Goal: Task Accomplishment & Management: Manage account settings

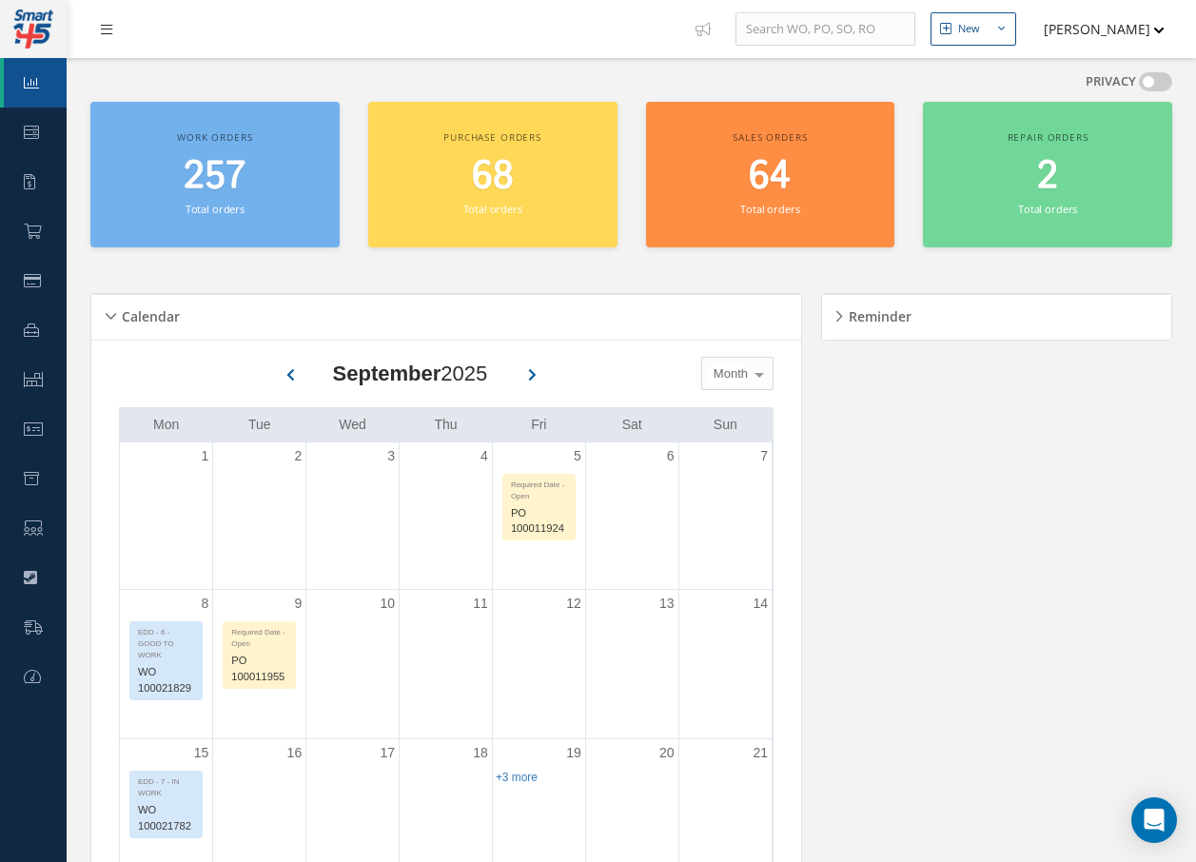
click at [112, 39] on link at bounding box center [111, 28] width 51 height 31
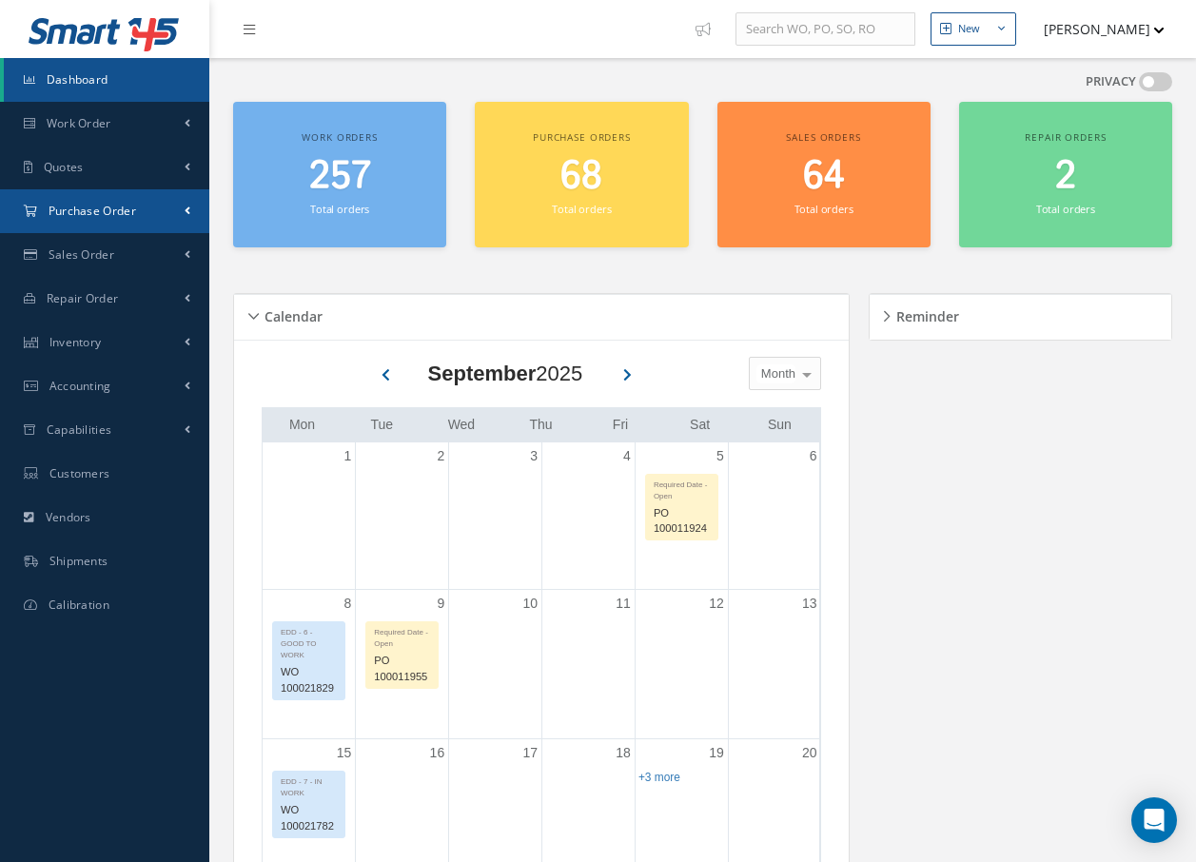
click at [125, 214] on span "Purchase Order" at bounding box center [93, 211] width 88 height 16
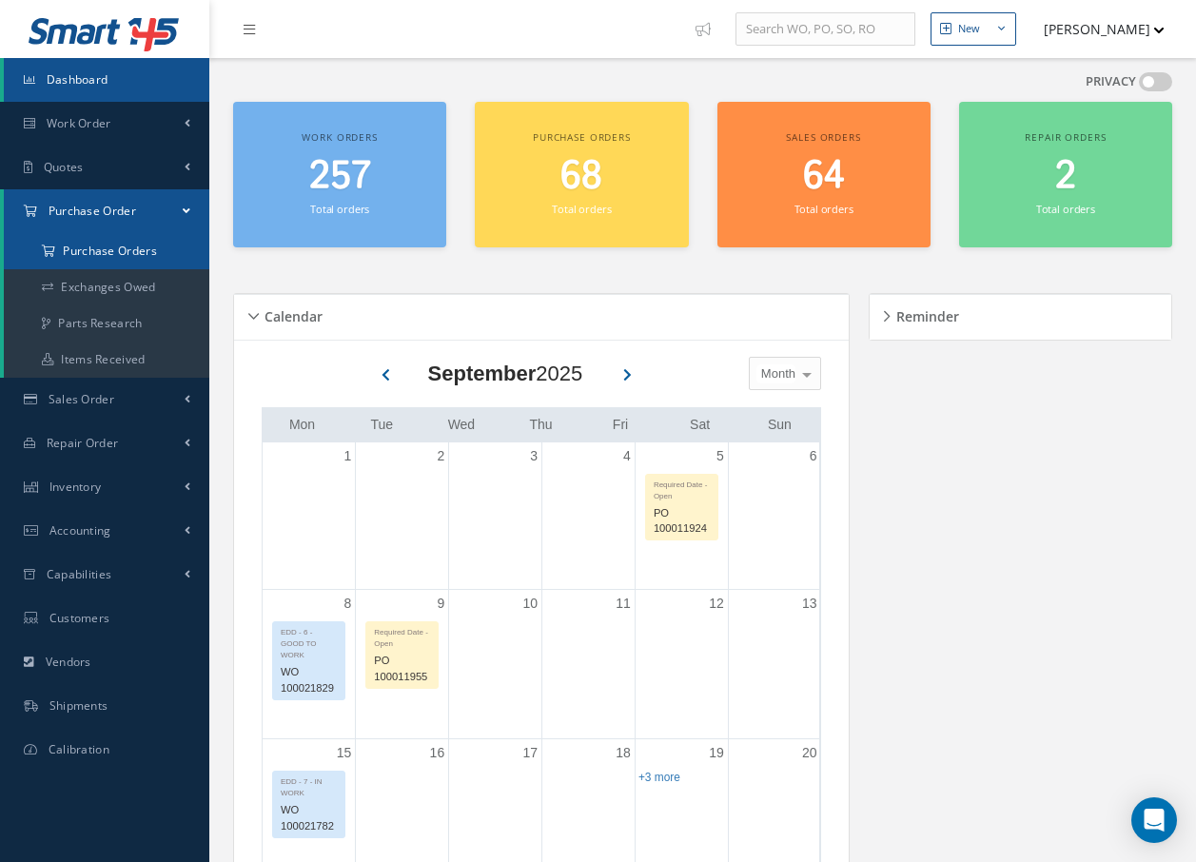
click at [118, 254] on a=1&status_id=2&status_id=3&status_id=5&collapsedFilters"] "Purchase Orders" at bounding box center [107, 251] width 206 height 36
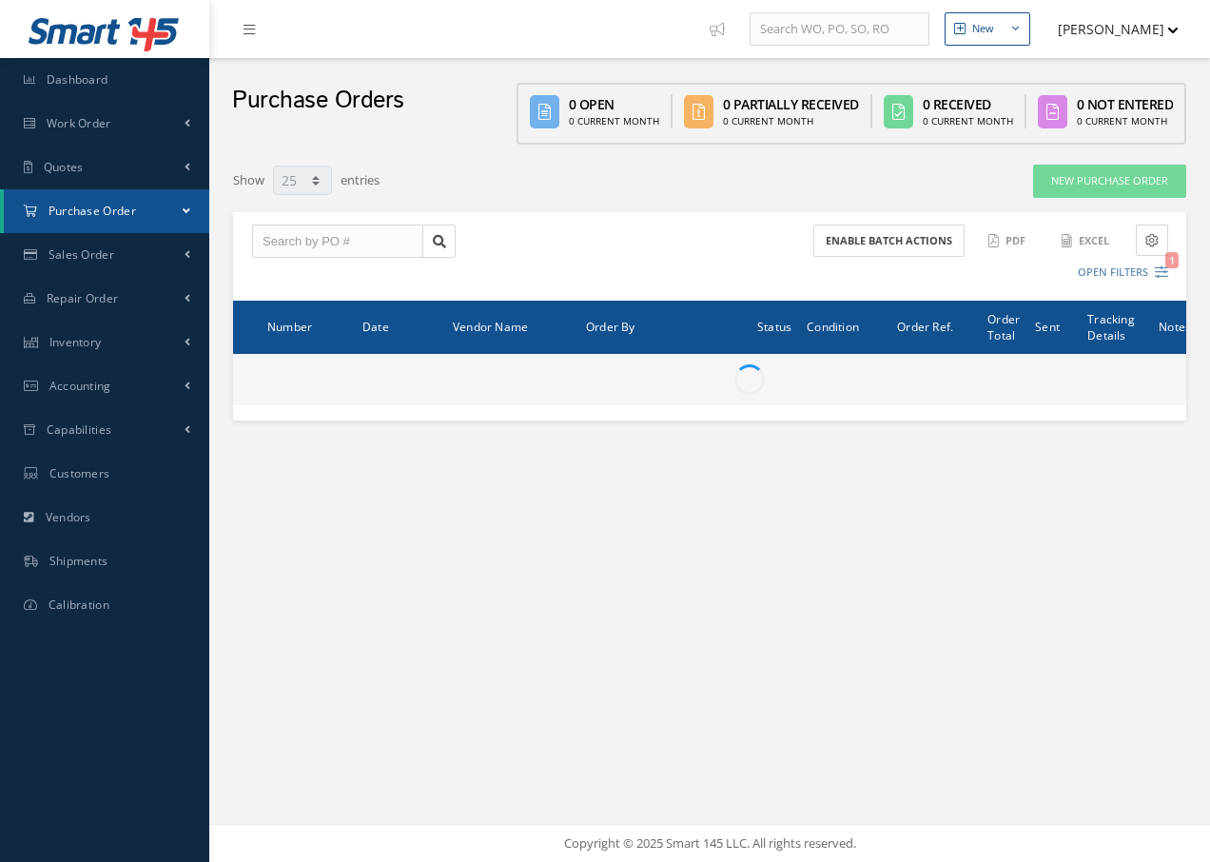
select select "25"
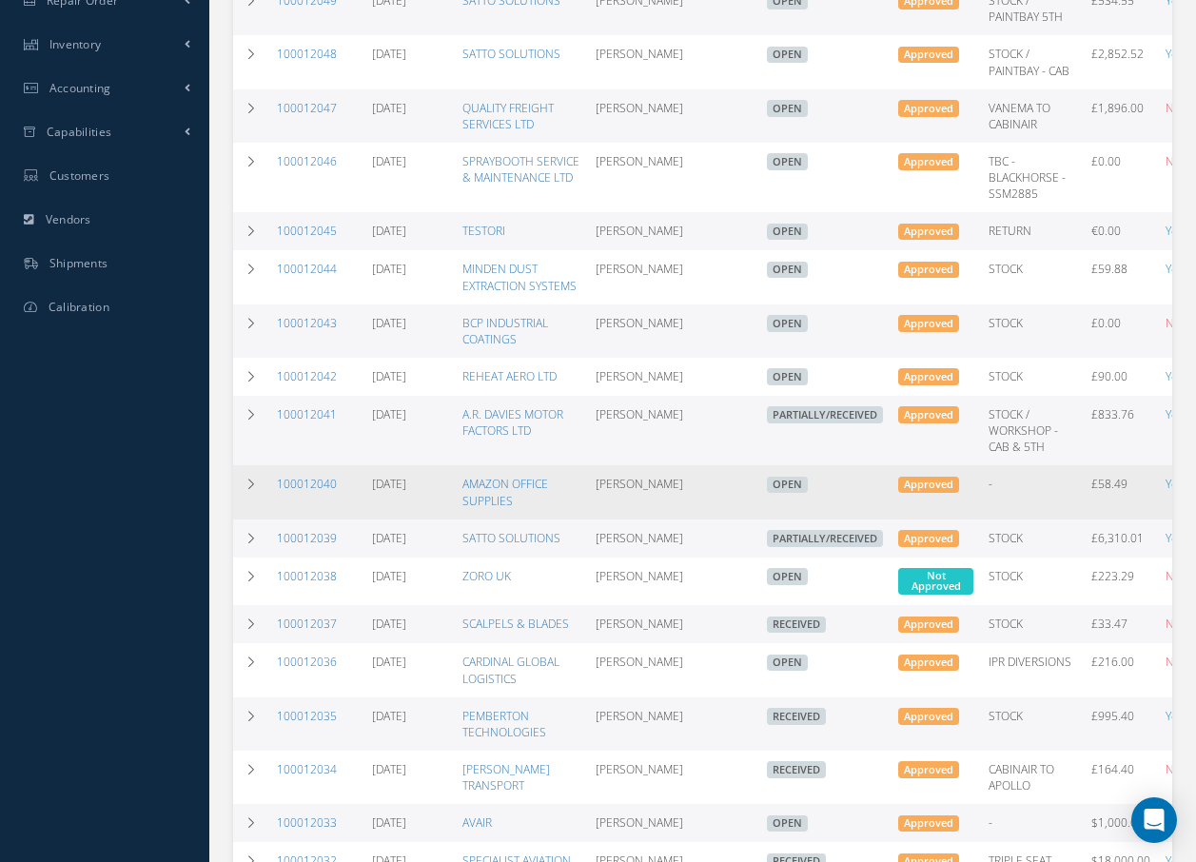
scroll to position [476, 0]
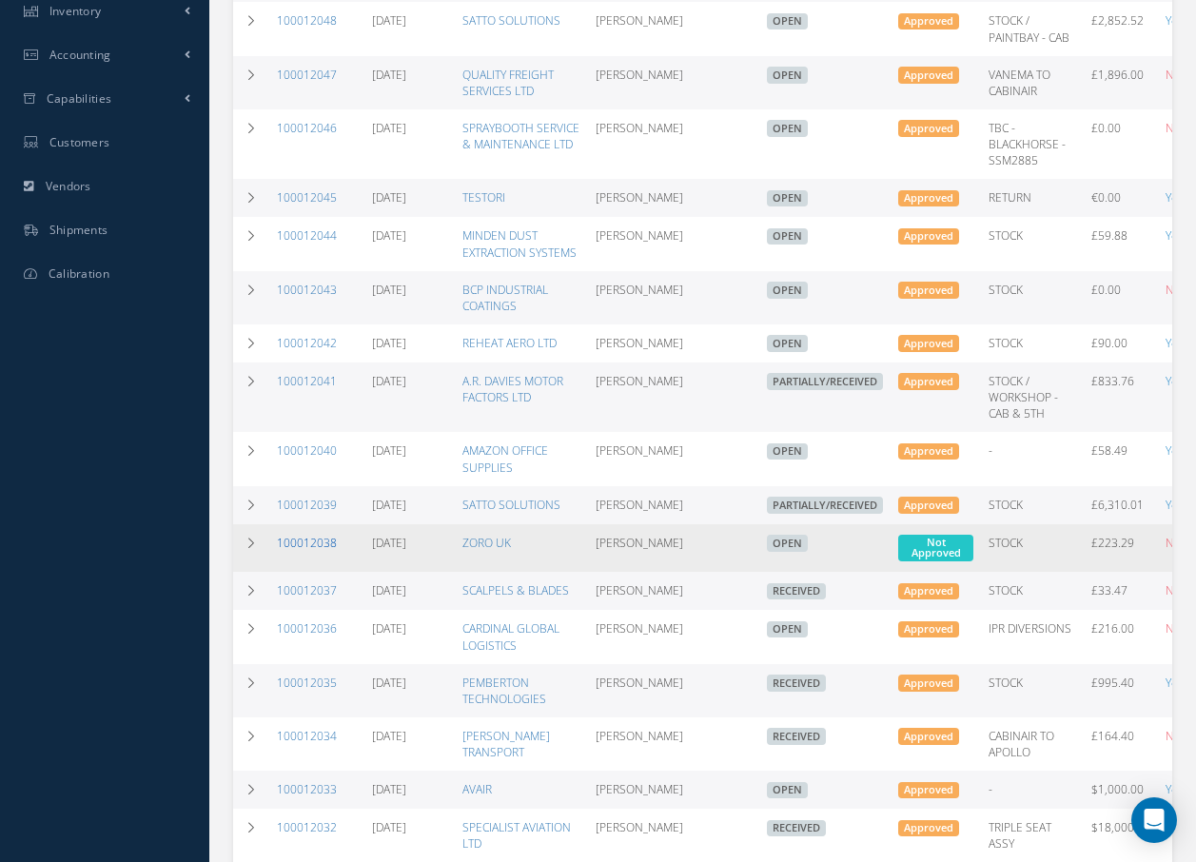
click at [323, 551] on link "100012038" at bounding box center [307, 543] width 60 height 16
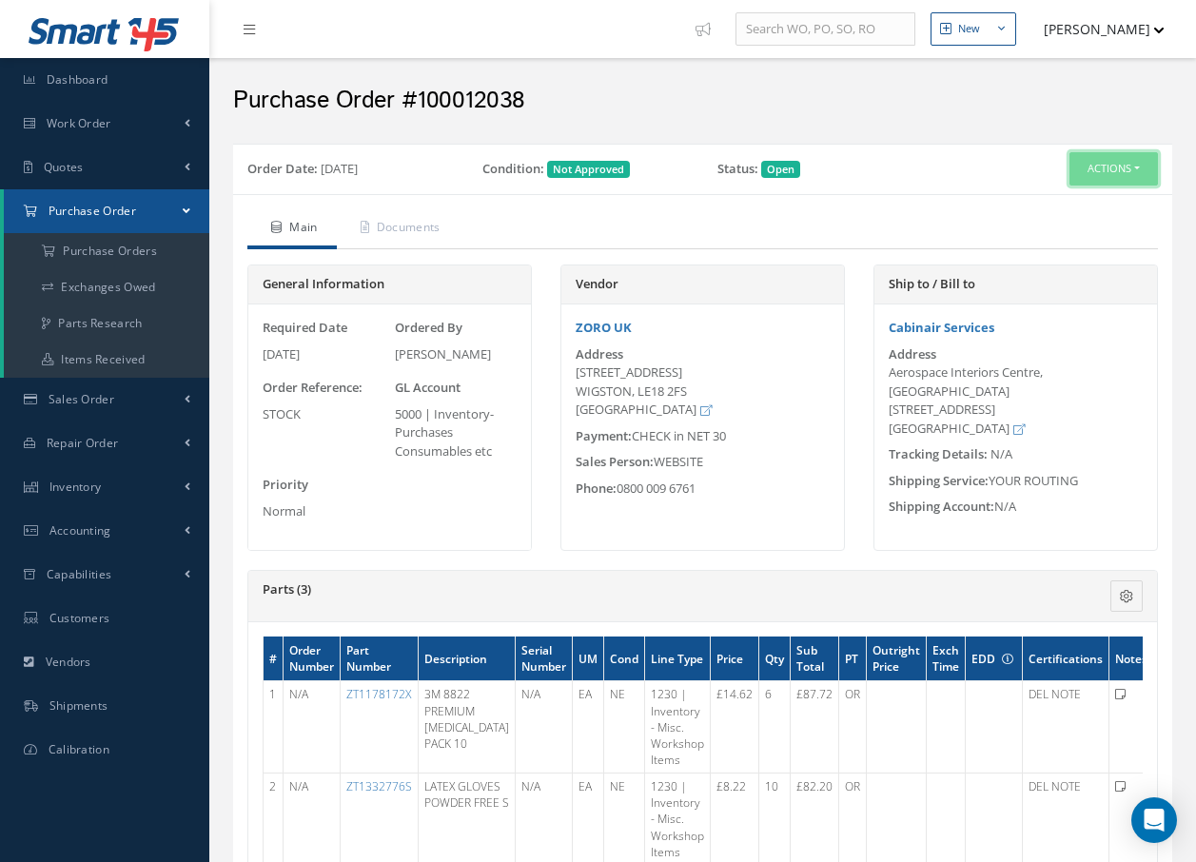
click at [1111, 162] on button "Actions" at bounding box center [1113, 168] width 88 height 33
click at [1046, 231] on link "Edit" at bounding box center [1082, 231] width 152 height 26
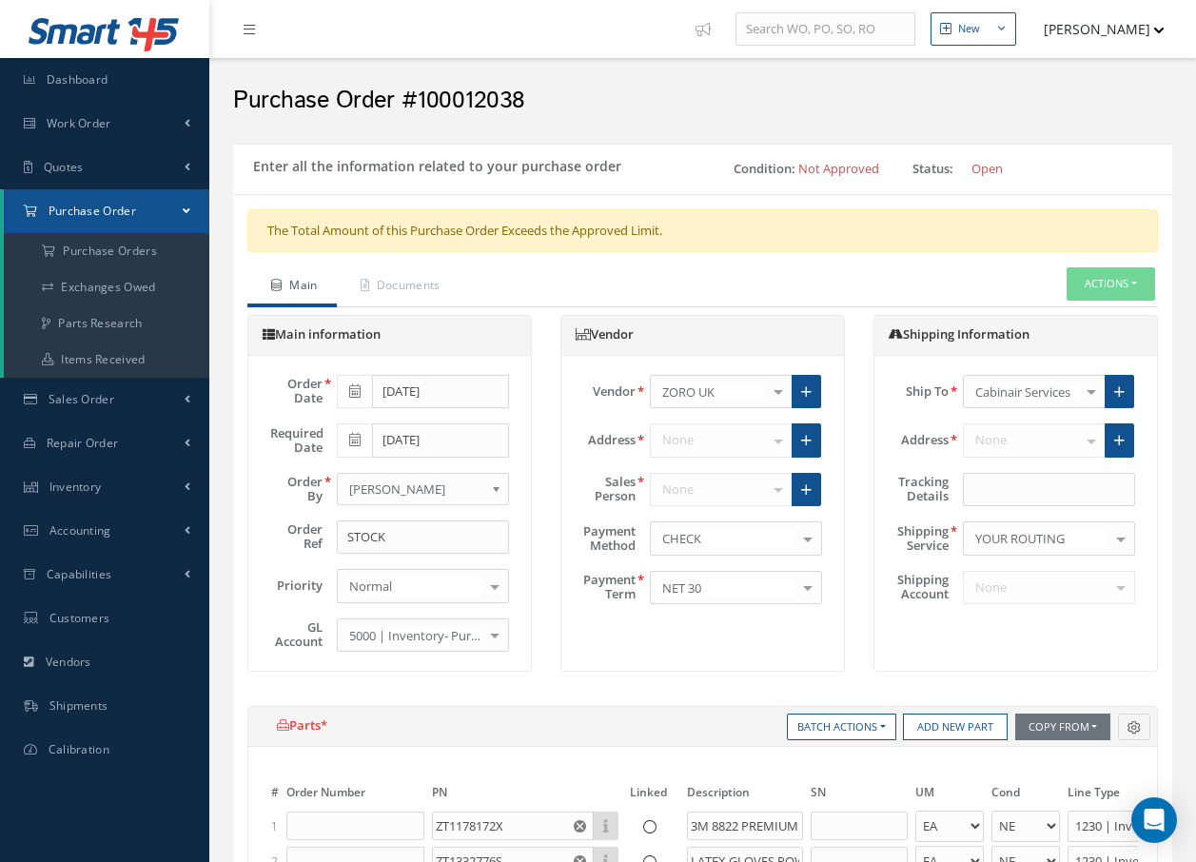
select select "1"
select select "5"
select select "110"
select select "1"
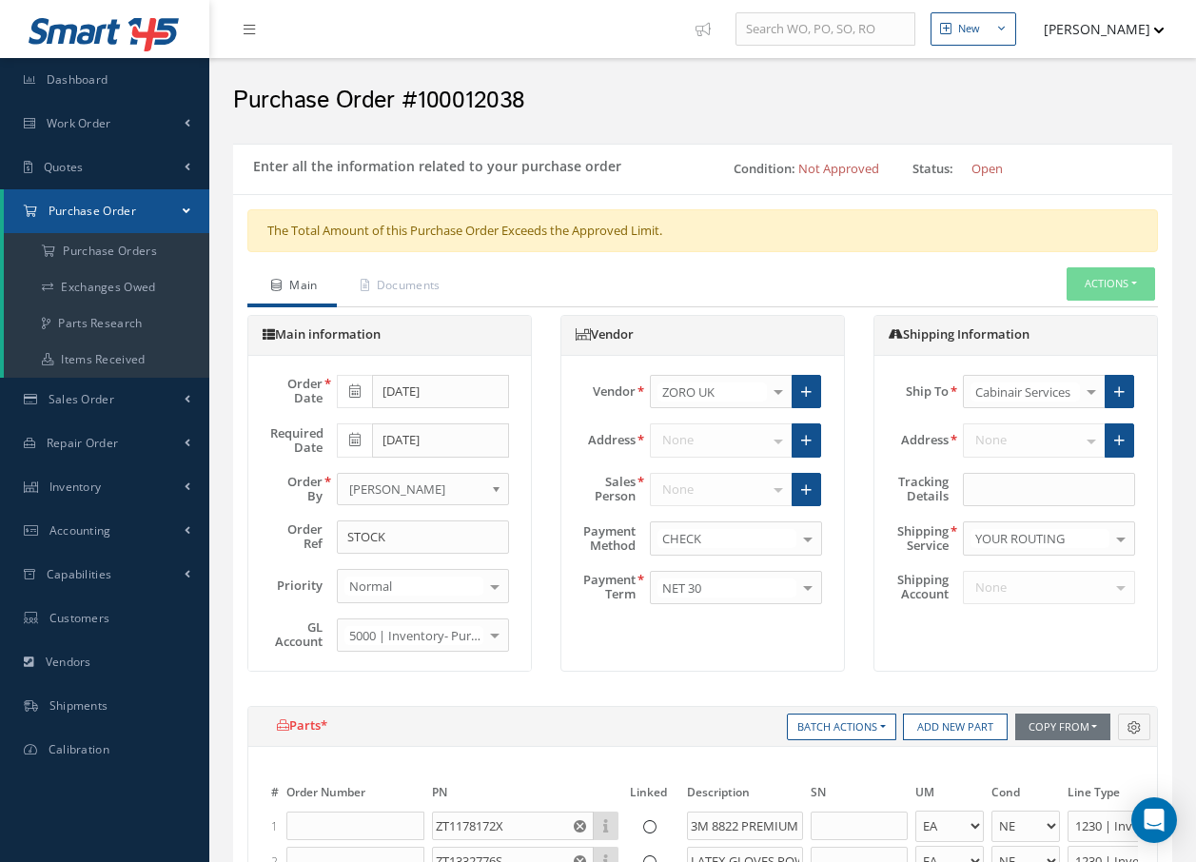
select select "5"
select select "110"
select select "1"
select select "5"
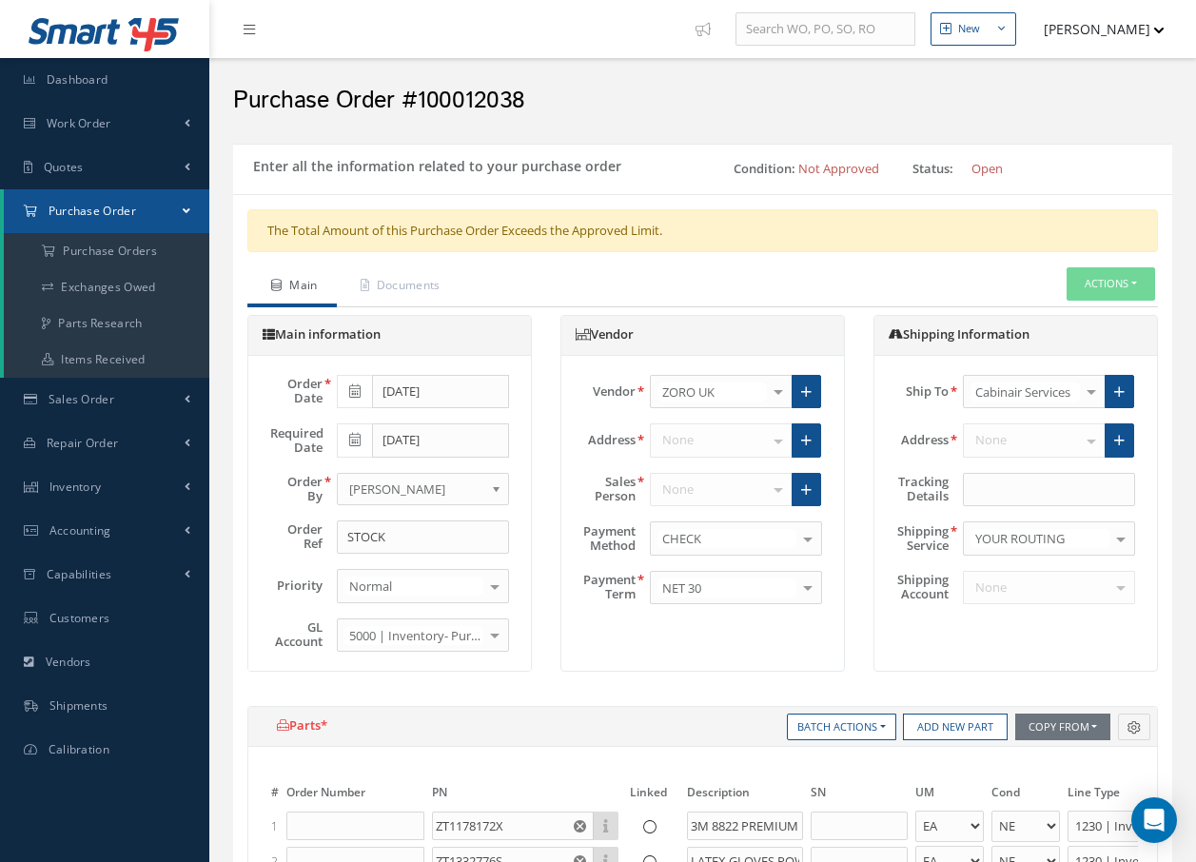
select select "110"
select select "1"
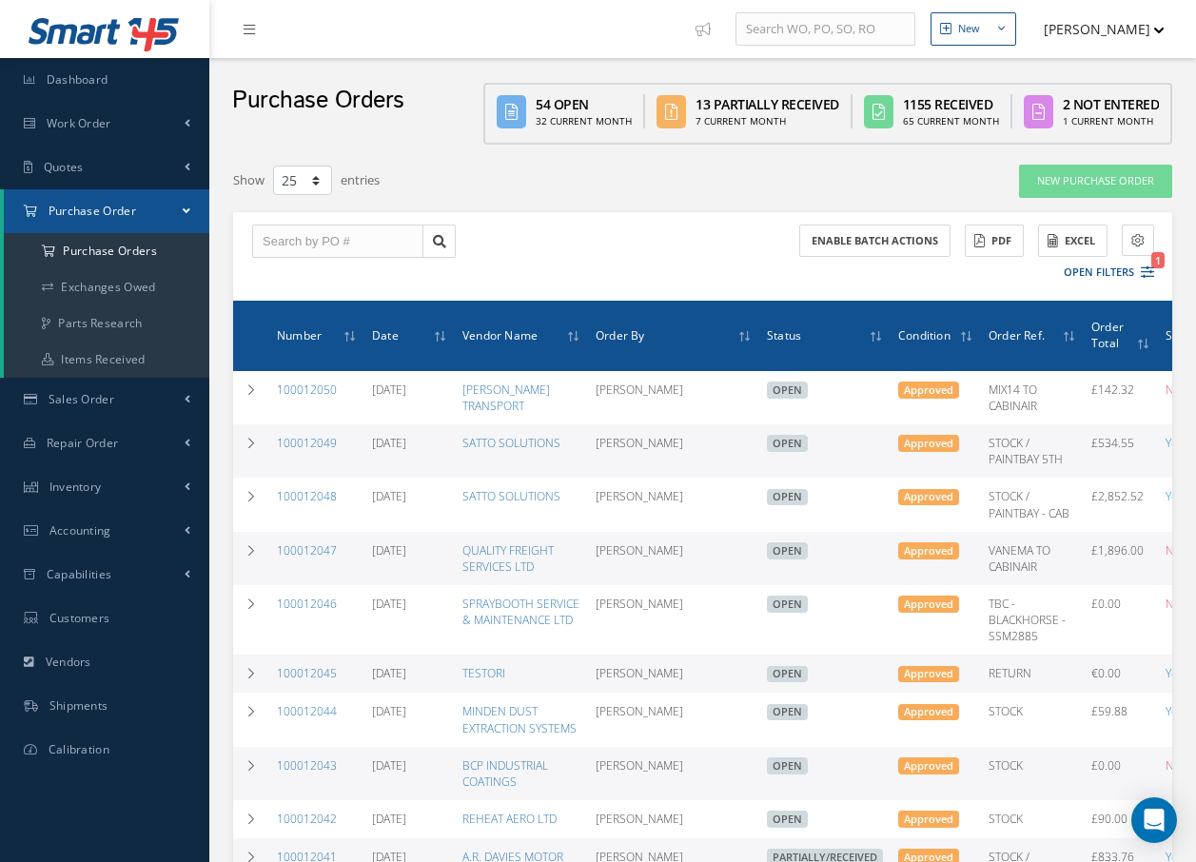
select select "25"
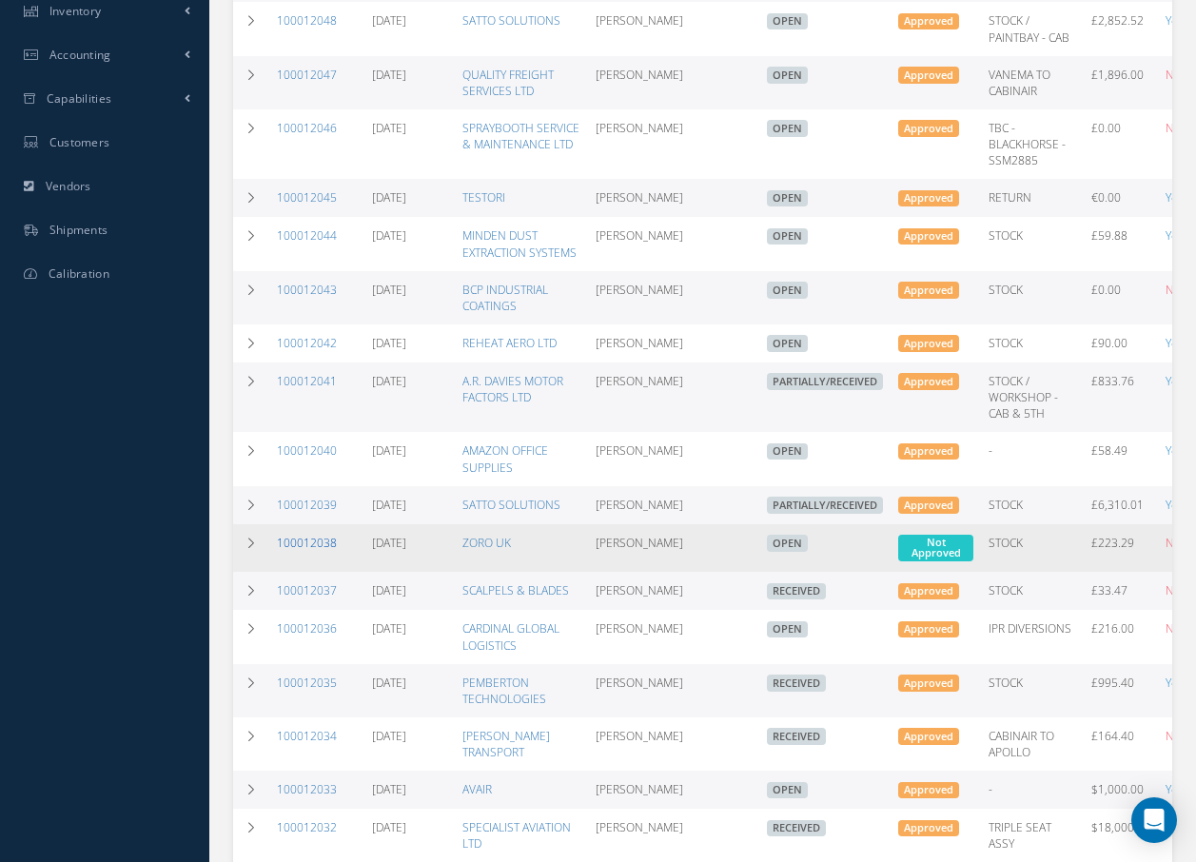
click at [305, 551] on link "100012038" at bounding box center [307, 543] width 60 height 16
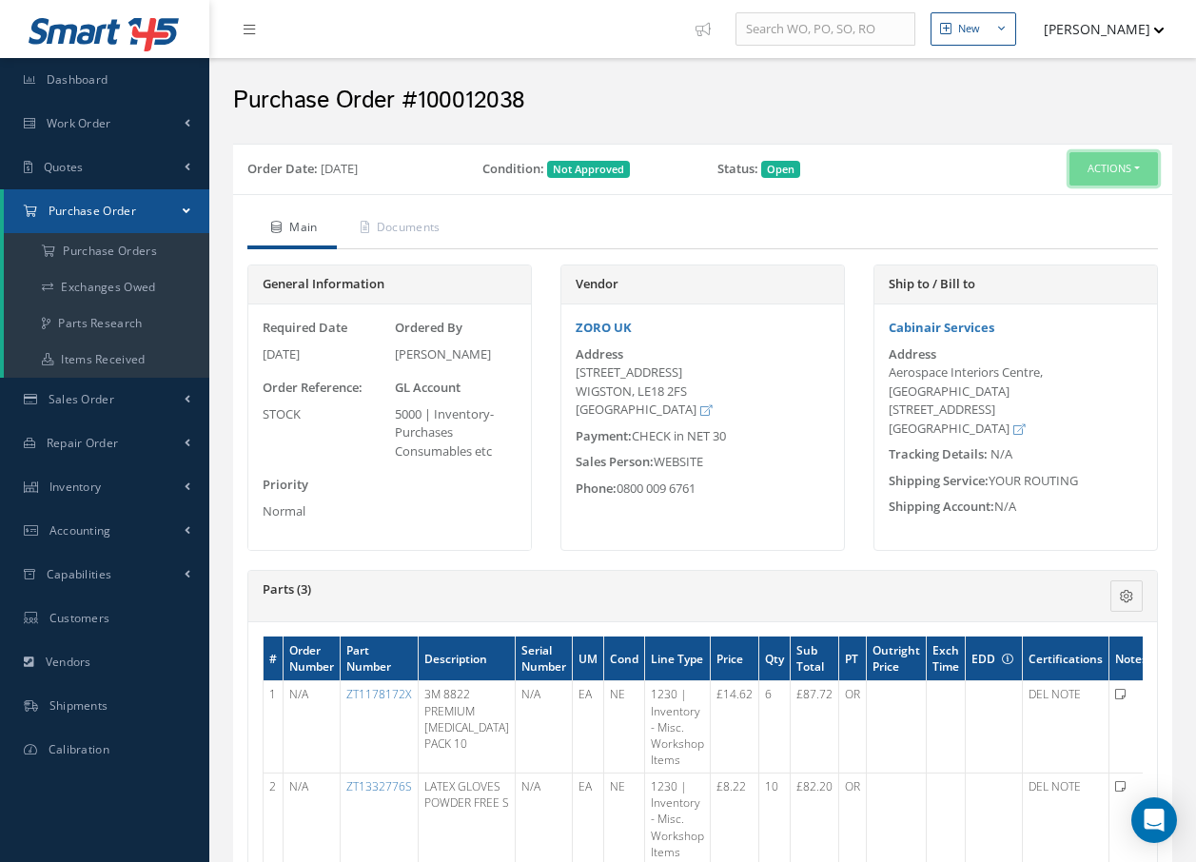
click at [1114, 169] on button "Actions" at bounding box center [1113, 168] width 88 height 33
click at [1049, 233] on link "Edit" at bounding box center [1082, 231] width 152 height 26
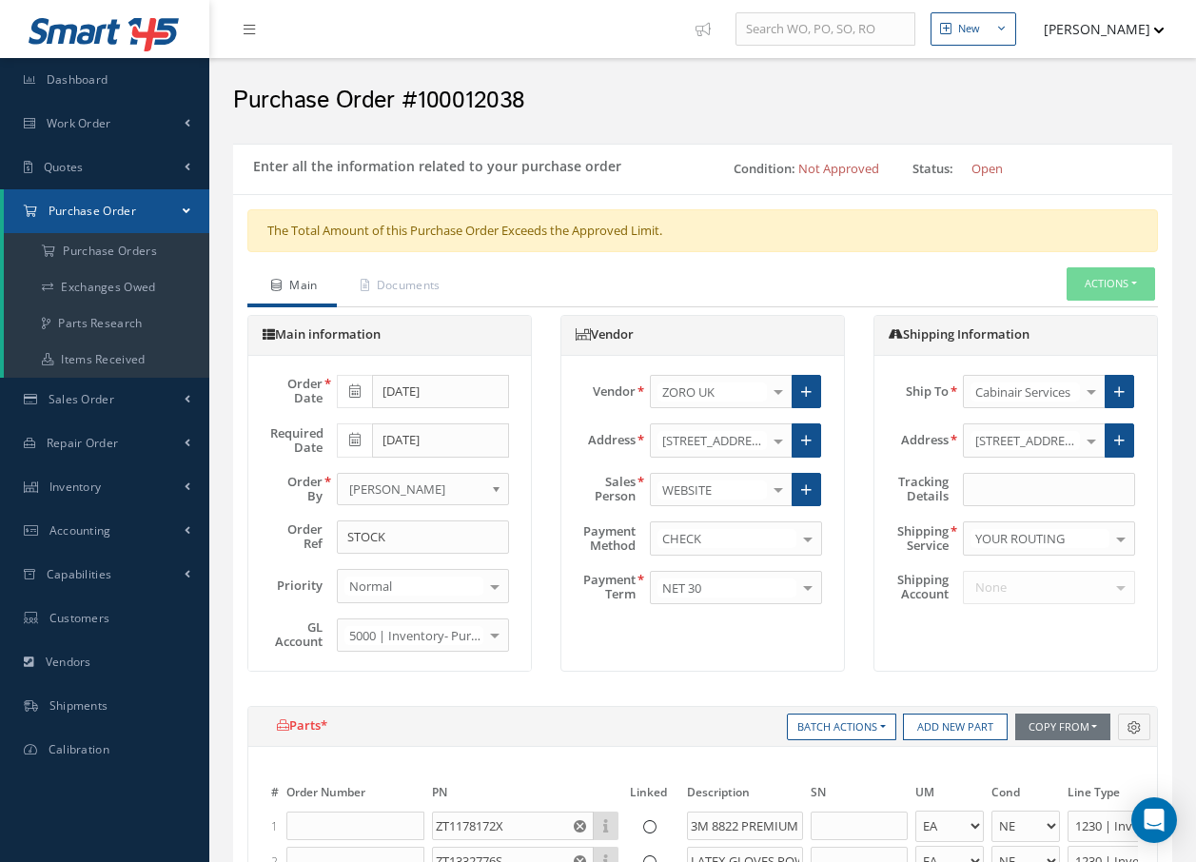
select select "1"
select select "5"
select select "110"
select select "1"
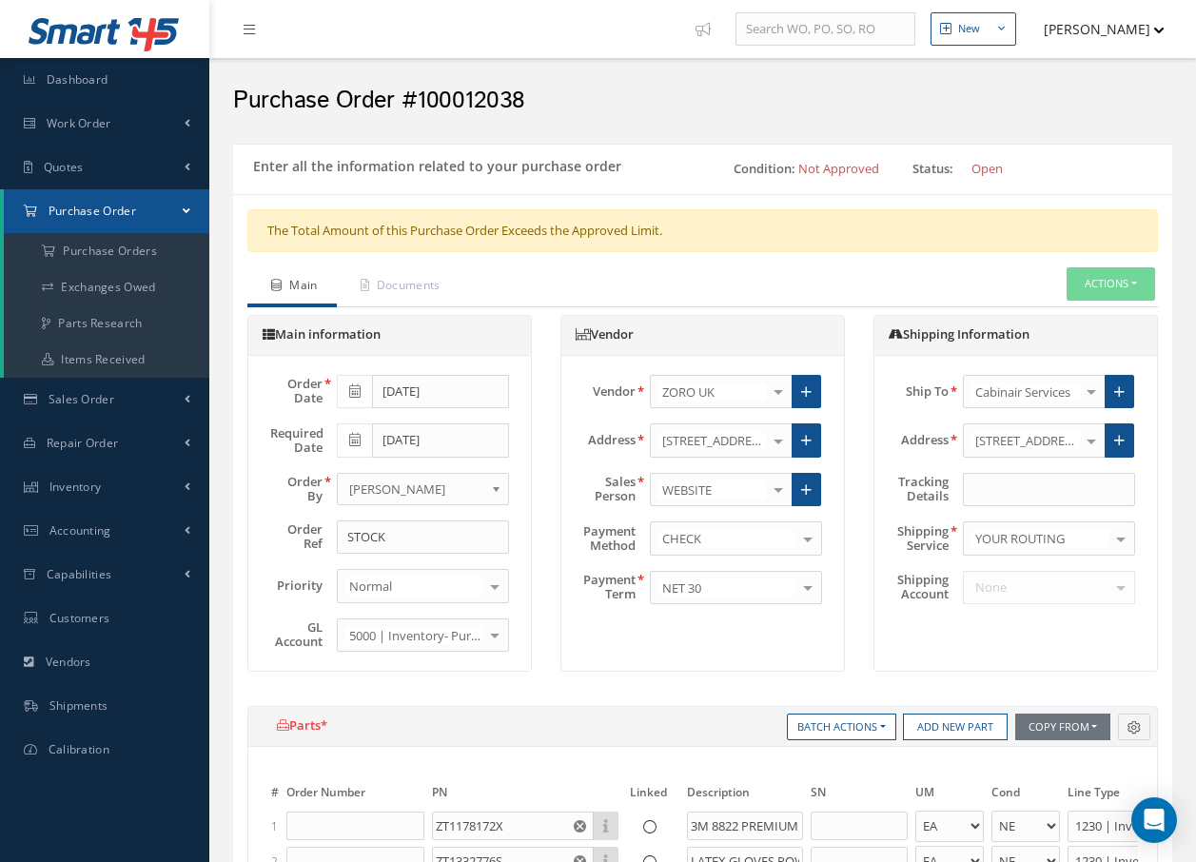
select select "5"
select select "110"
select select "1"
select select "5"
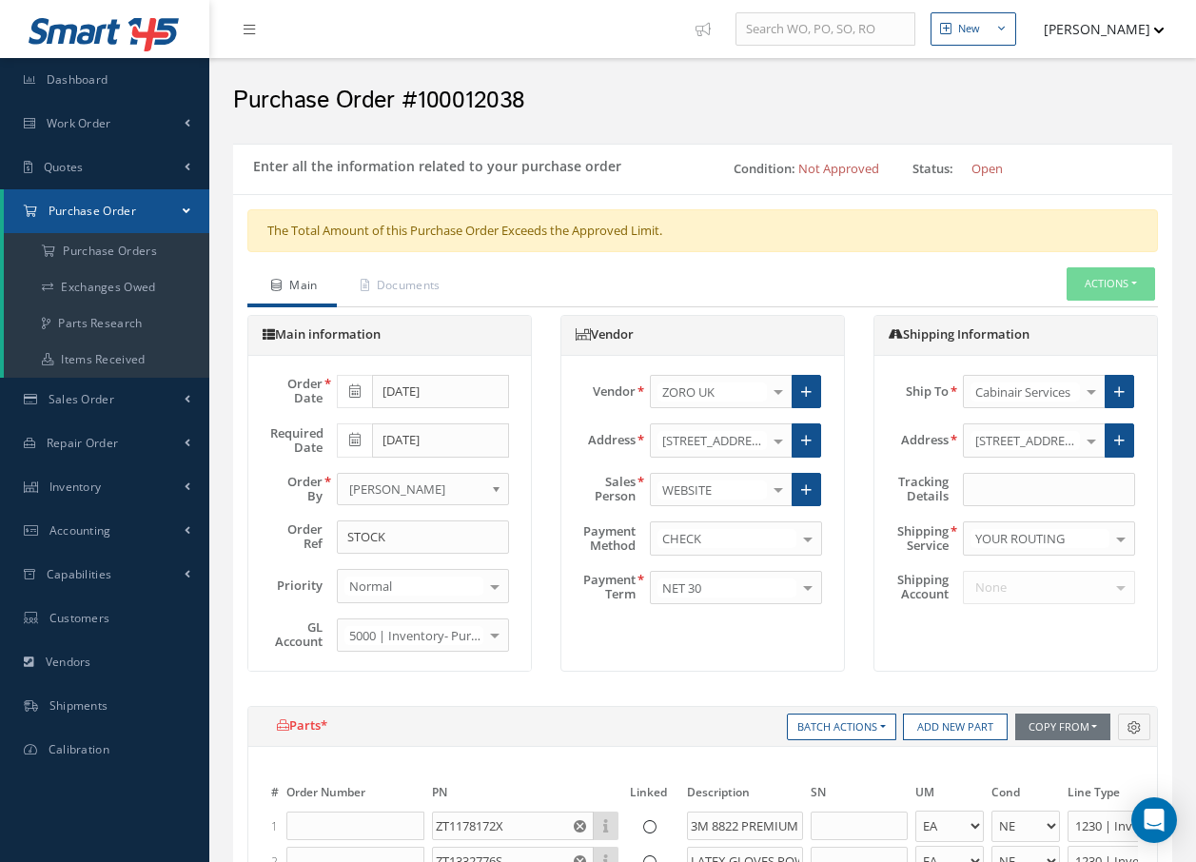
select select "110"
select select "1"
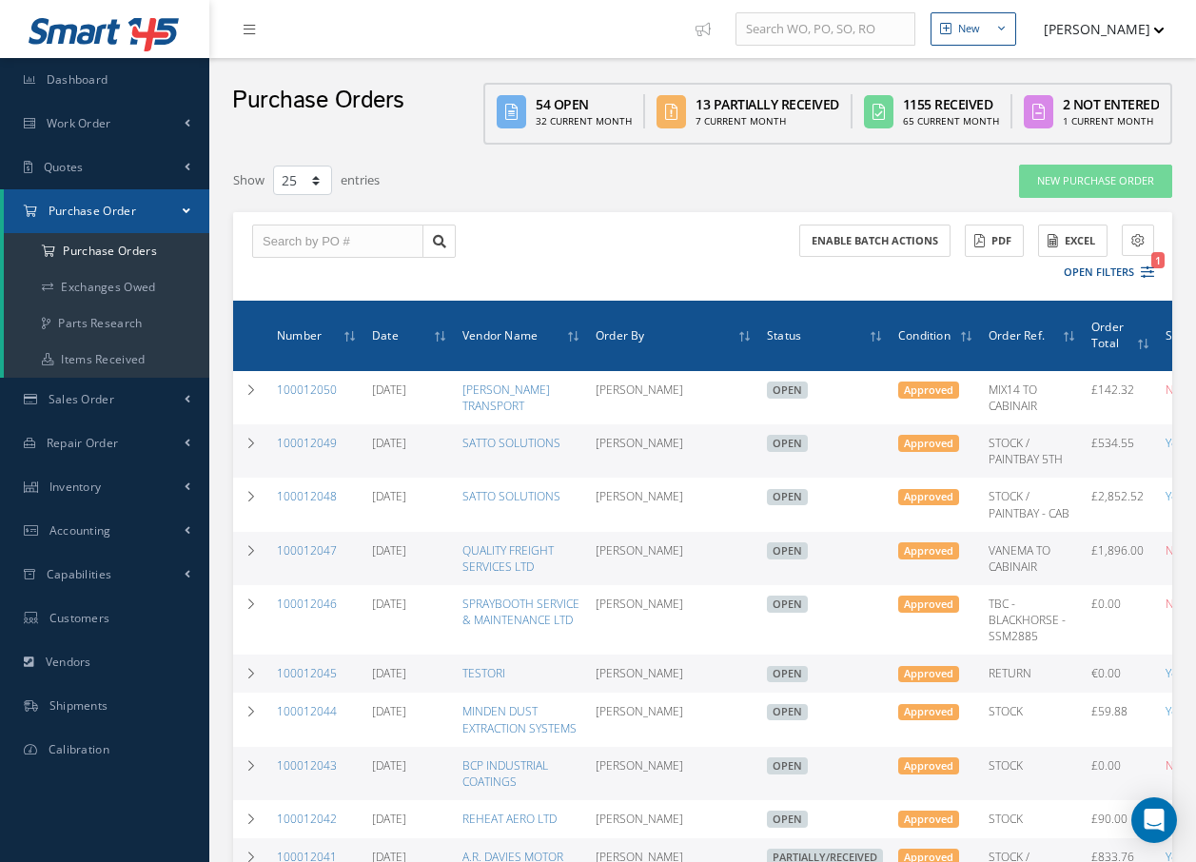
select select "25"
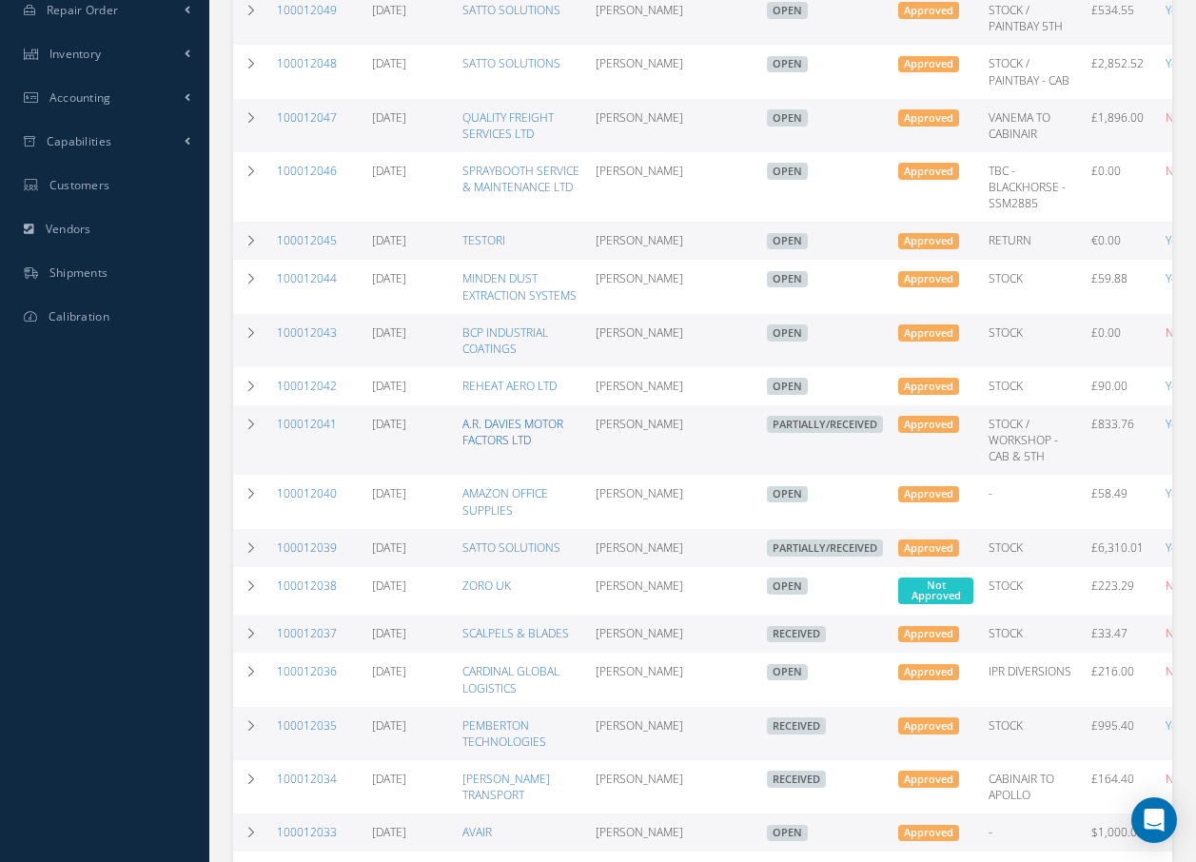
scroll to position [571, 0]
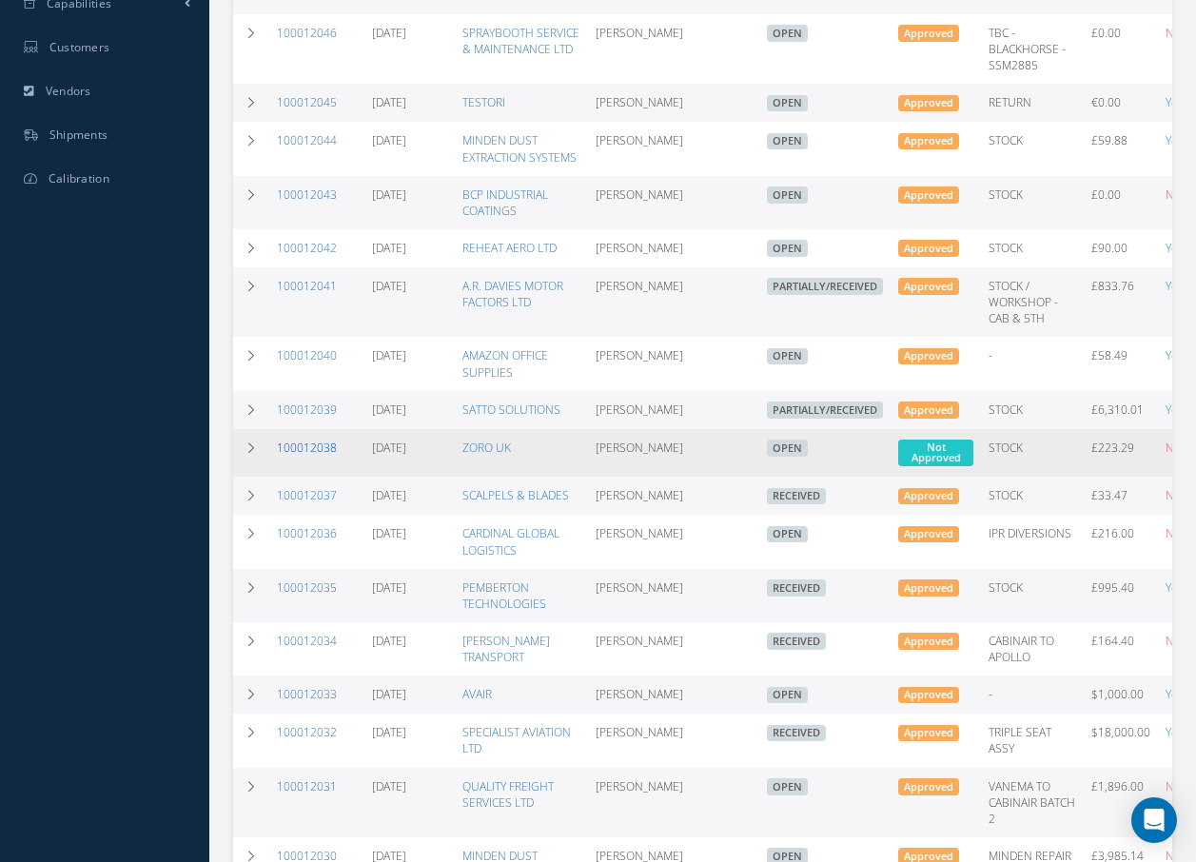
click at [325, 456] on link "100012038" at bounding box center [307, 448] width 60 height 16
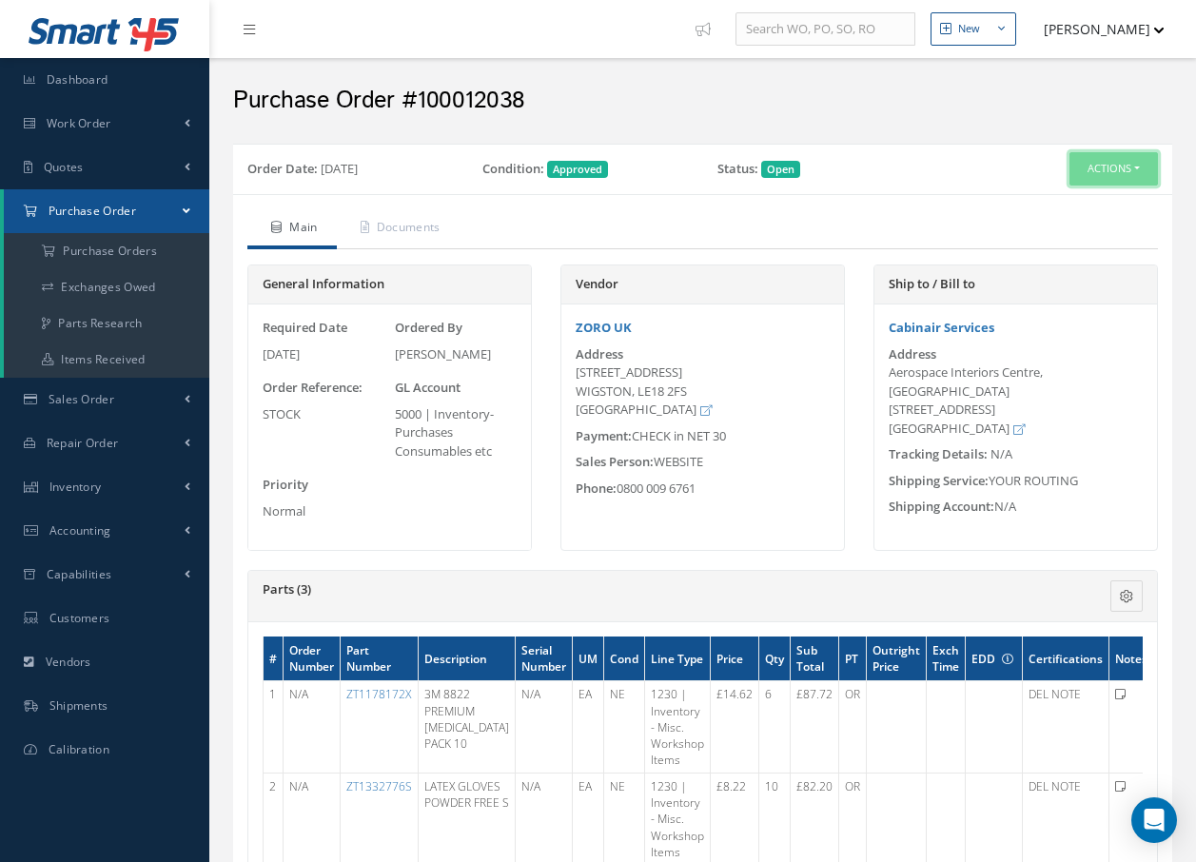
click at [1092, 173] on button "Actions" at bounding box center [1113, 168] width 88 height 33
click at [1077, 204] on link "Receive" at bounding box center [1082, 205] width 152 height 26
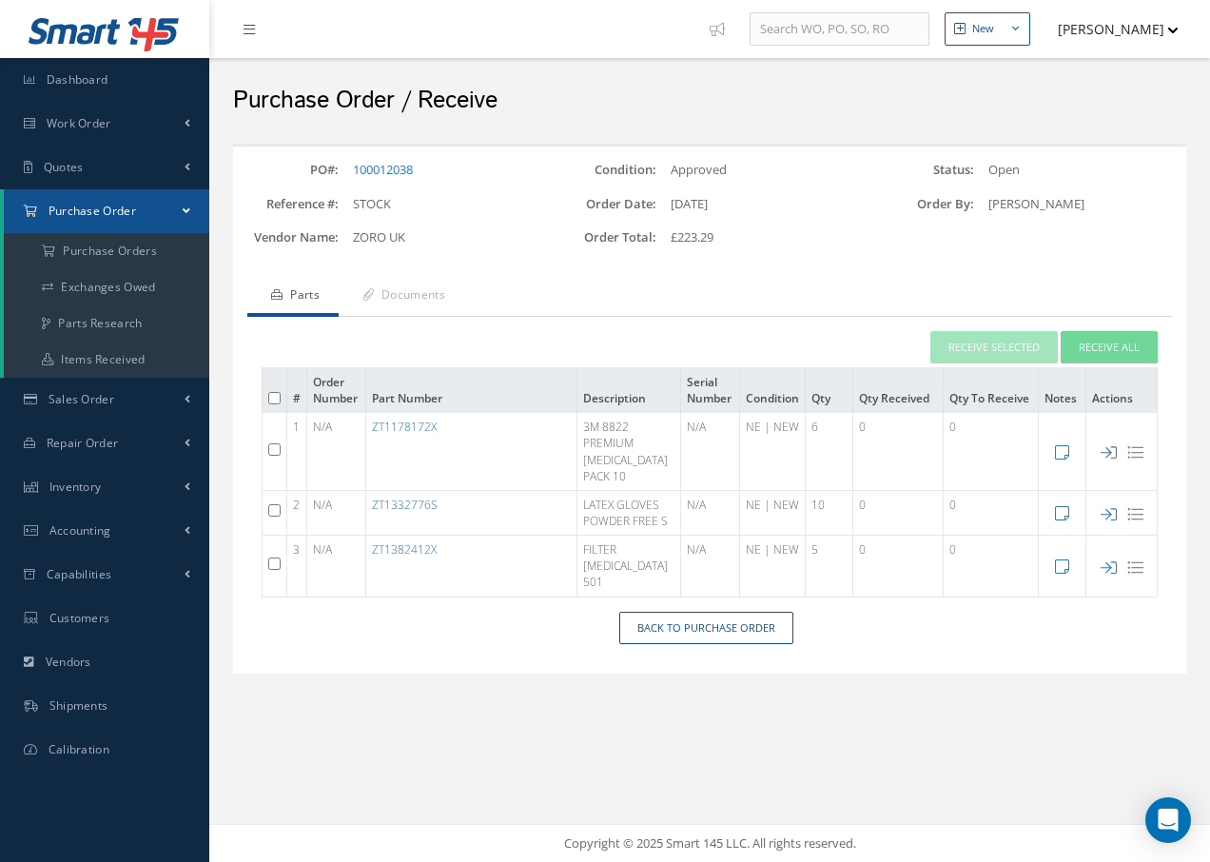
click at [268, 504] on input "checkbox" at bounding box center [274, 510] width 12 height 12
checkbox input "true"
click at [1009, 339] on button "Receive Selected" at bounding box center [993, 347] width 127 height 33
type input "[DATE]"
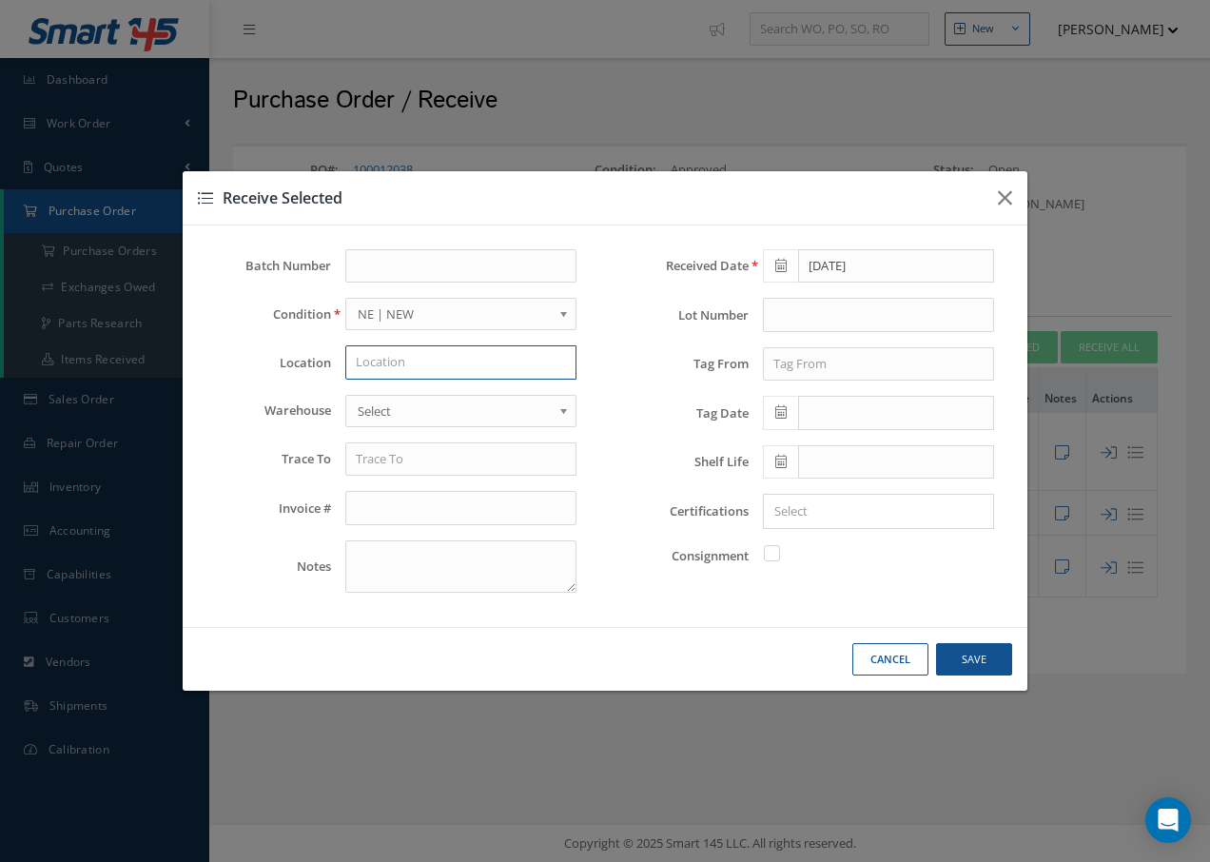
click at [421, 361] on input "text" at bounding box center [460, 362] width 231 height 34
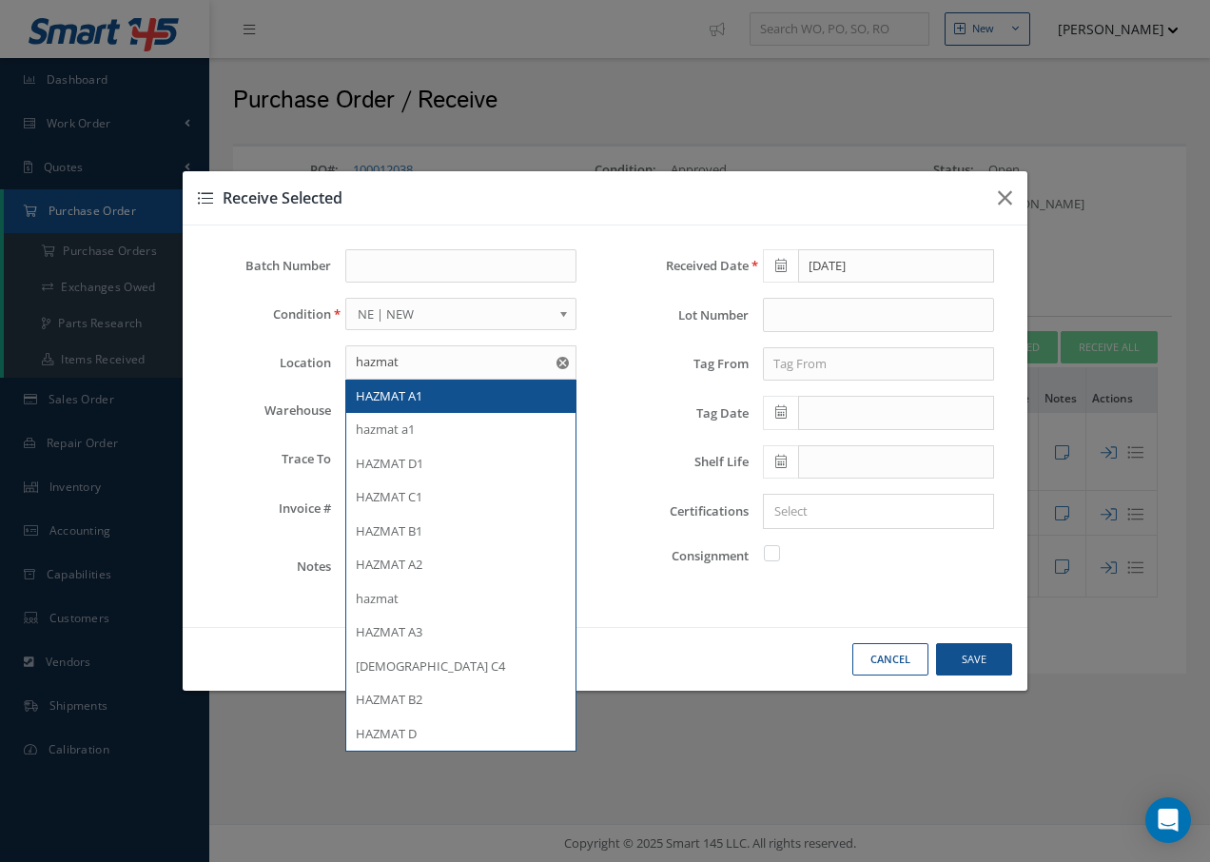
click at [386, 404] on div "HAZMAT A1" at bounding box center [461, 396] width 210 height 19
type input "HAZMAT A1"
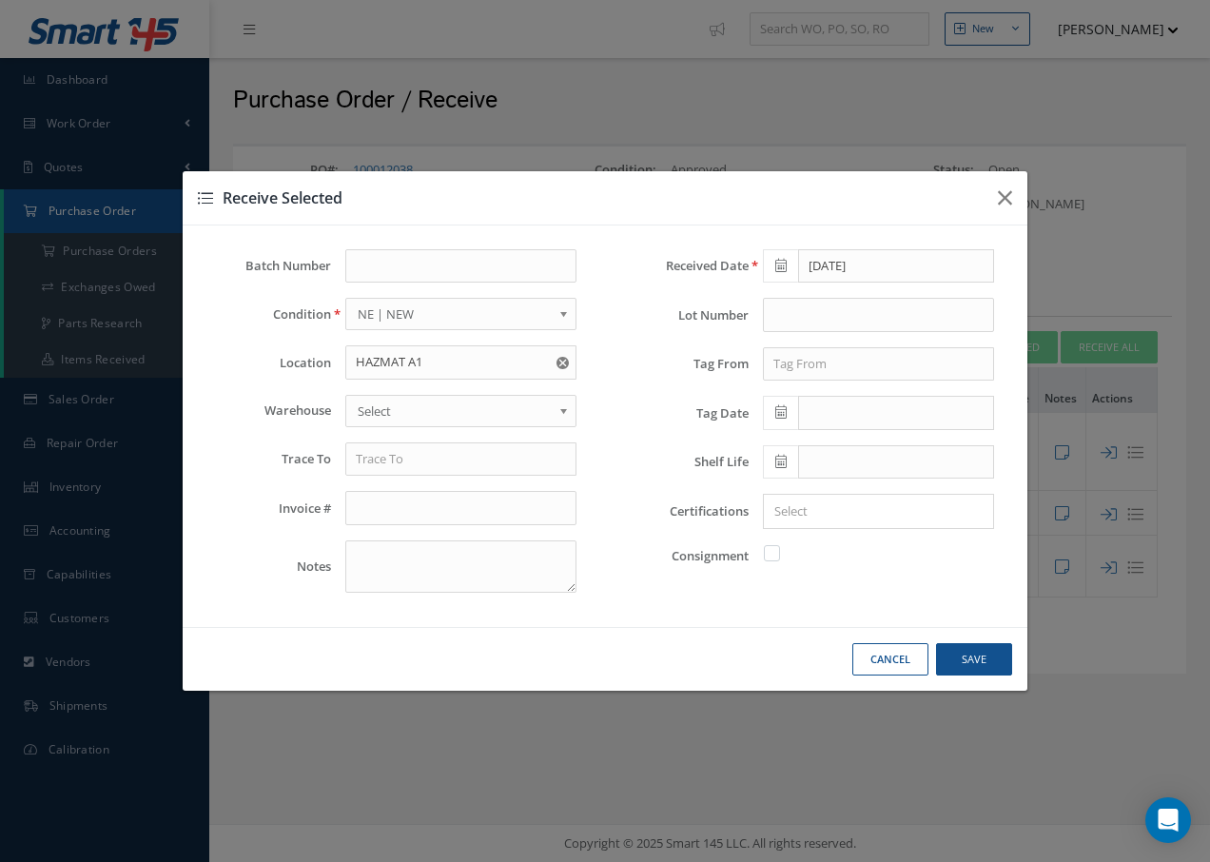
click at [398, 411] on span "Select" at bounding box center [455, 411] width 194 height 23
drag, startPoint x: 399, startPoint y: 465, endPoint x: 406, endPoint y: 457, distance: 11.5
click at [400, 465] on input "text" at bounding box center [460, 459] width 231 height 34
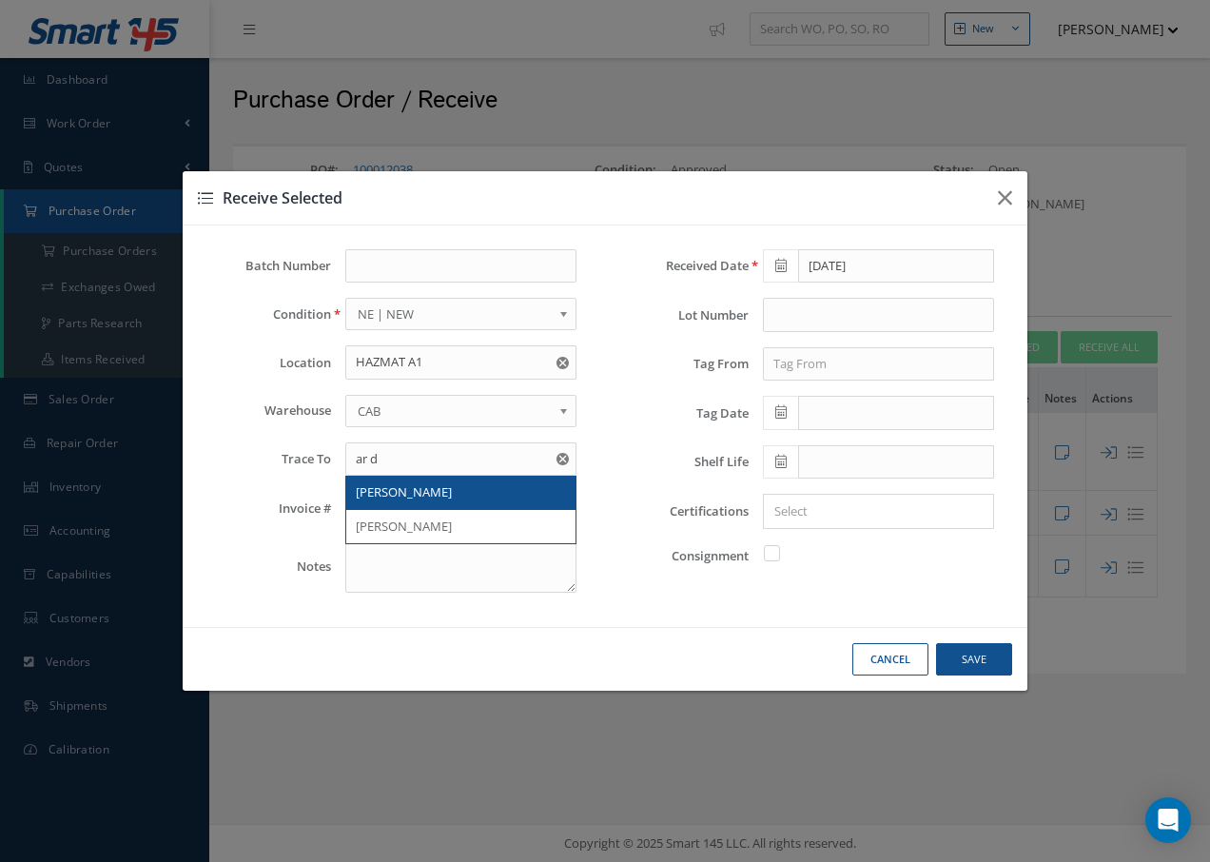
click at [376, 491] on span "AR DAVIES" at bounding box center [404, 491] width 96 height 17
type input "AR DAVIES"
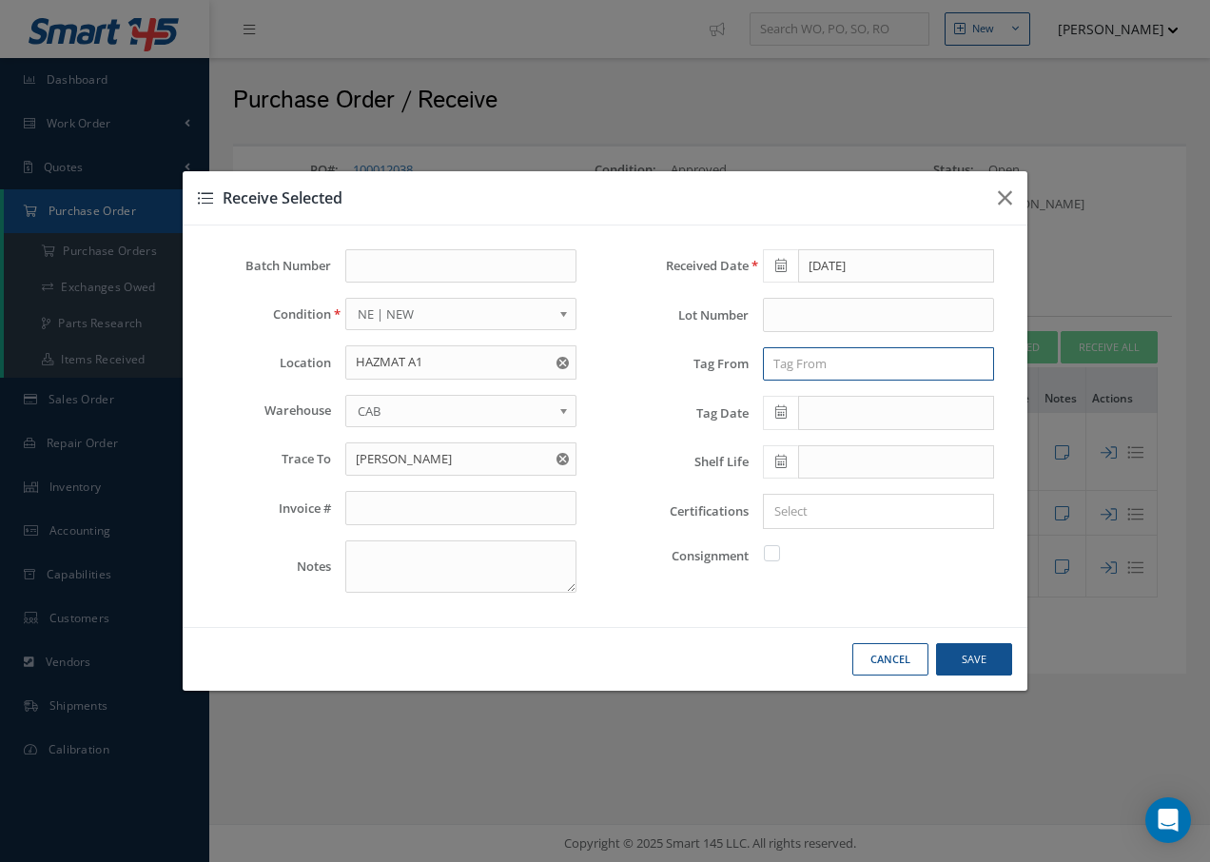
click at [795, 365] on input "text" at bounding box center [878, 364] width 231 height 34
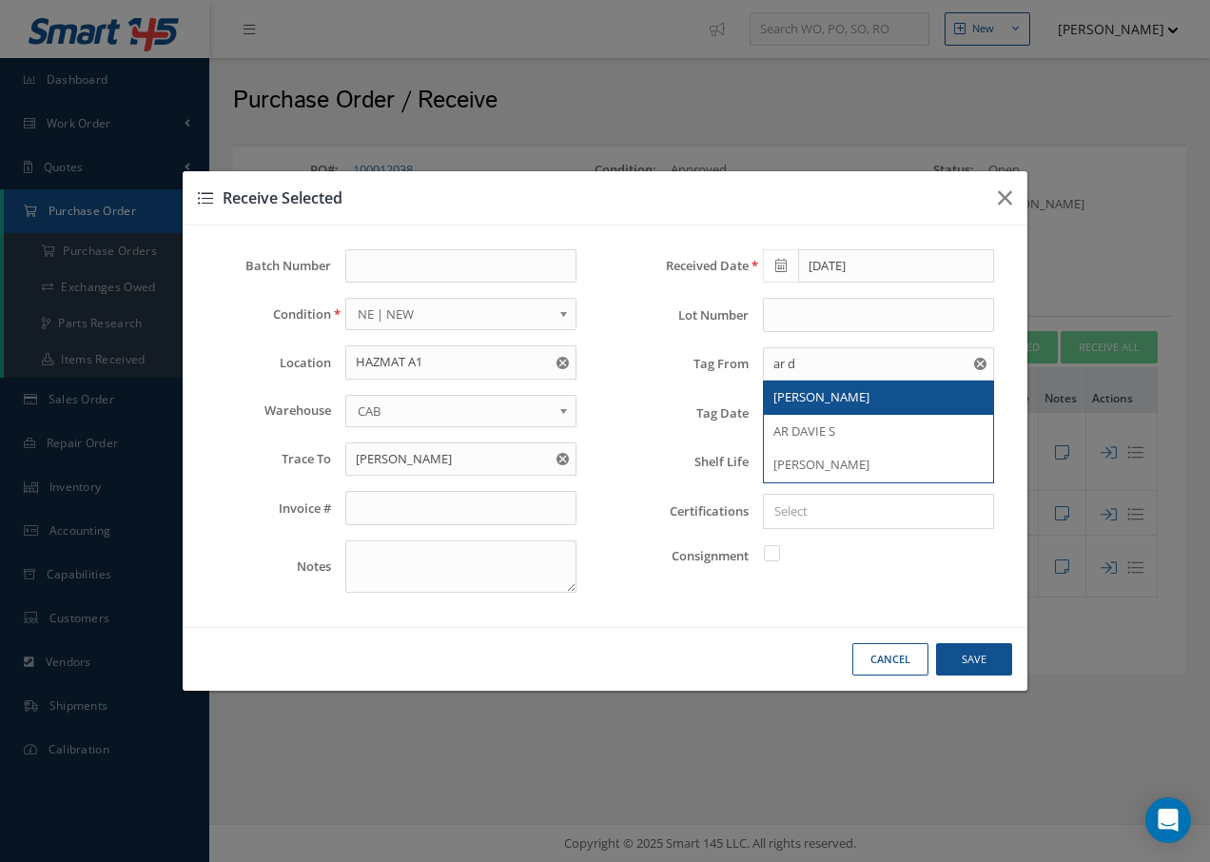
click at [782, 396] on span "AR DAVIES" at bounding box center [821, 396] width 96 height 17
type input "AR DAVIES"
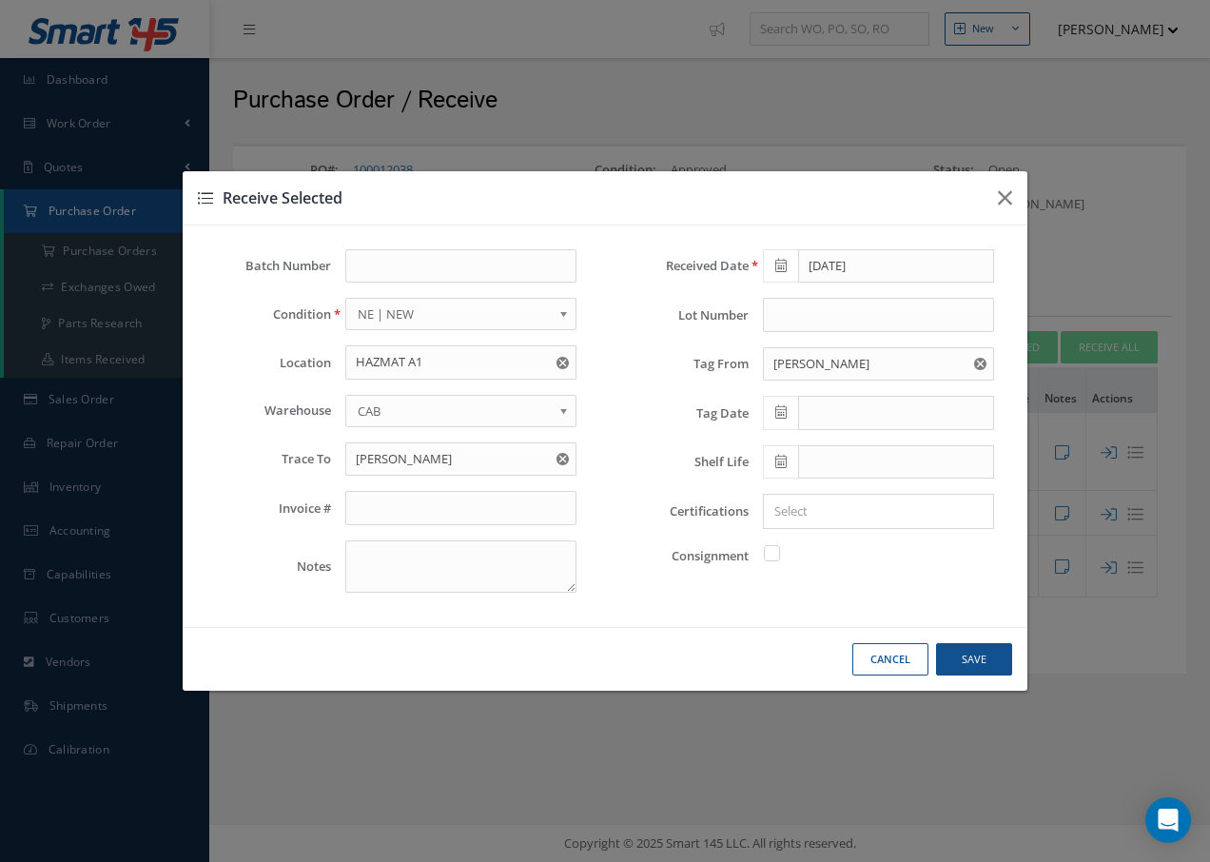
click at [782, 414] on icon at bounding box center [780, 411] width 11 height 13
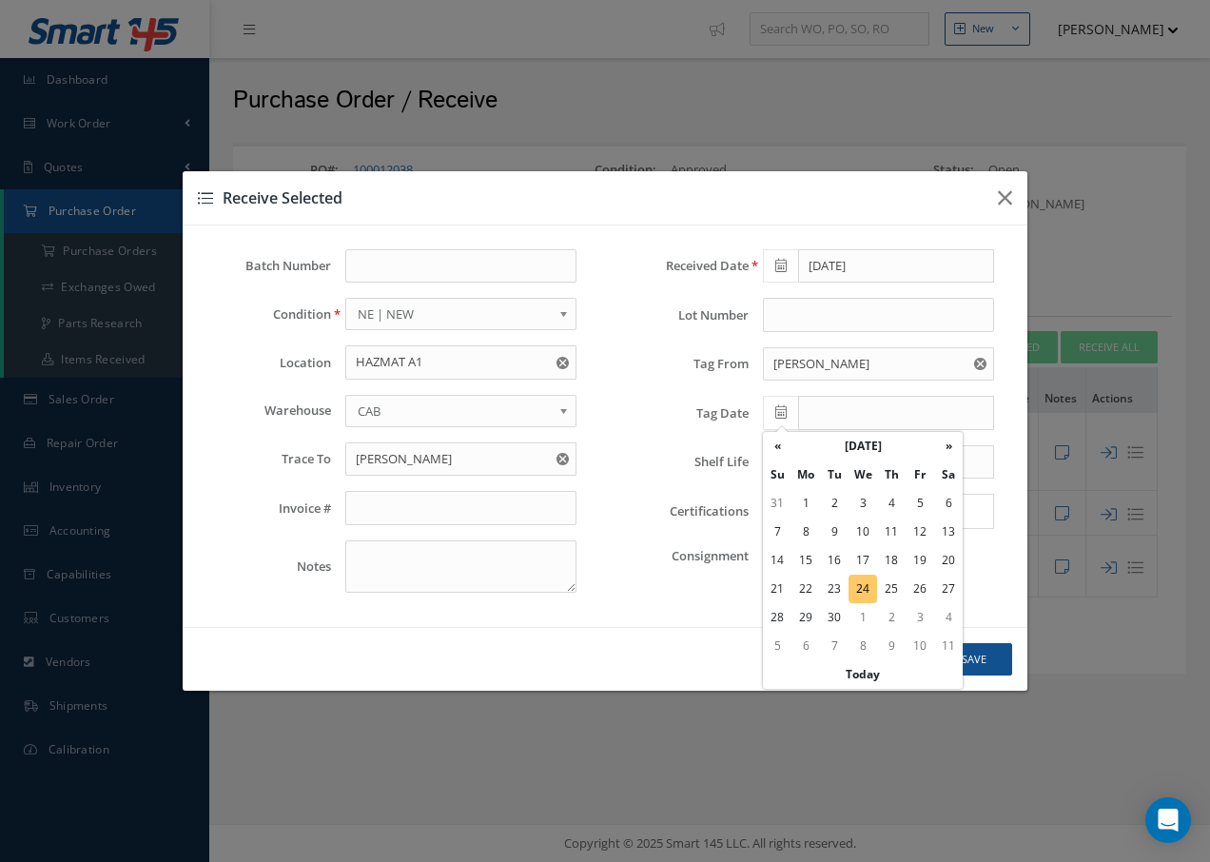
click at [865, 586] on td "24" at bounding box center [863, 589] width 29 height 29
type input "[DATE]"
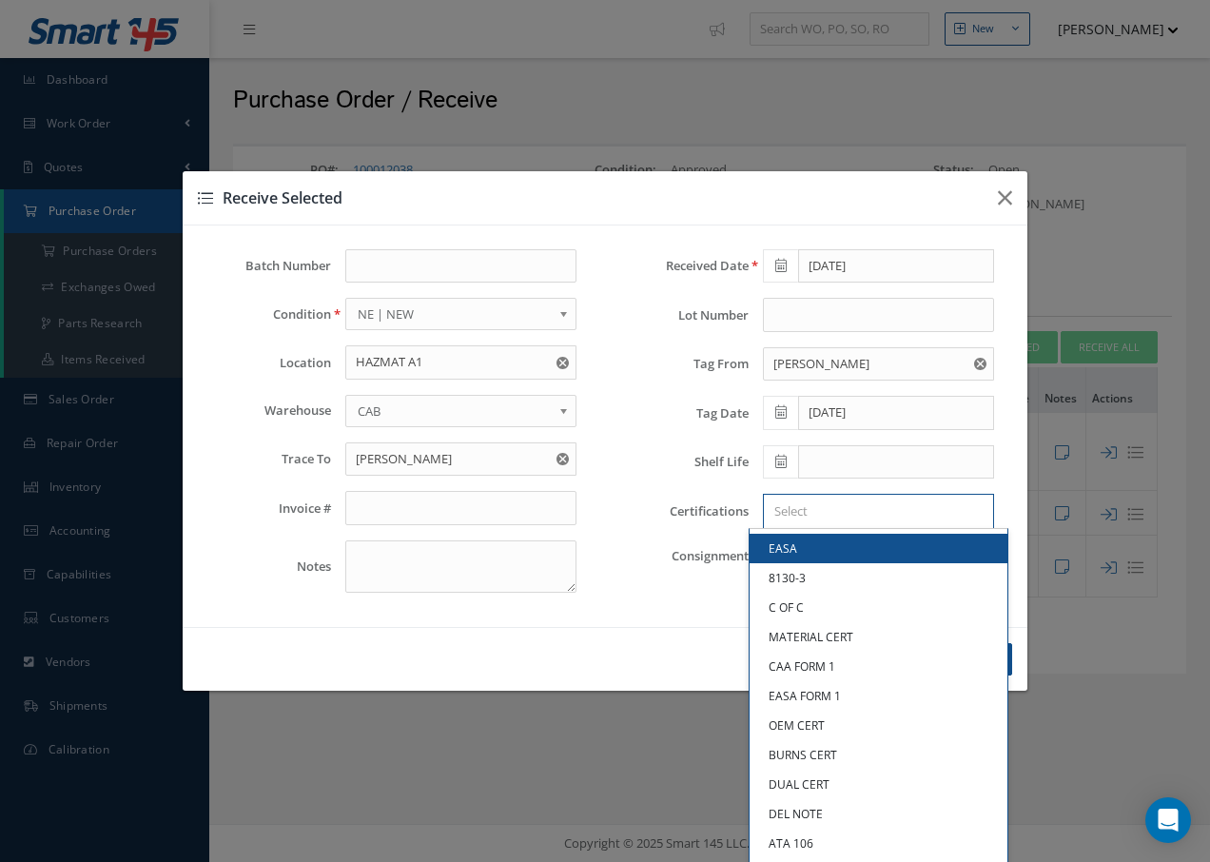
click at [868, 505] on input "Search for option" at bounding box center [874, 511] width 217 height 20
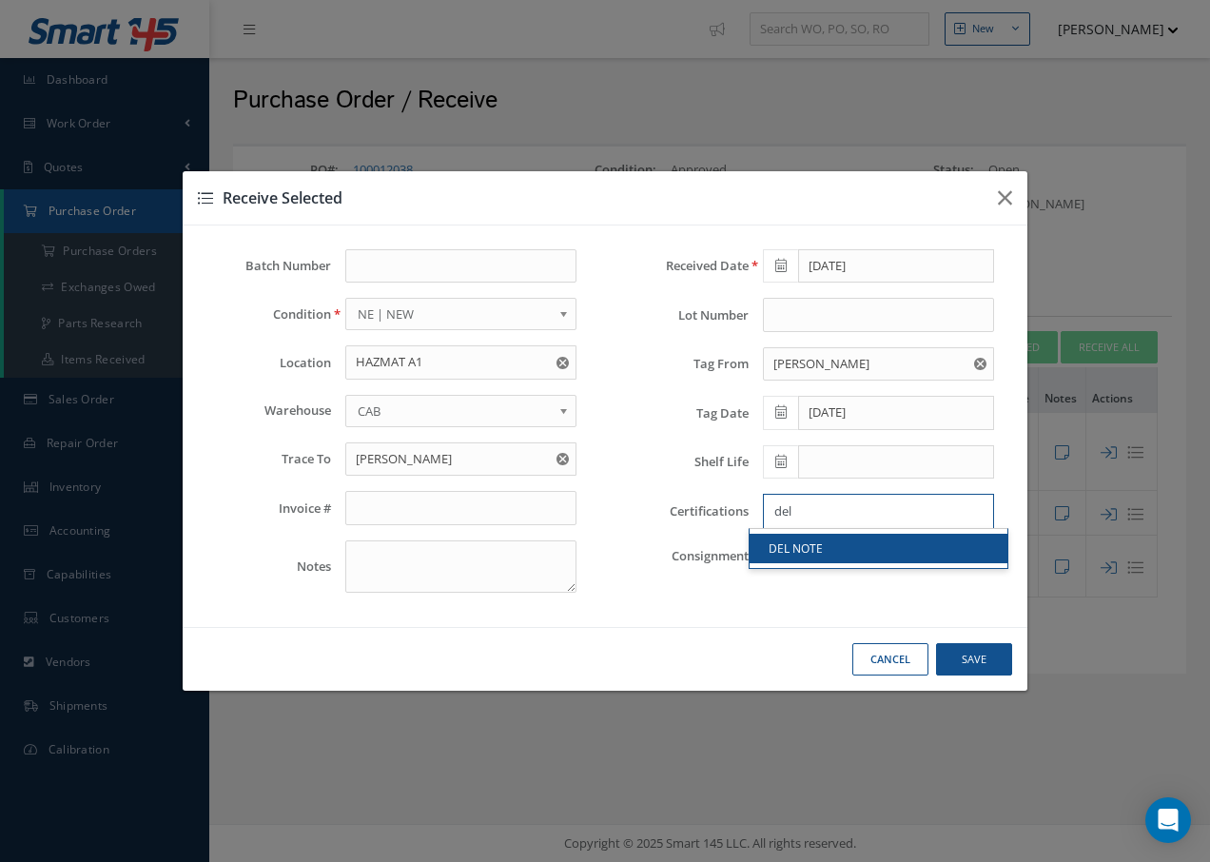
type input "del"
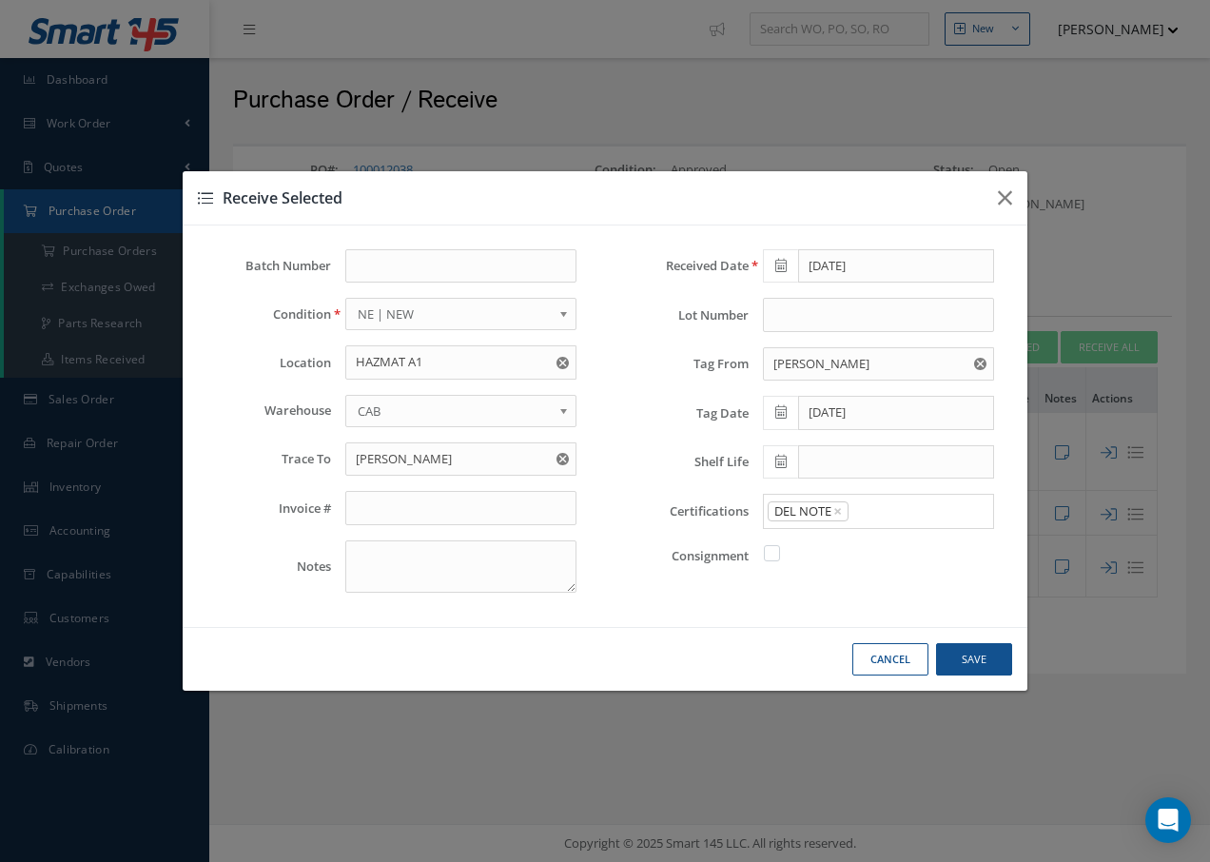
click at [853, 548] on link "DEL NOTE" at bounding box center [879, 548] width 258 height 29
click at [972, 663] on button "Save" at bounding box center [974, 659] width 76 height 33
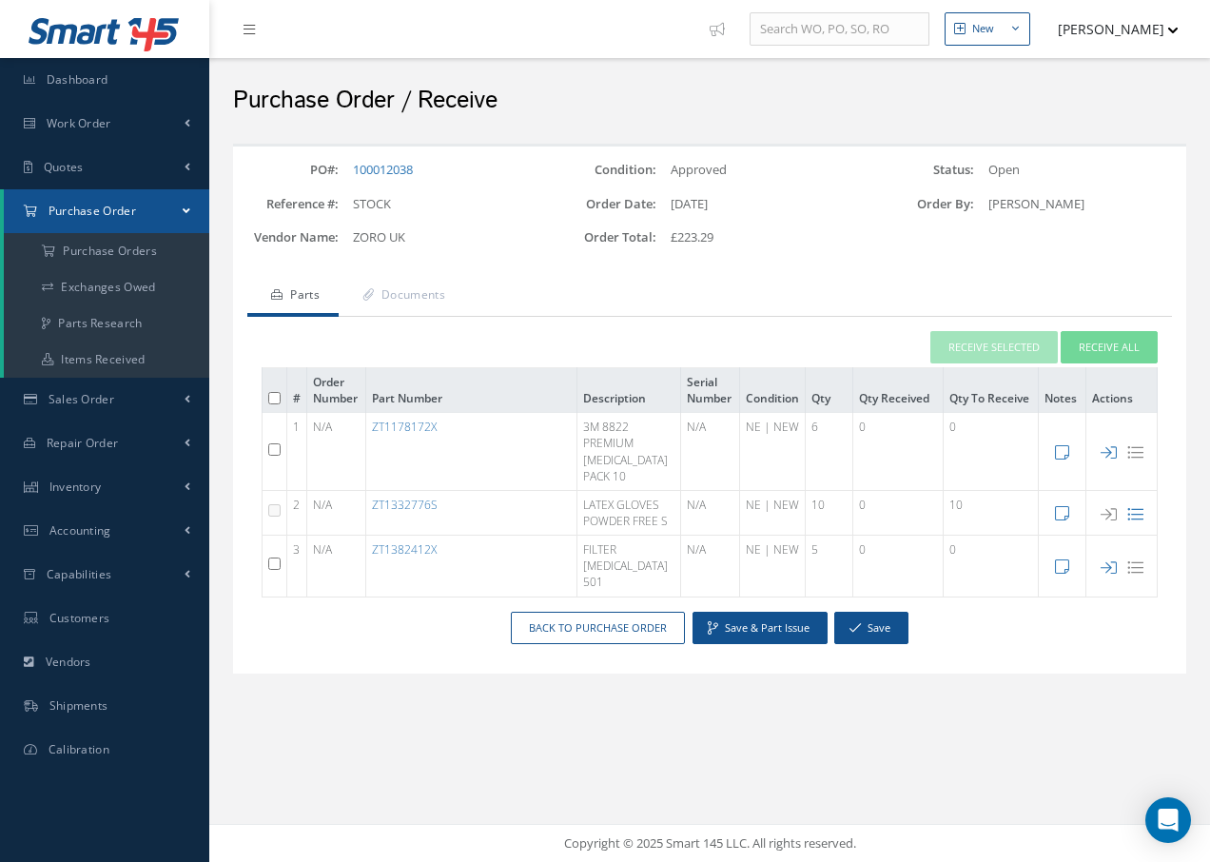
checkbox input "false"
click at [441, 292] on link "Documents" at bounding box center [402, 297] width 126 height 40
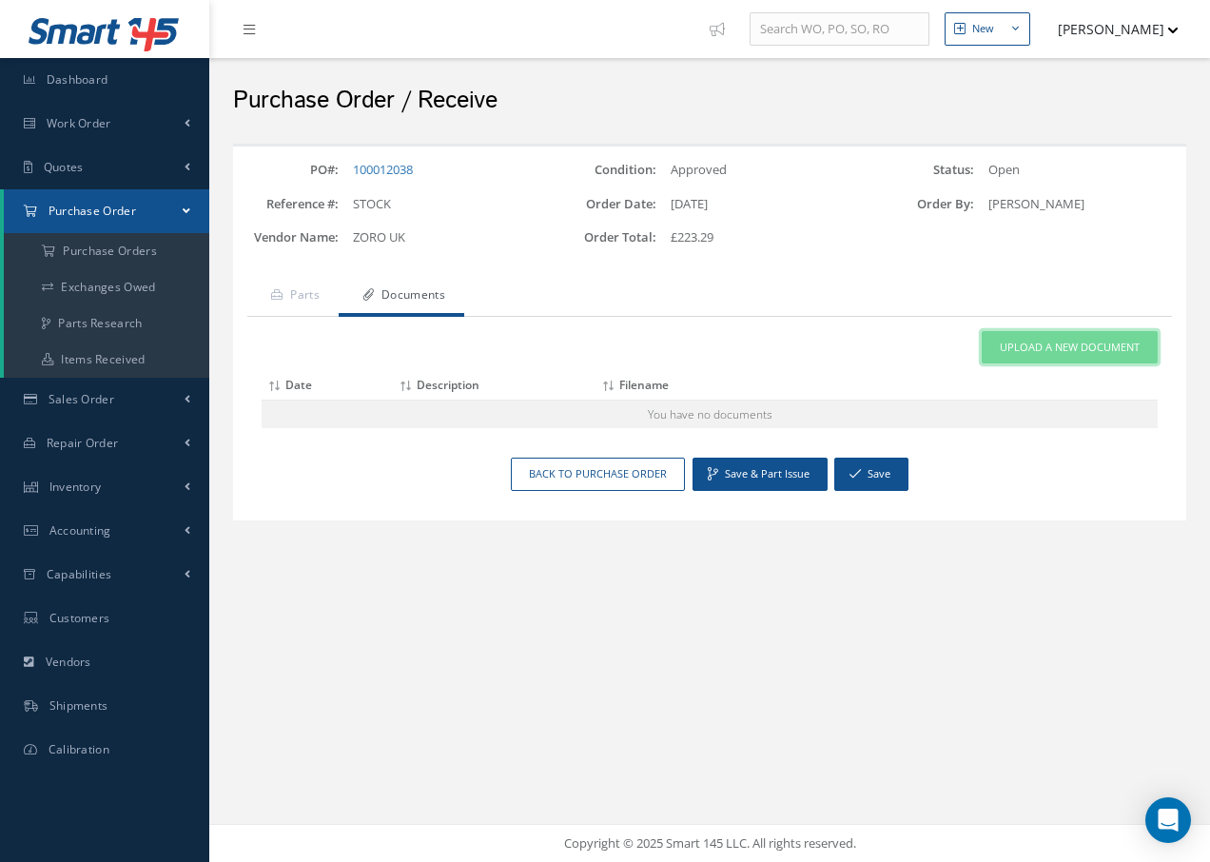
click at [1088, 351] on span "Upload a New Document" at bounding box center [1070, 348] width 140 height 16
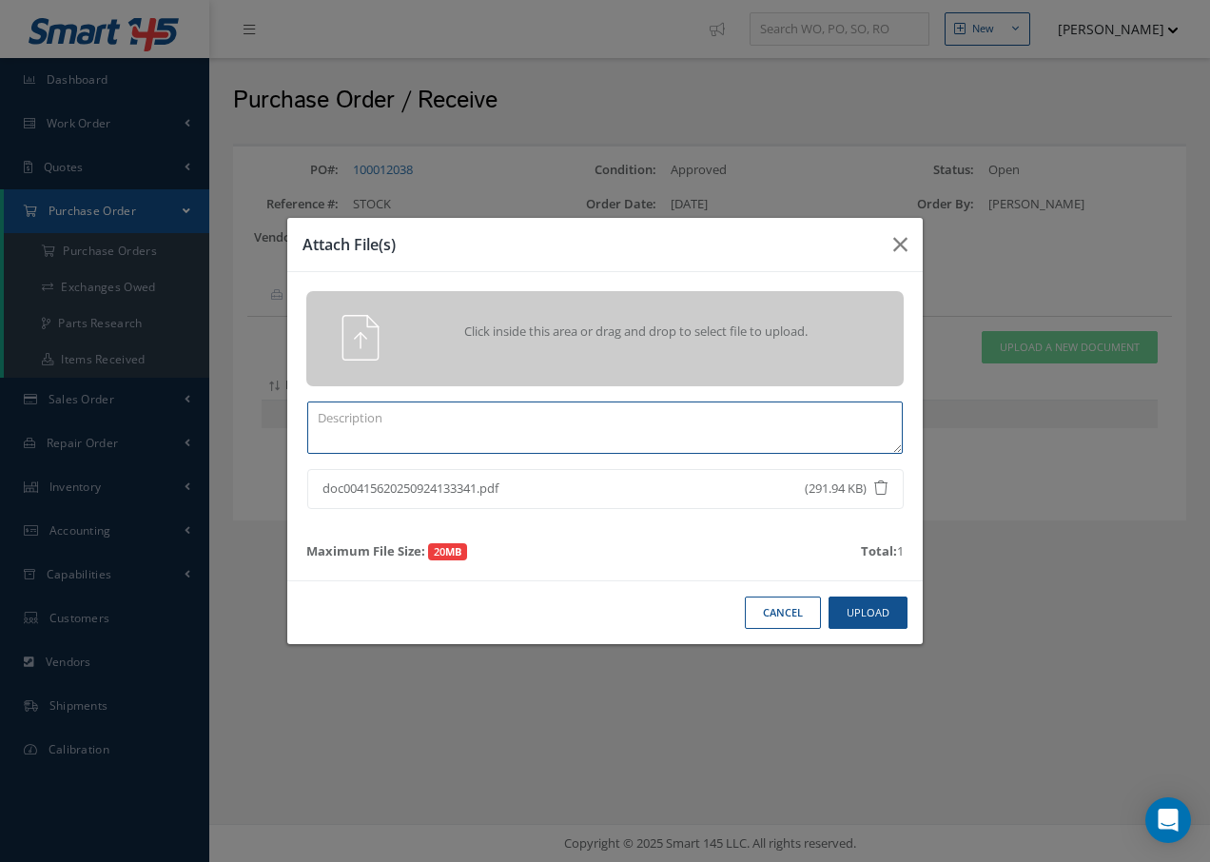
drag, startPoint x: 471, startPoint y: 426, endPoint x: 506, endPoint y: 325, distance: 106.8
click at [475, 413] on textarea at bounding box center [605, 427] width 596 height 52
type textarea "d"
type textarea "DEL NOTE"
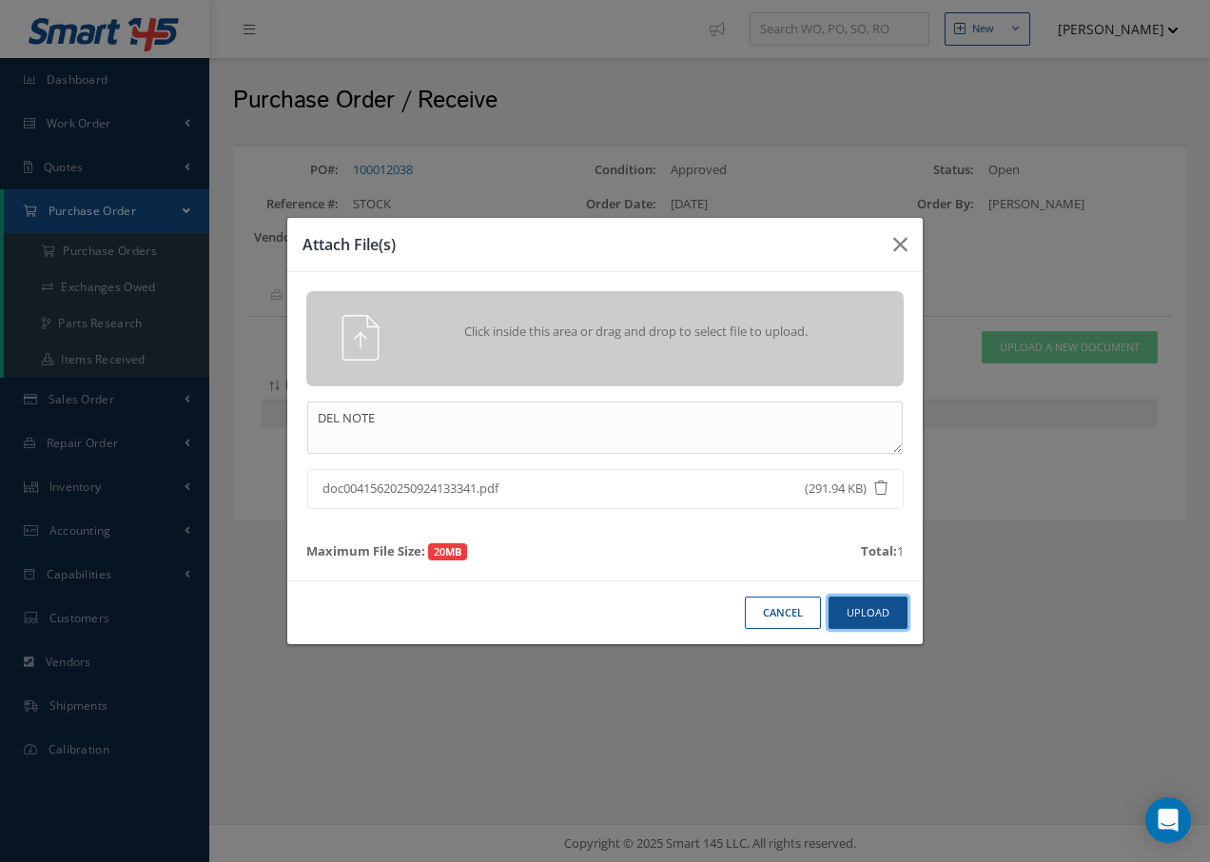
click at [882, 615] on button "Upload" at bounding box center [868, 613] width 79 height 33
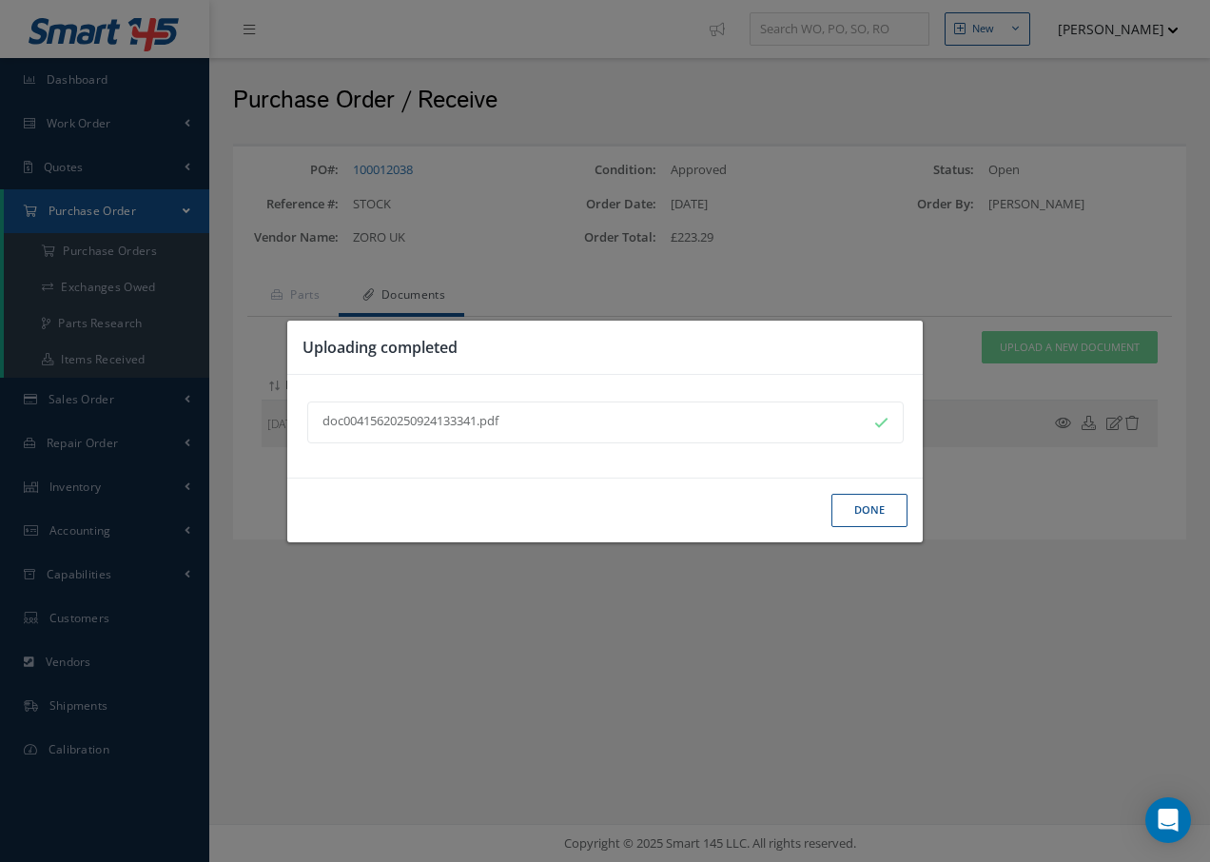
click at [888, 510] on button "Done" at bounding box center [870, 510] width 76 height 33
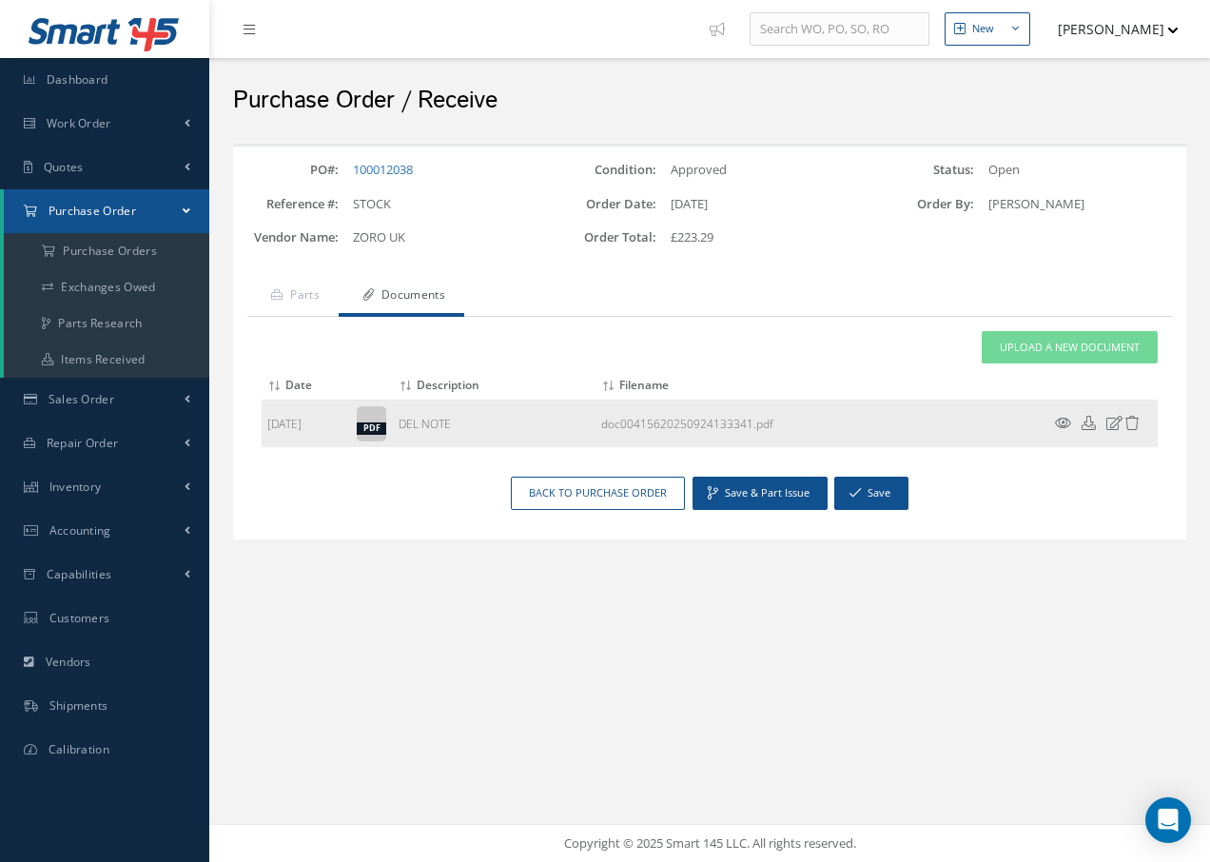
click at [1060, 420] on icon at bounding box center [1063, 423] width 16 height 14
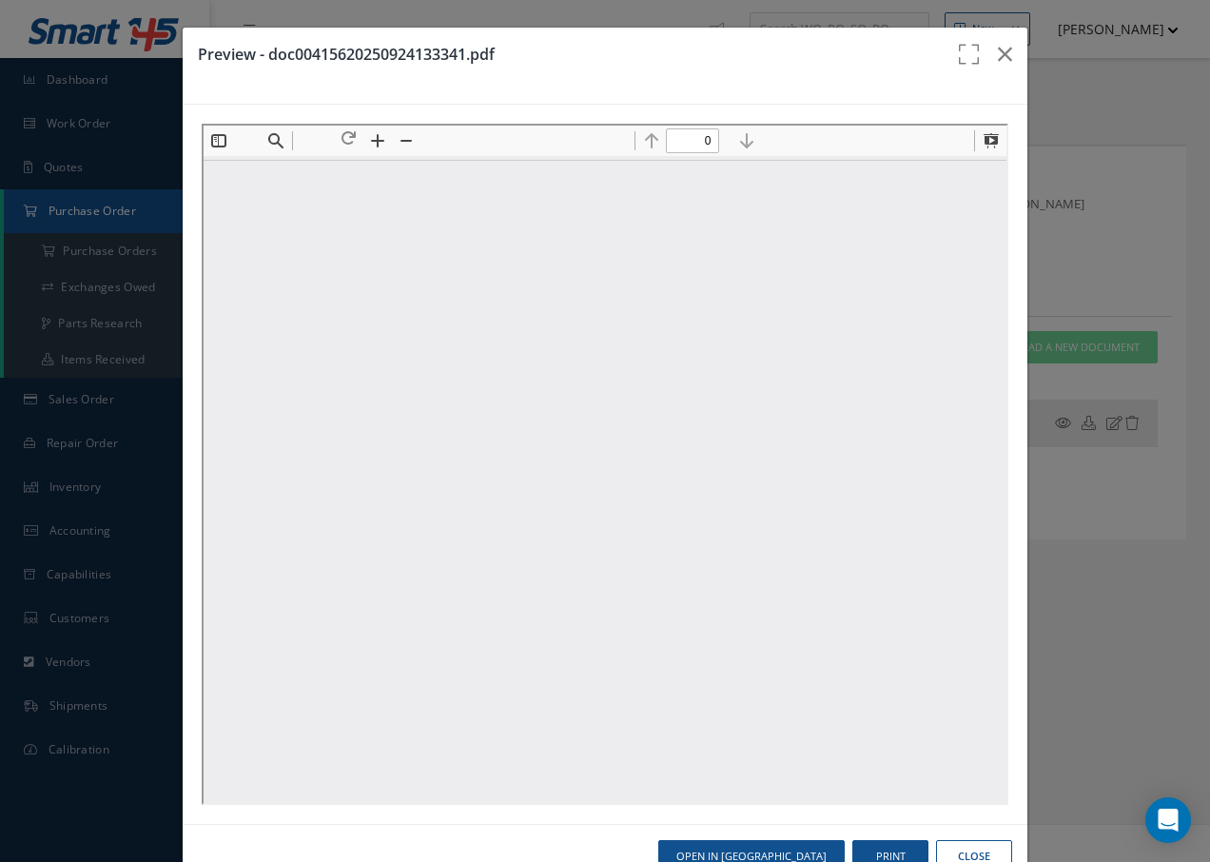
type input "1"
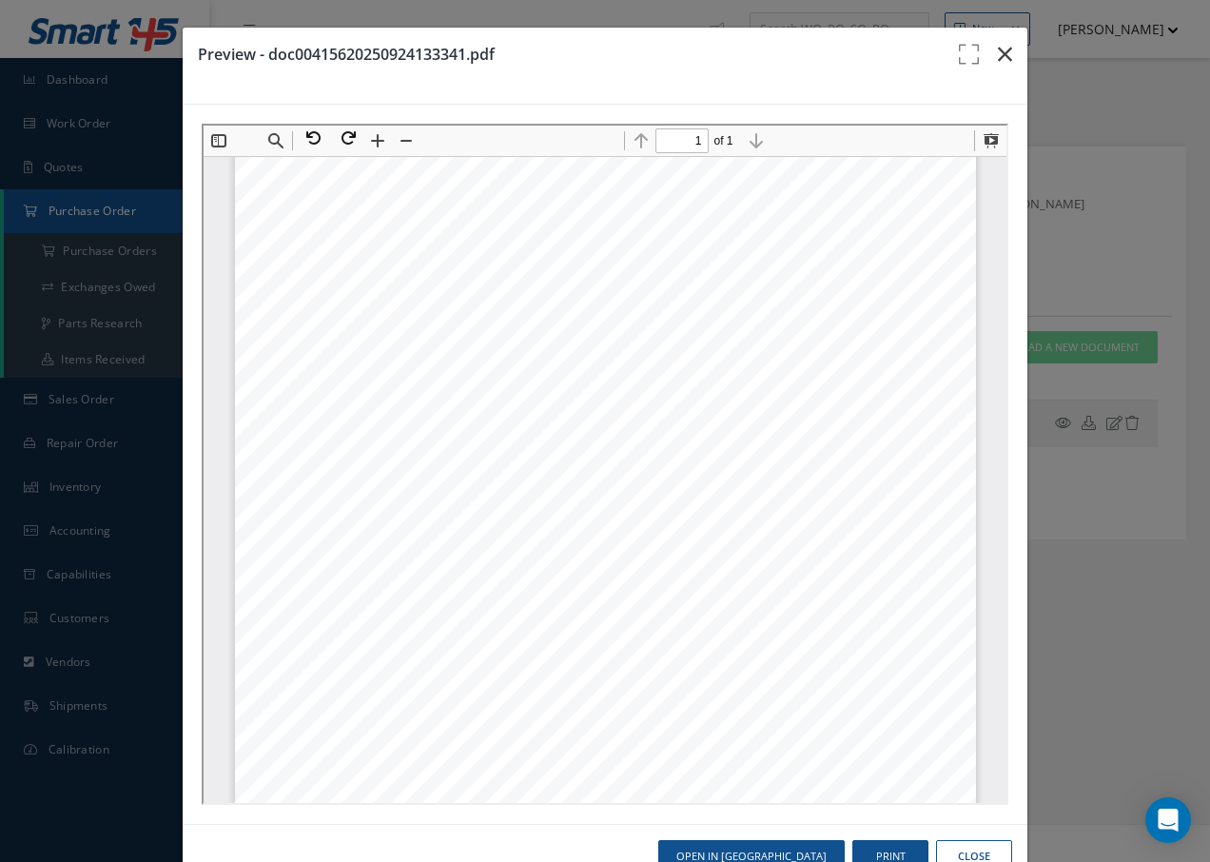
click at [998, 56] on icon "button" at bounding box center [1005, 54] width 14 height 23
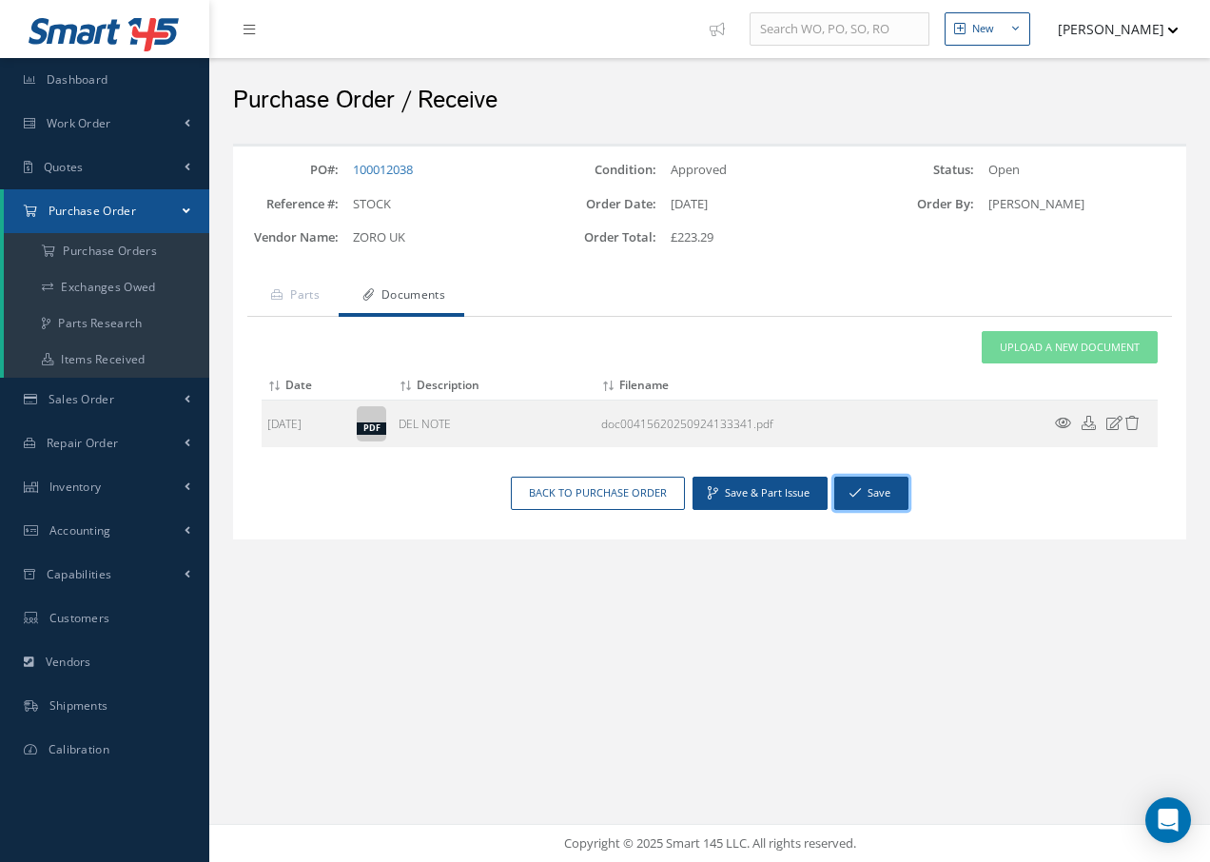
click at [873, 496] on button "Save" at bounding box center [871, 493] width 74 height 33
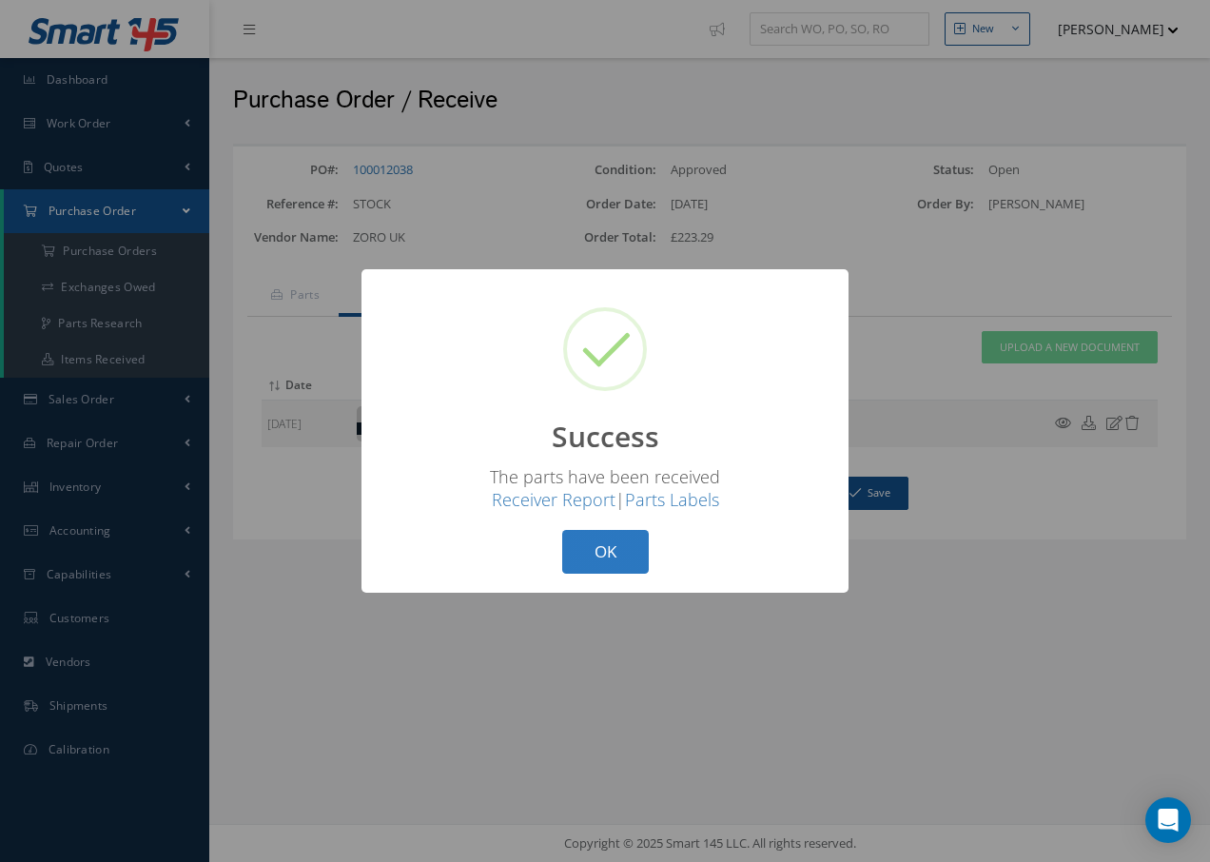
click at [646, 544] on button "OK" at bounding box center [605, 552] width 87 height 45
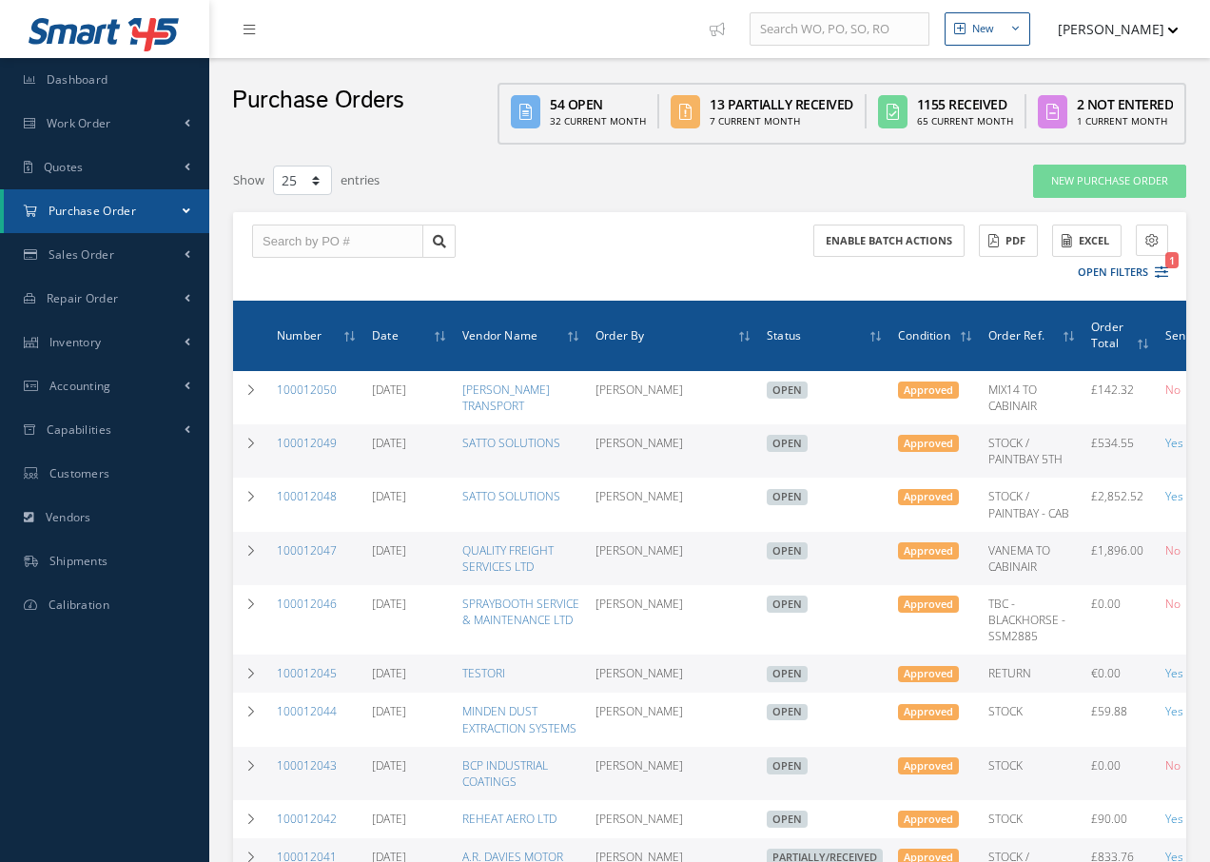
select select "25"
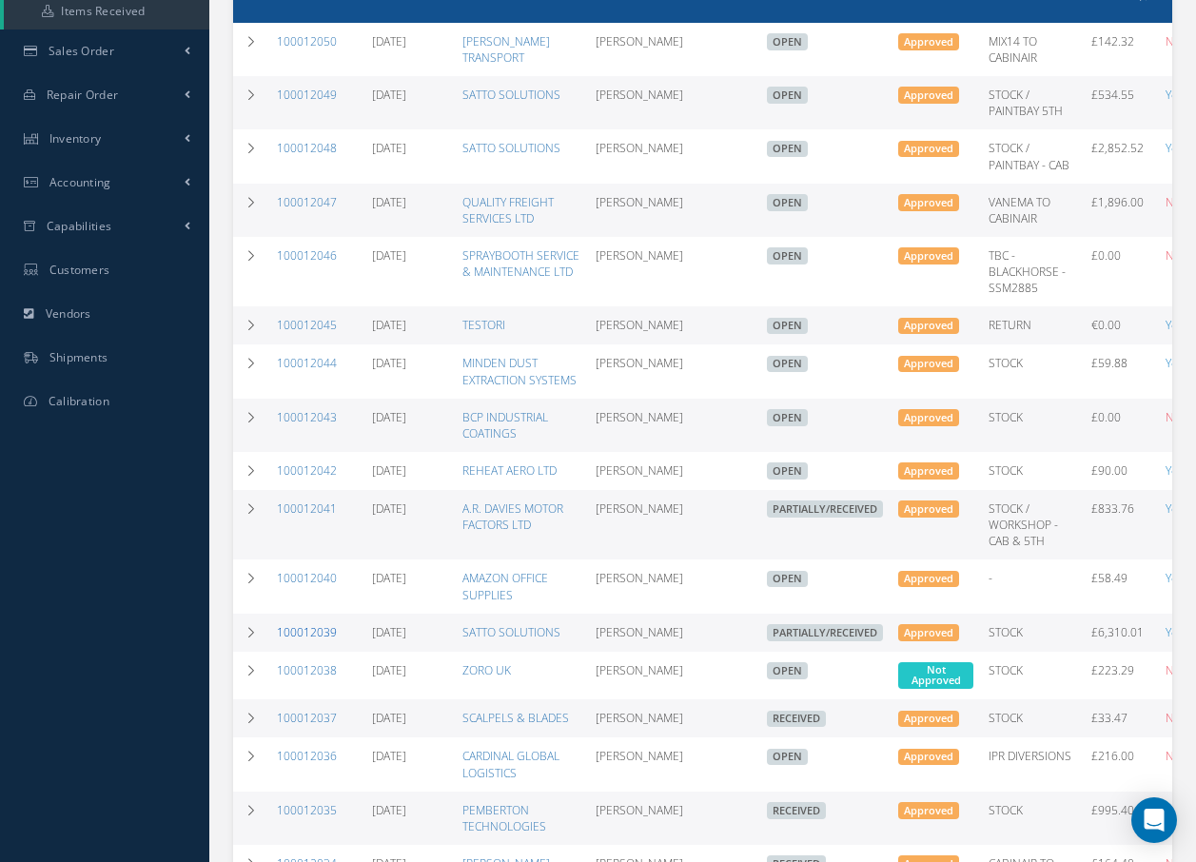
scroll to position [381, 0]
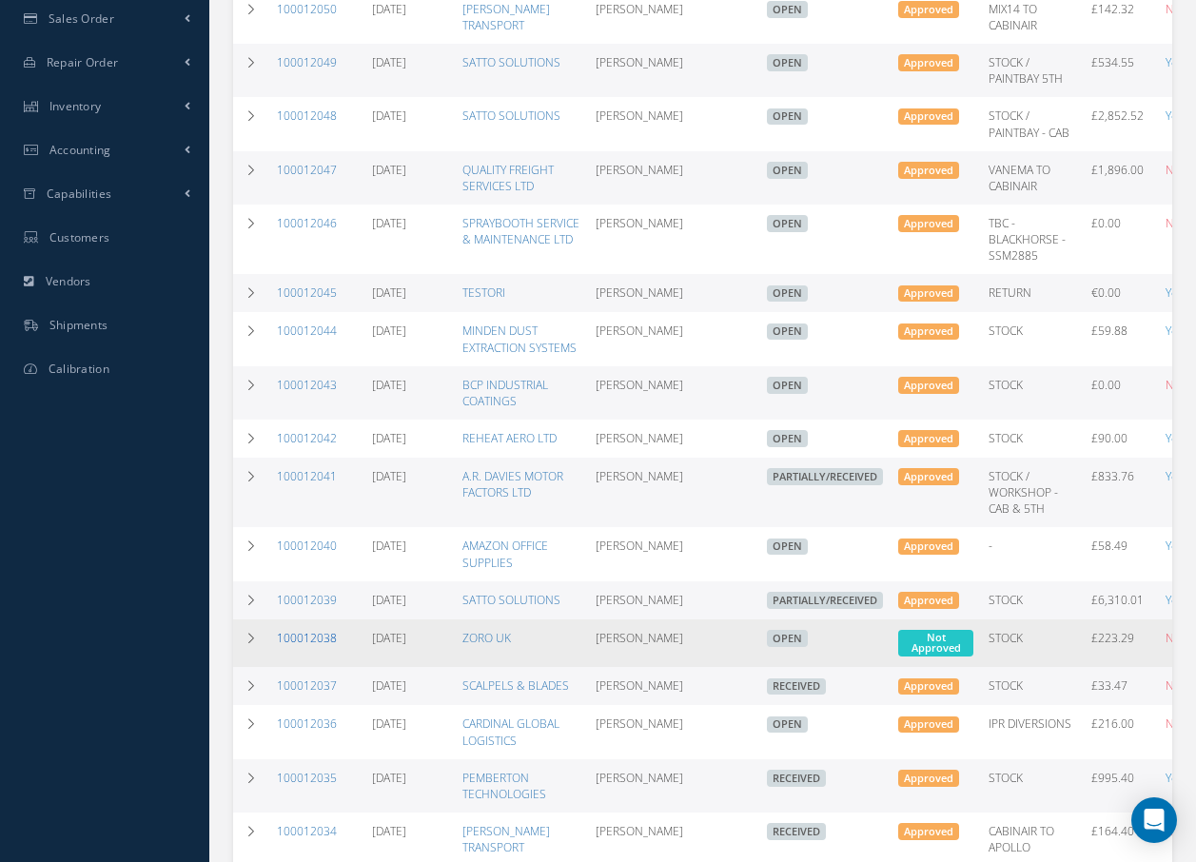
click at [300, 646] on link "100012038" at bounding box center [307, 638] width 60 height 16
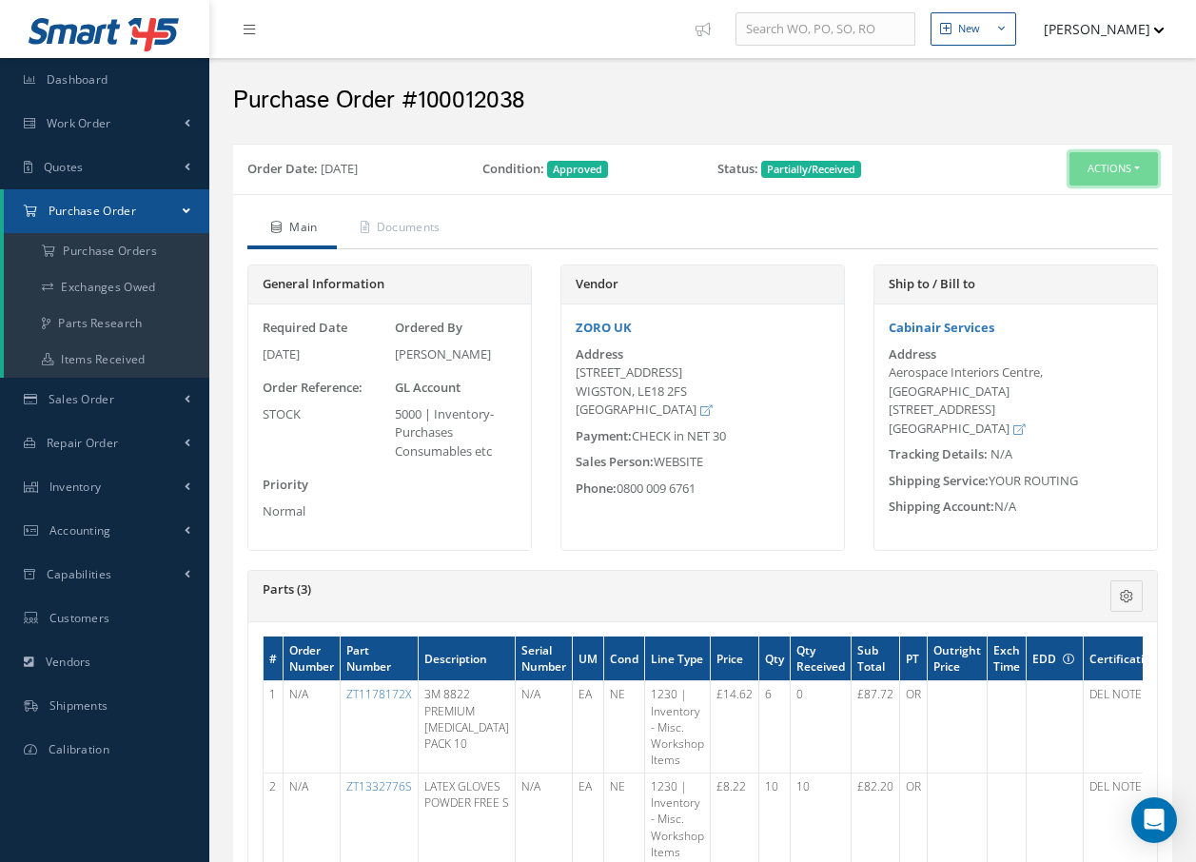
click at [1150, 167] on button "Actions" at bounding box center [1113, 168] width 88 height 33
click at [1089, 201] on link "Receive" at bounding box center [1082, 205] width 152 height 26
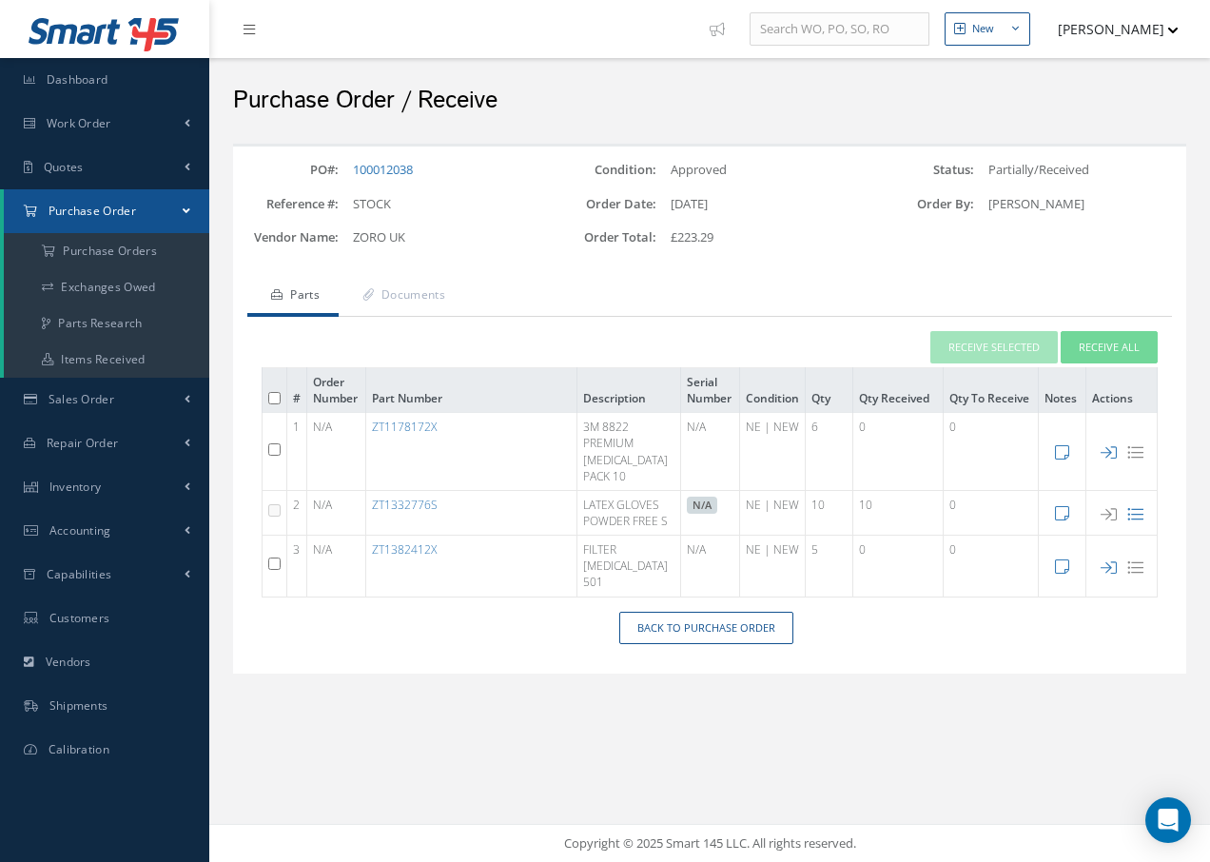
click at [276, 446] on input "checkbox" at bounding box center [274, 449] width 12 height 12
checkbox input "true"
click at [278, 560] on input "checkbox" at bounding box center [274, 564] width 12 height 12
checkbox input "true"
click at [1013, 343] on button "Receive Selected" at bounding box center [993, 347] width 127 height 33
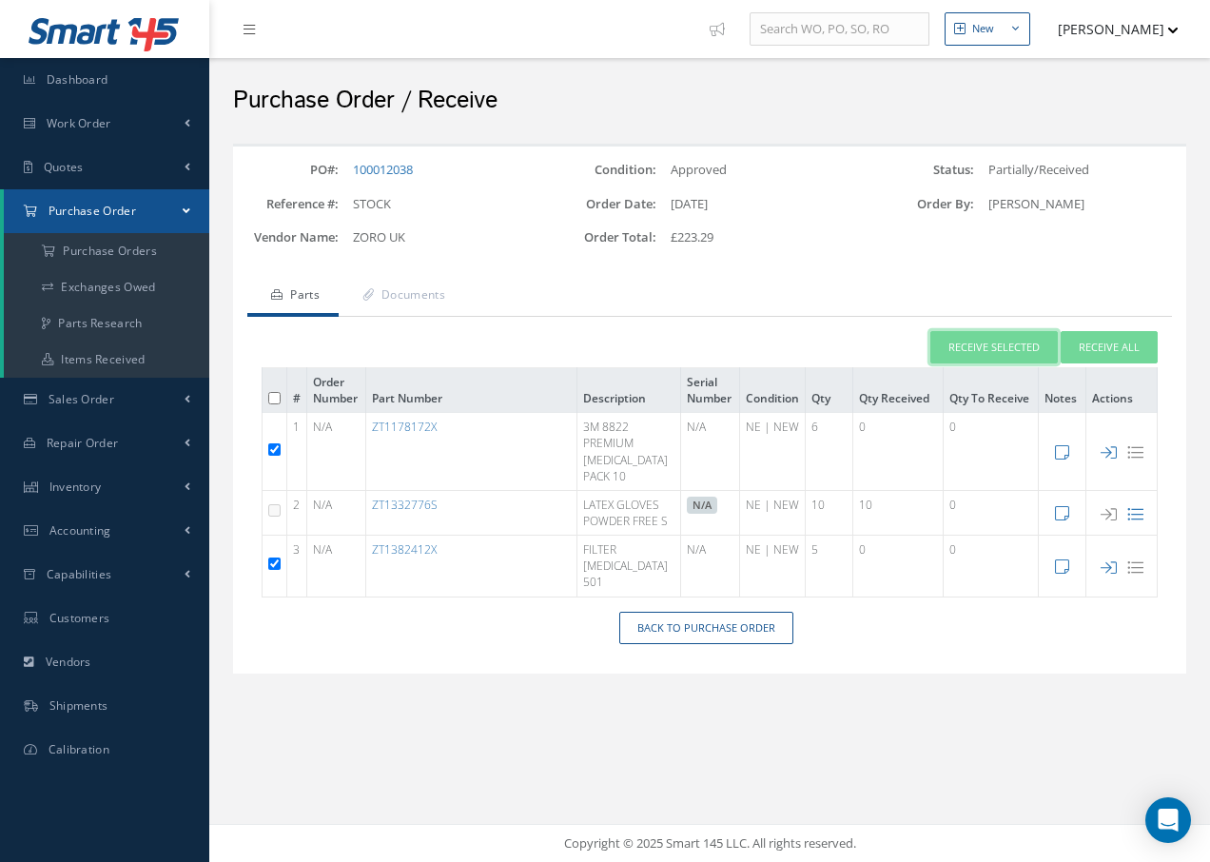
type input "[DATE]"
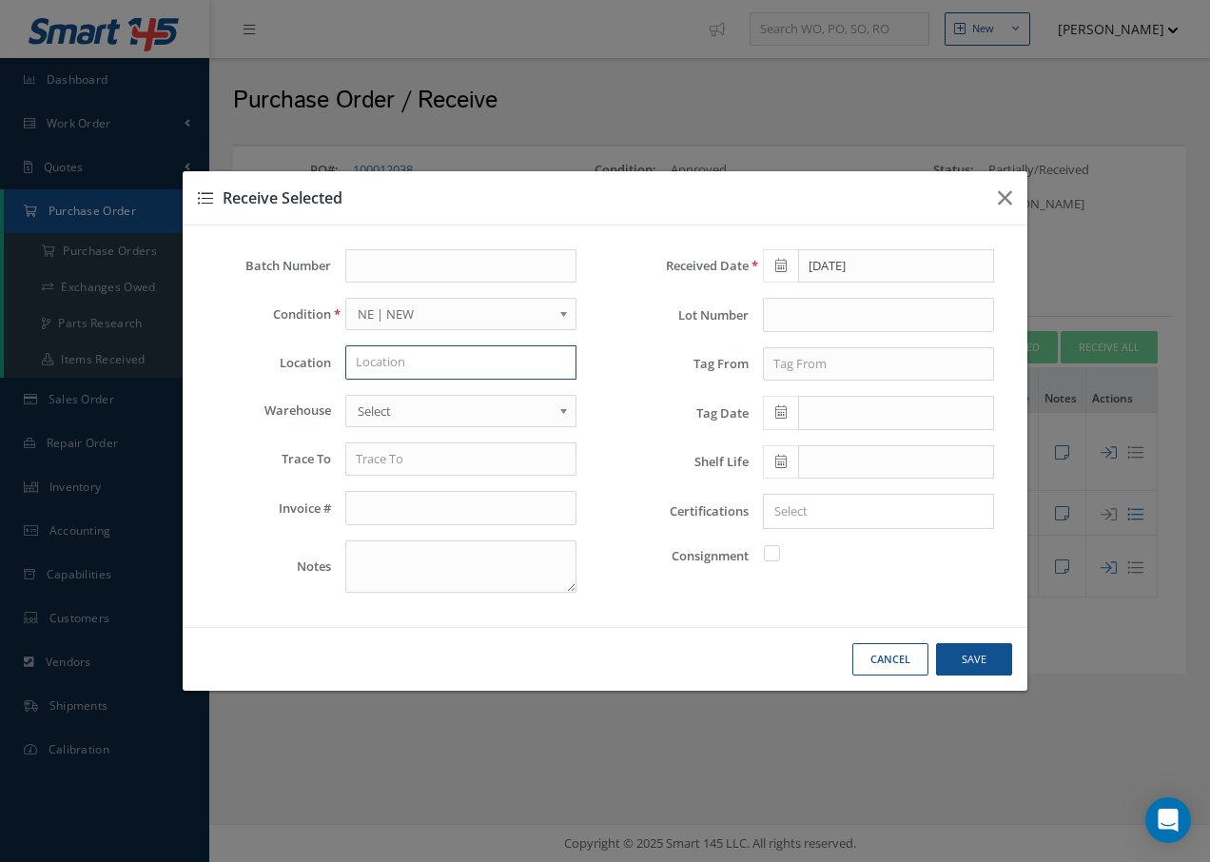
click at [389, 362] on input "text" at bounding box center [460, 362] width 231 height 34
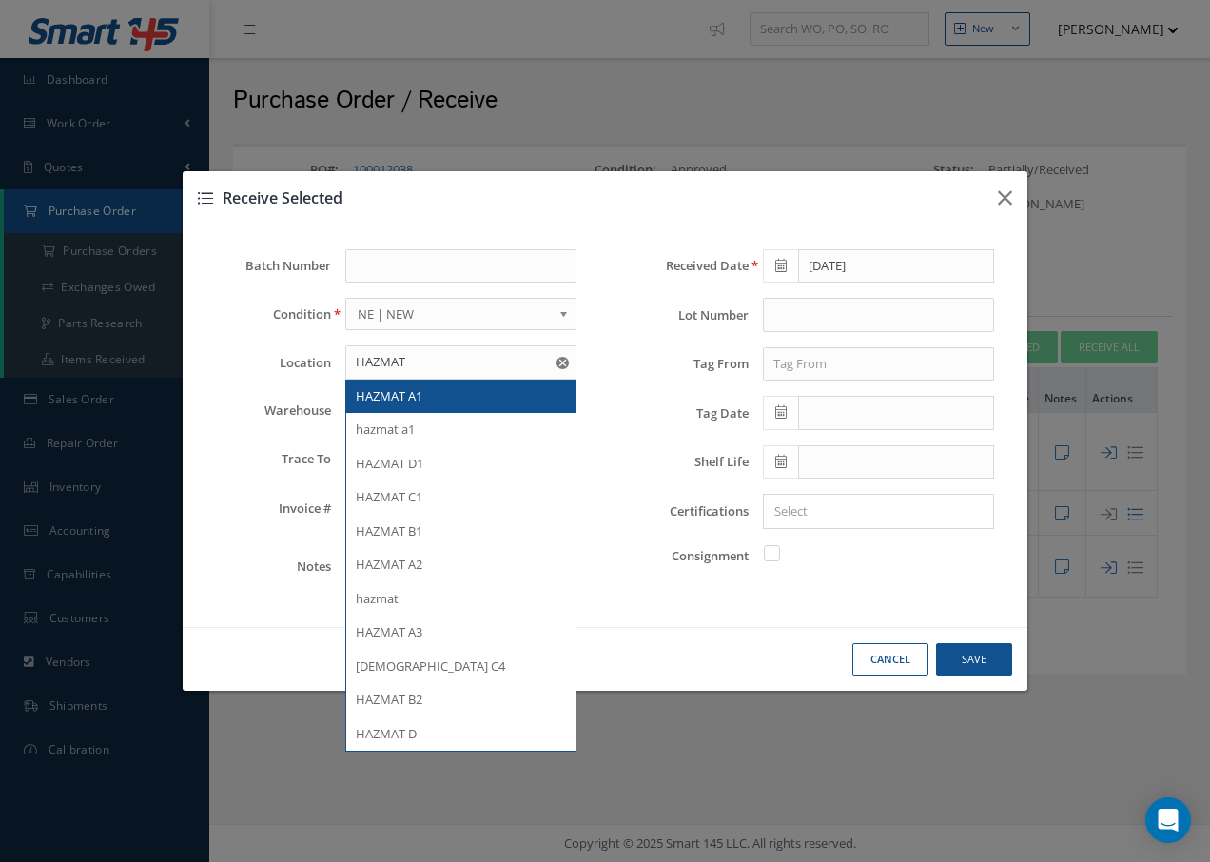
click at [425, 397] on div "HAZMAT A1" at bounding box center [461, 396] width 210 height 19
type input "HAZMAT A1"
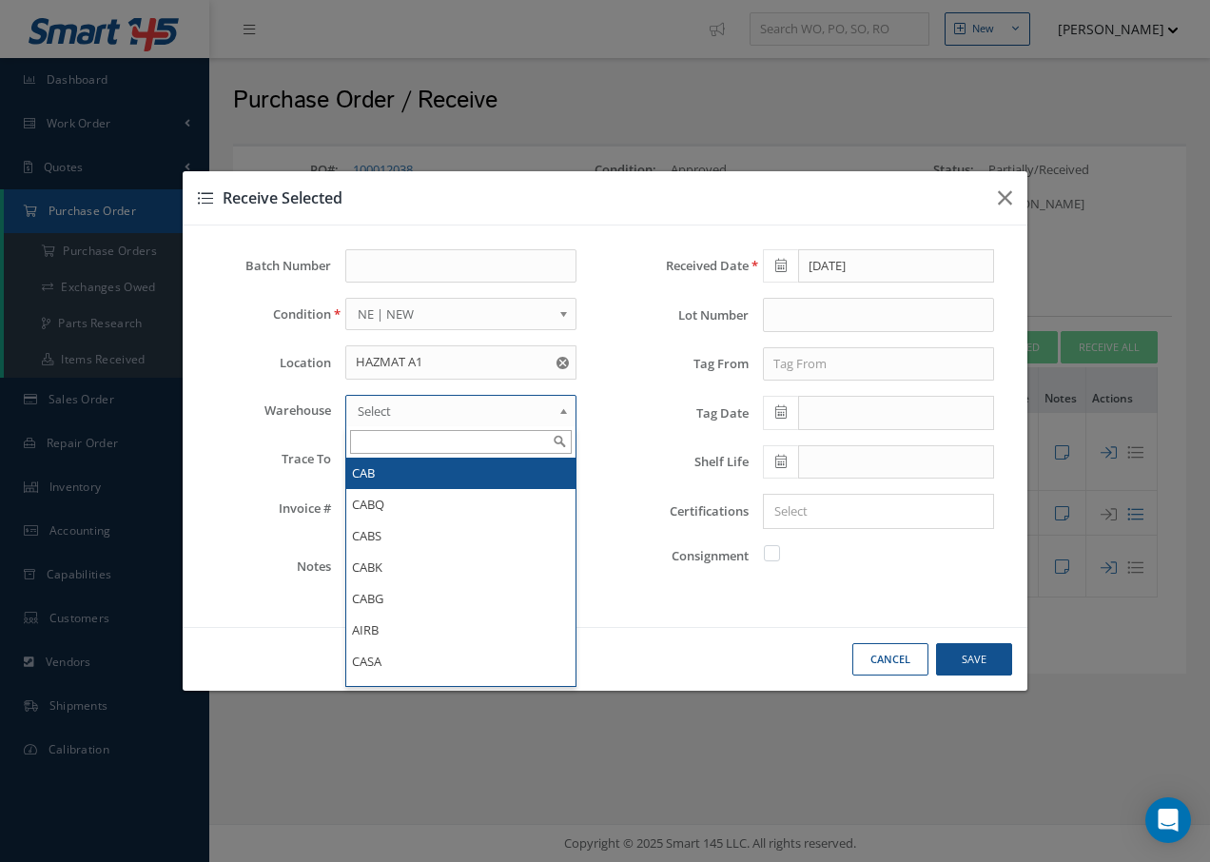
click at [425, 397] on link "Select" at bounding box center [460, 411] width 231 height 32
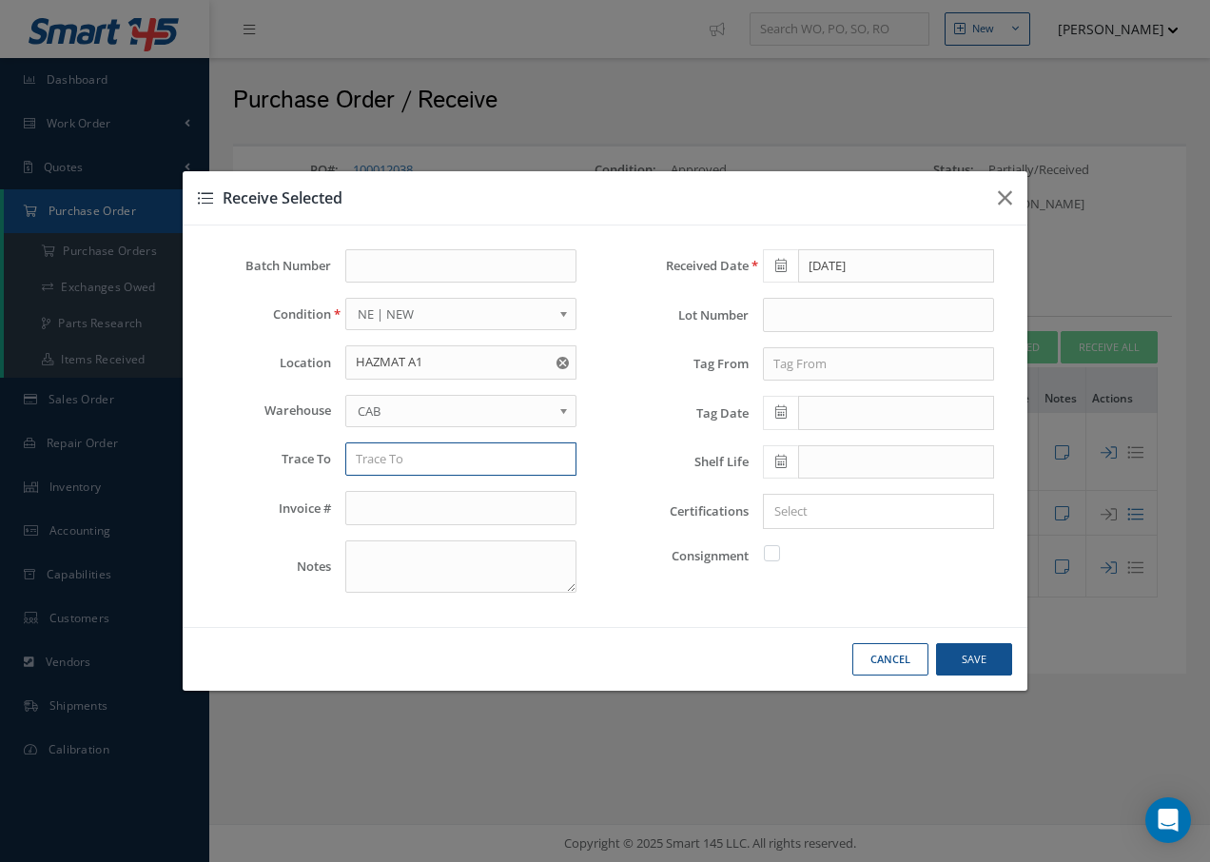
click at [422, 451] on input "text" at bounding box center [460, 459] width 231 height 34
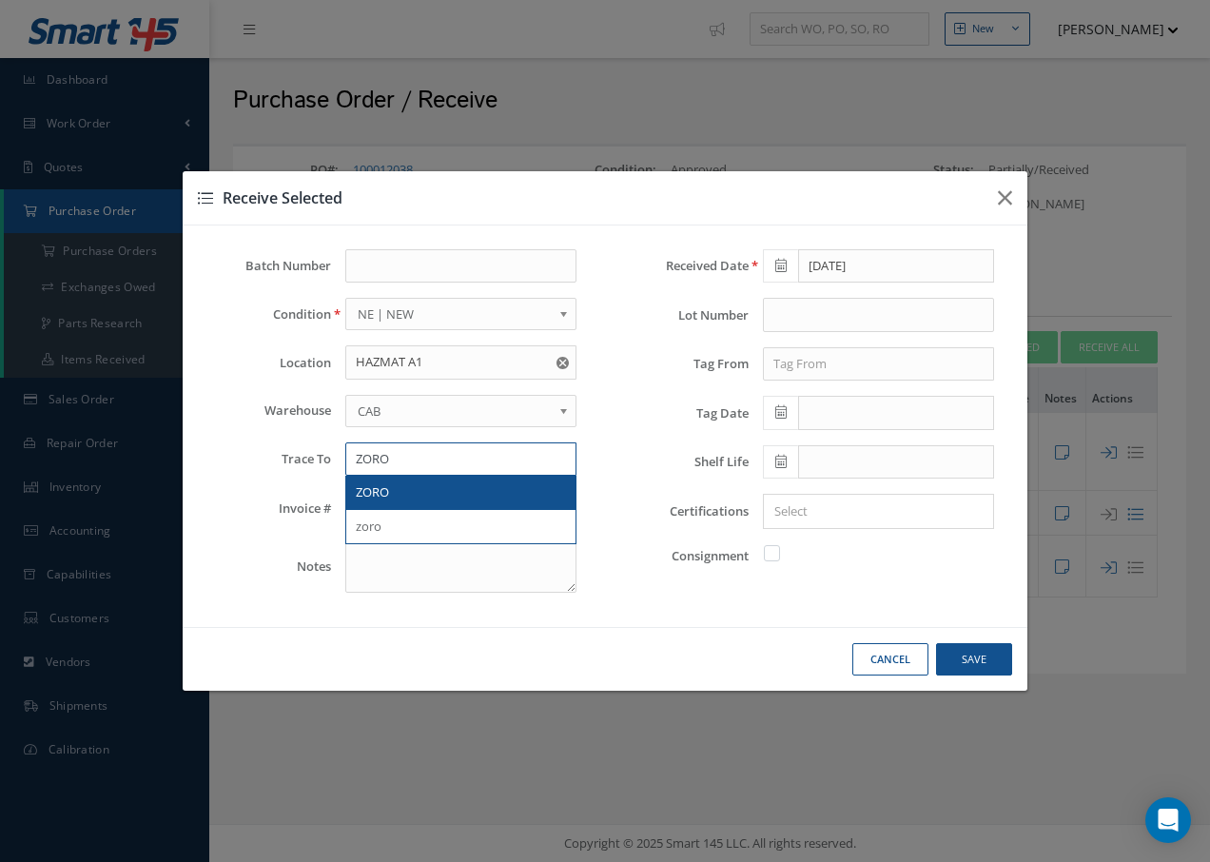
type input "ZORO"
click at [362, 494] on span "ZORO" at bounding box center [372, 491] width 33 height 17
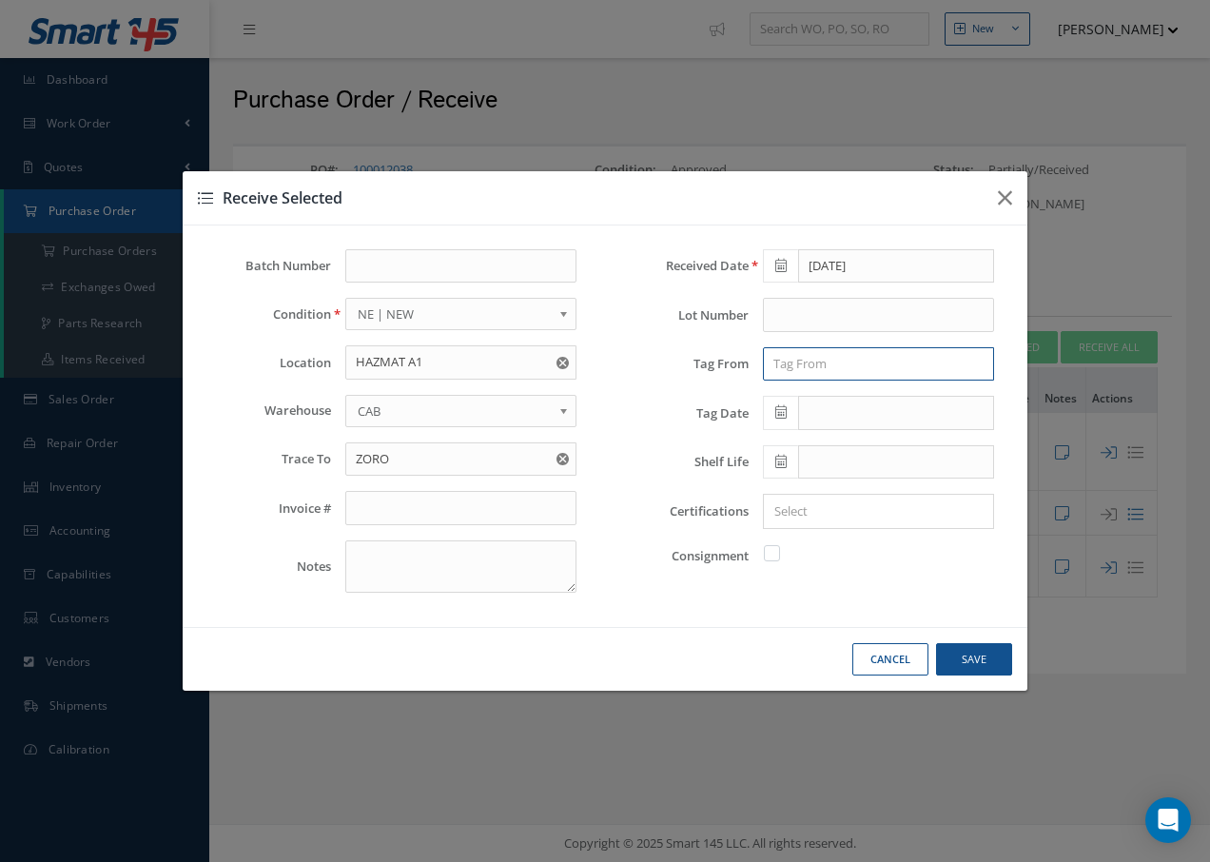
click at [780, 365] on input "text" at bounding box center [878, 364] width 231 height 34
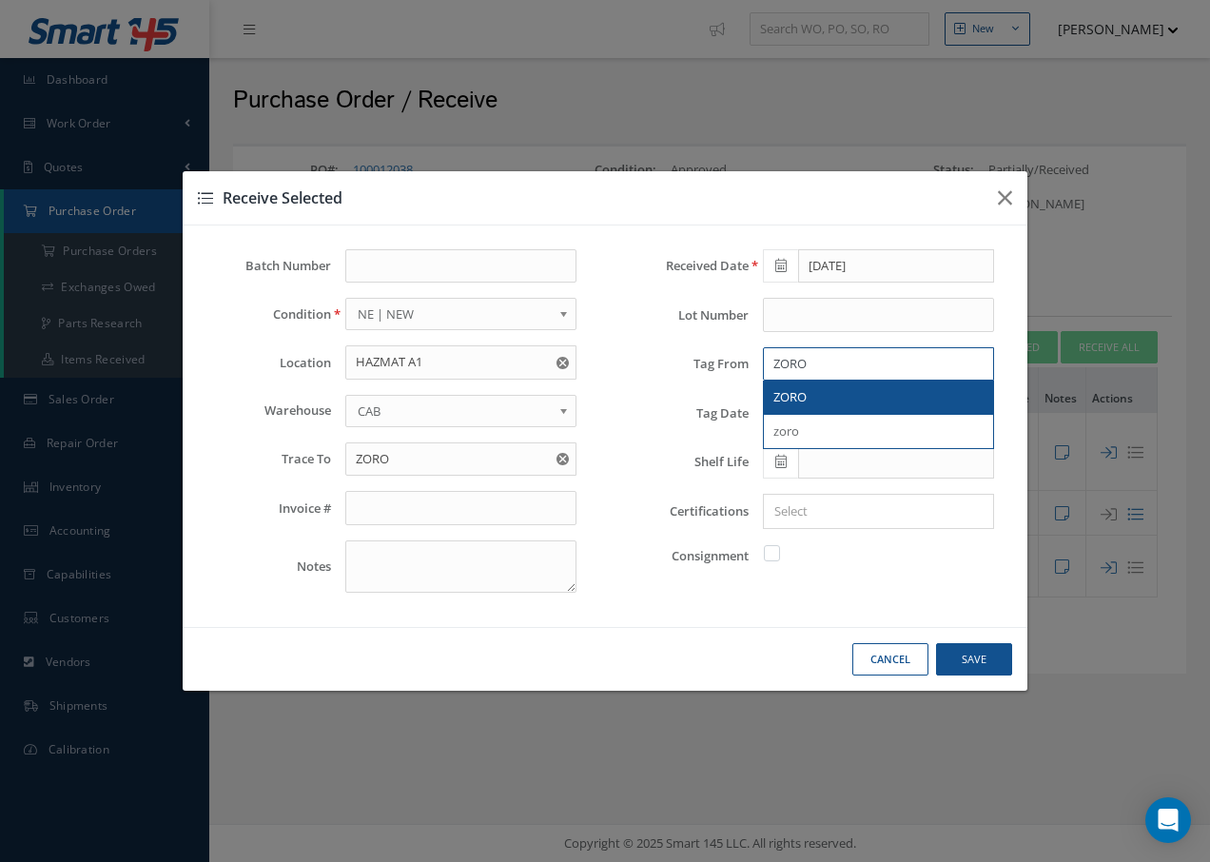
type input "ZORO"
click at [769, 394] on div "ZORO" at bounding box center [878, 398] width 229 height 34
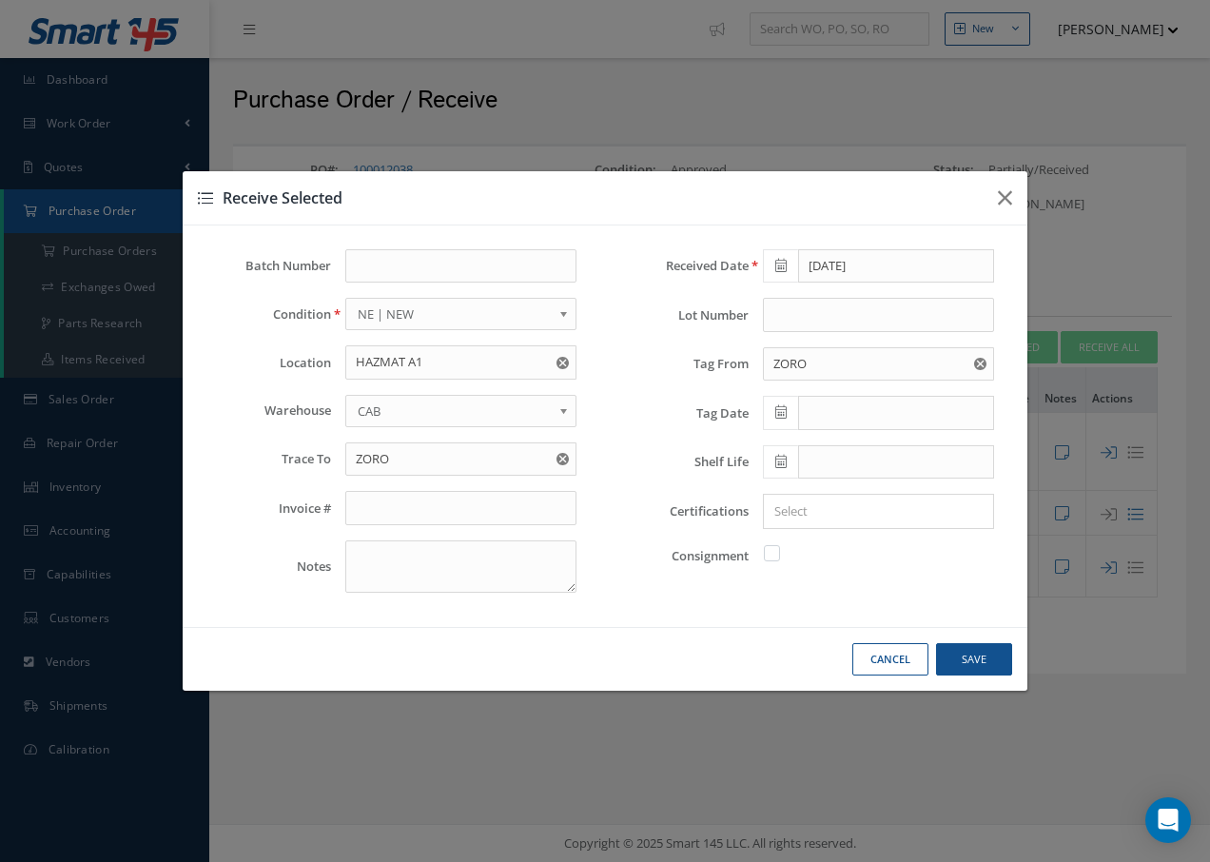
click at [782, 413] on icon at bounding box center [780, 411] width 11 height 13
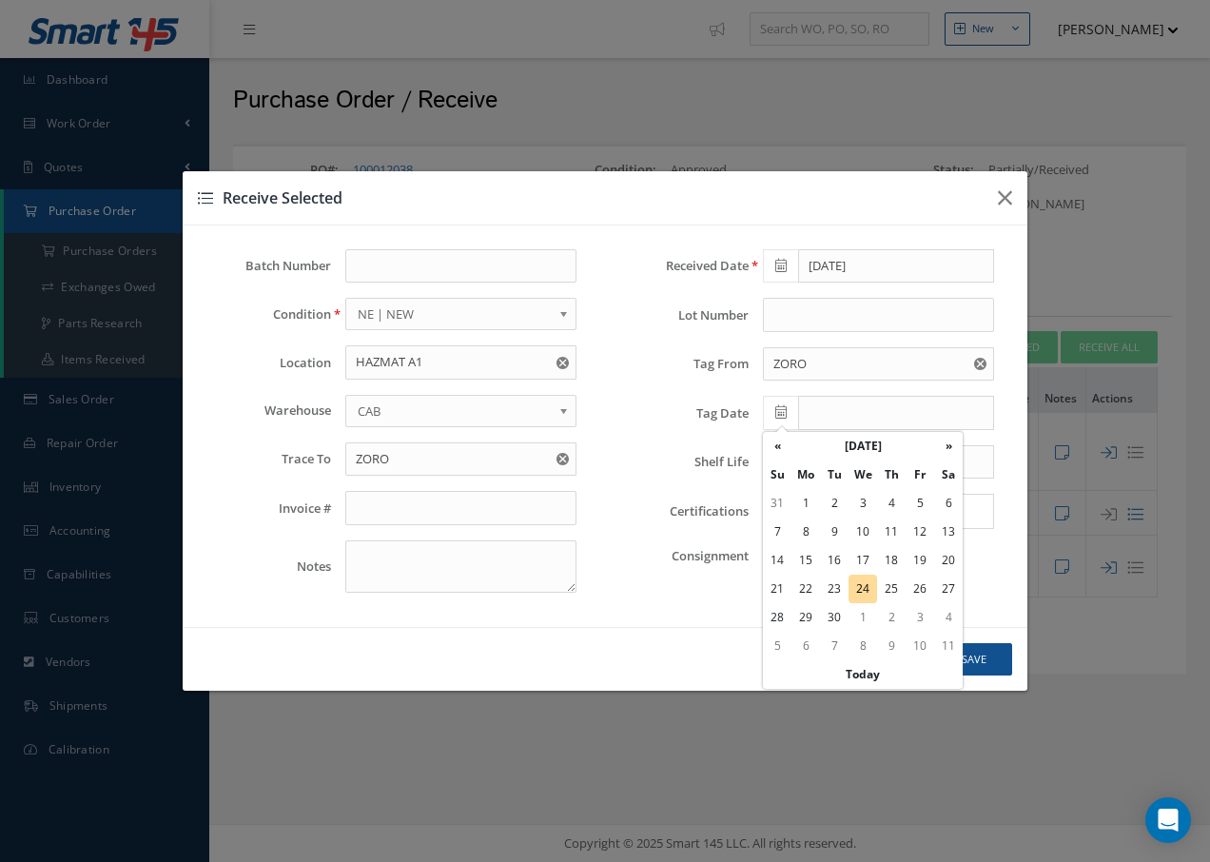
click at [867, 587] on td "24" at bounding box center [863, 589] width 29 height 29
type input "[DATE]"
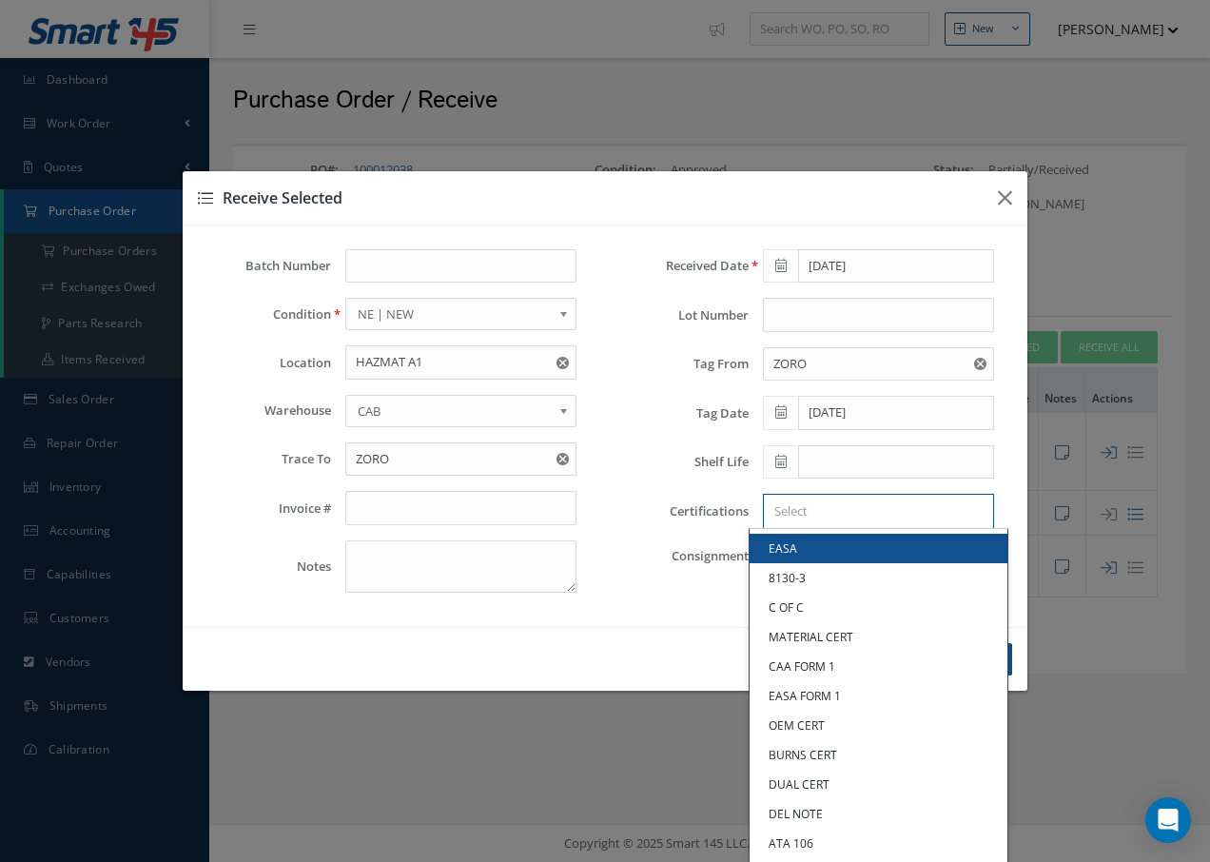
click at [859, 518] on input "Search for option" at bounding box center [874, 511] width 217 height 20
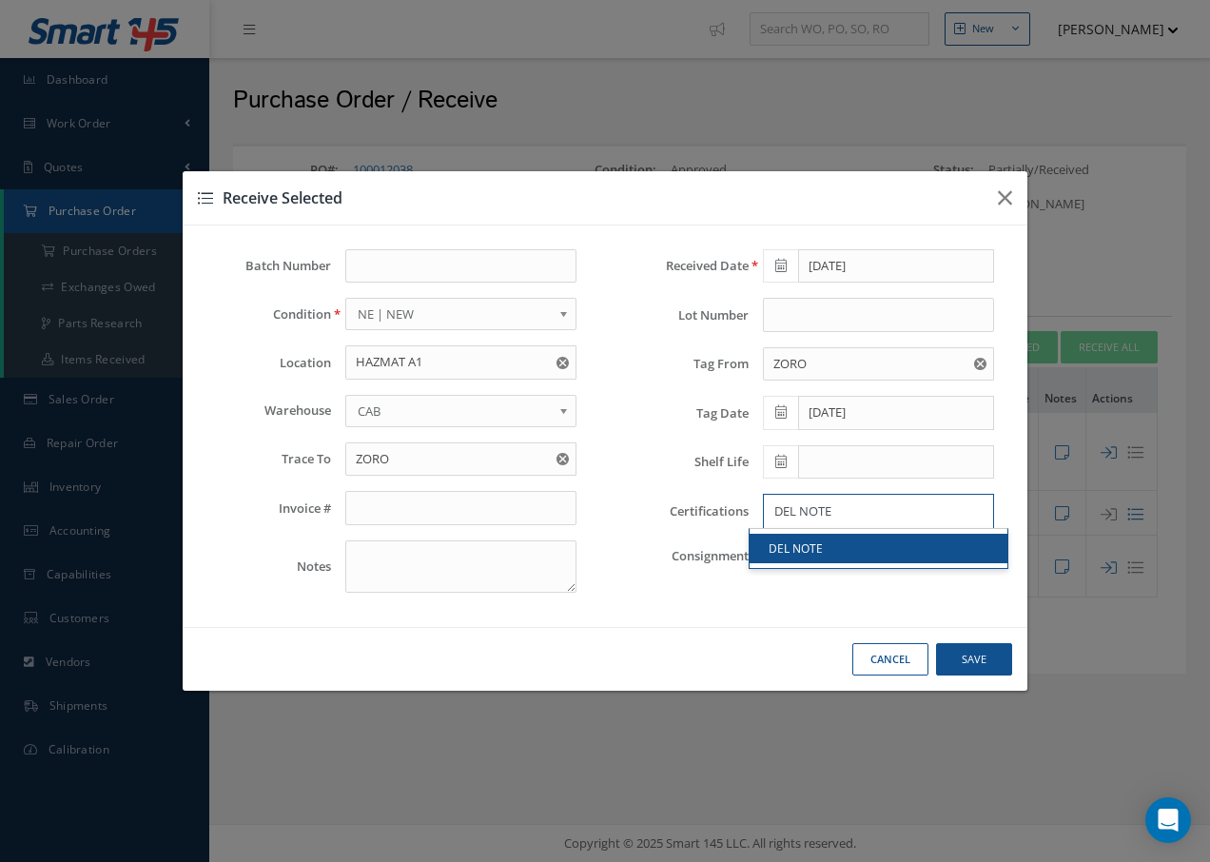
type input "DEL NOTE"
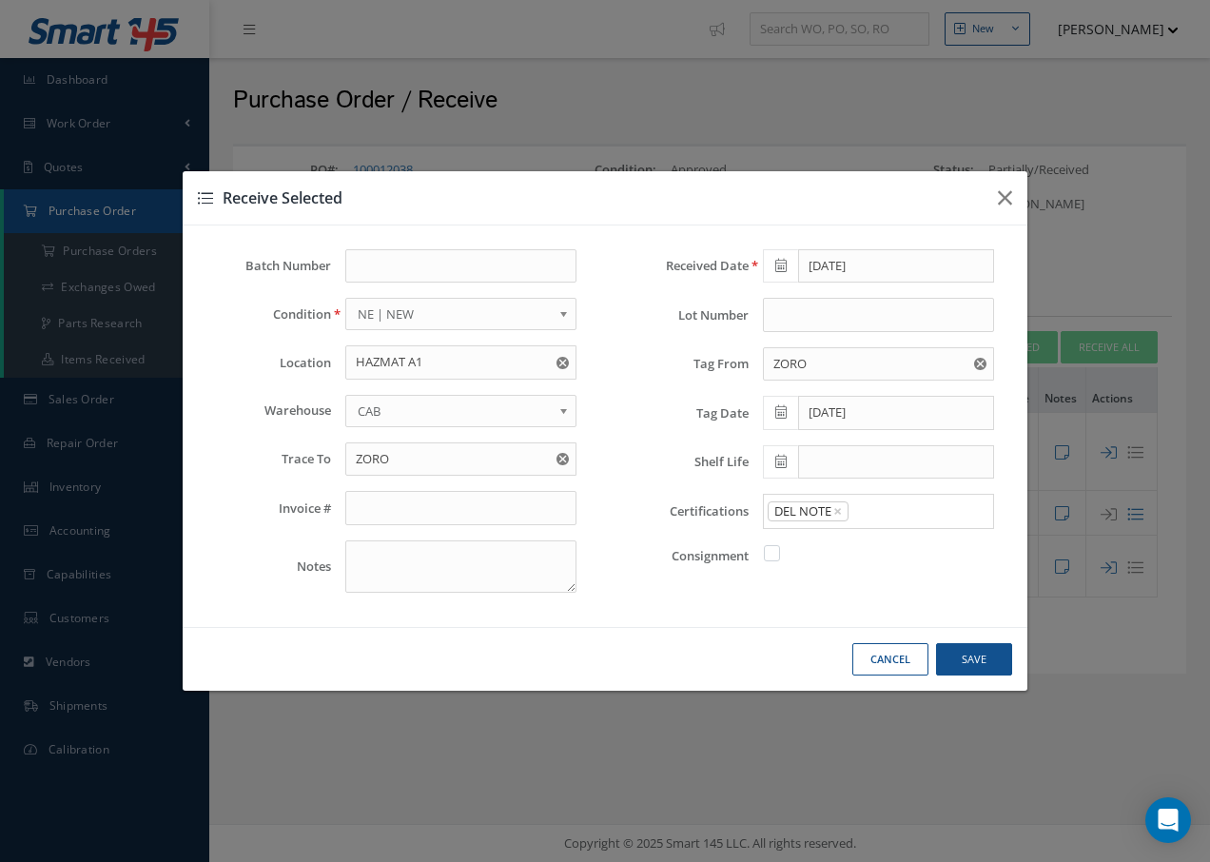
click at [803, 546] on link "DEL NOTE" at bounding box center [879, 548] width 258 height 29
click at [963, 653] on button "Save" at bounding box center [974, 659] width 76 height 33
checkbox input "false"
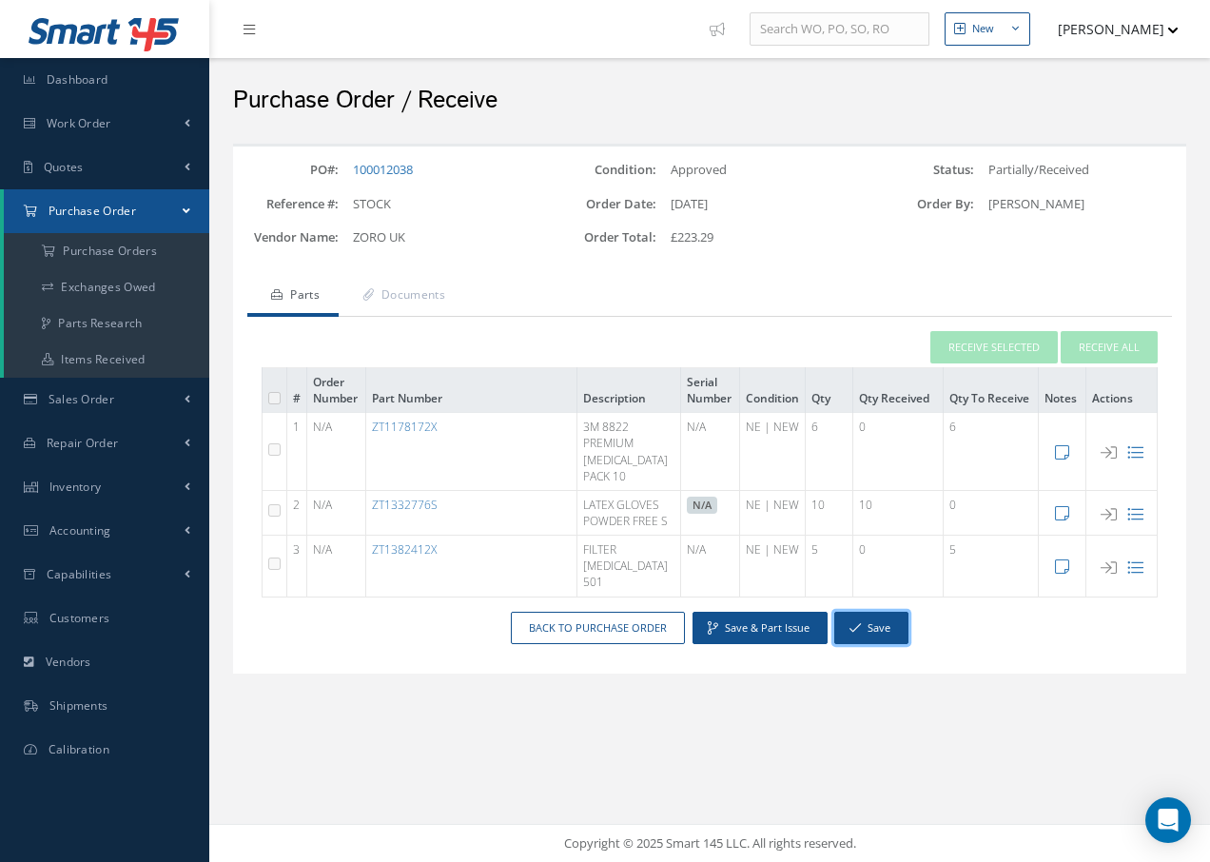
click at [884, 612] on button "Save" at bounding box center [871, 628] width 74 height 33
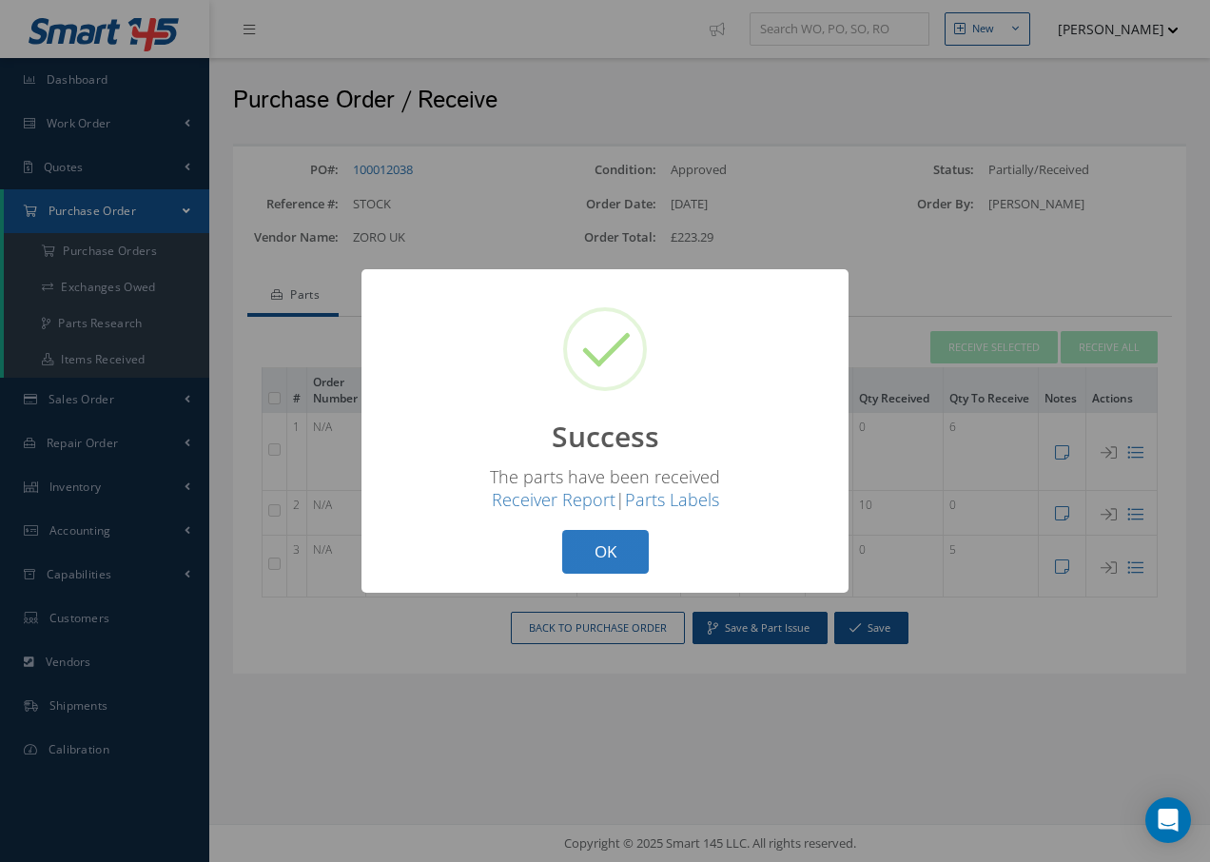
click at [631, 542] on button "OK" at bounding box center [605, 552] width 87 height 45
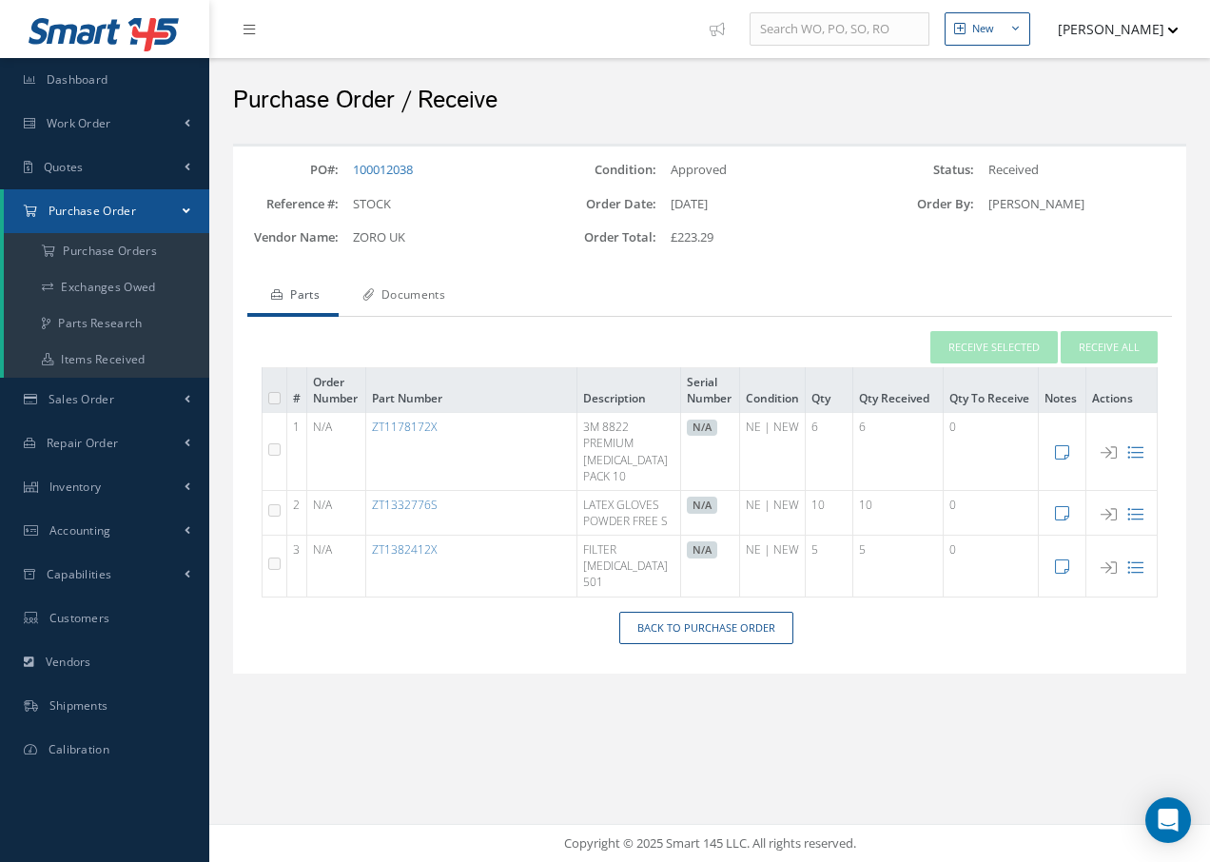
click at [446, 294] on link "Documents" at bounding box center [402, 297] width 126 height 40
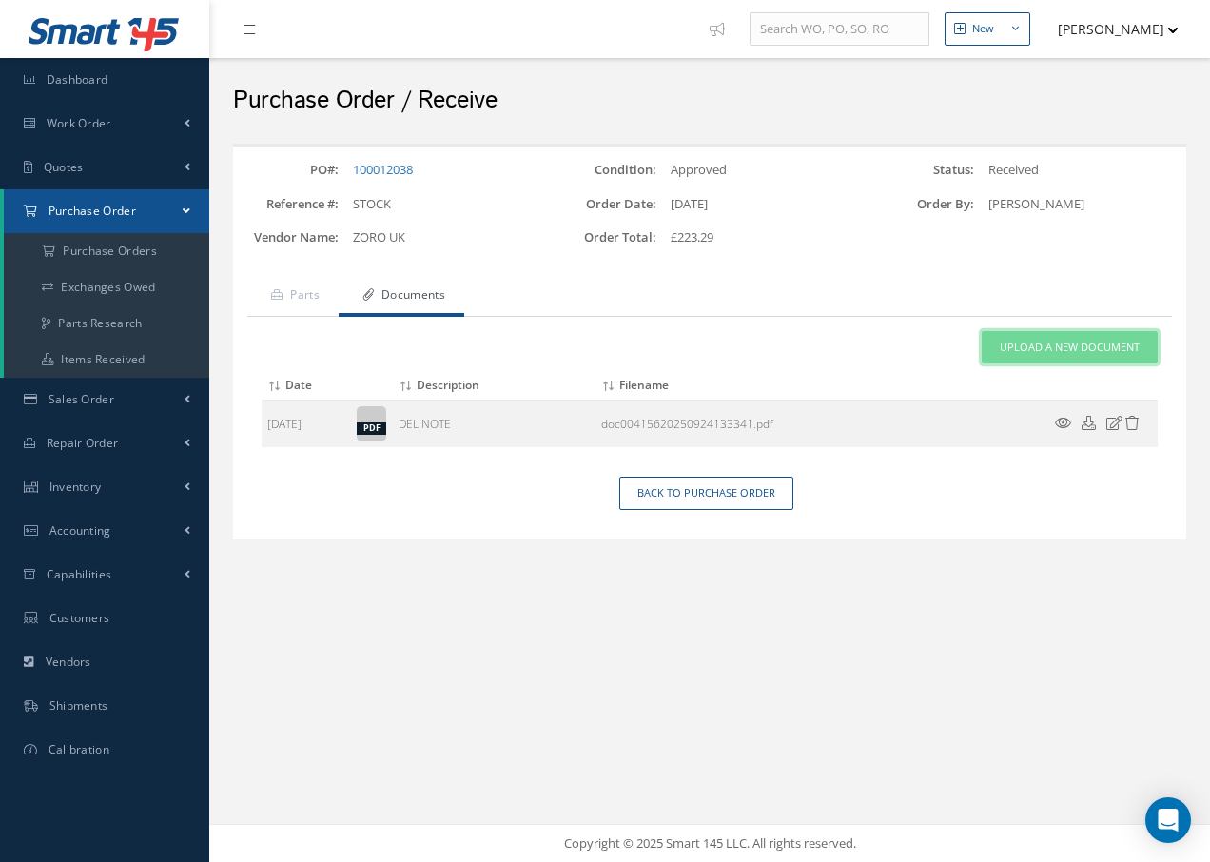
click at [1083, 348] on span "Upload a New Document" at bounding box center [1070, 348] width 140 height 16
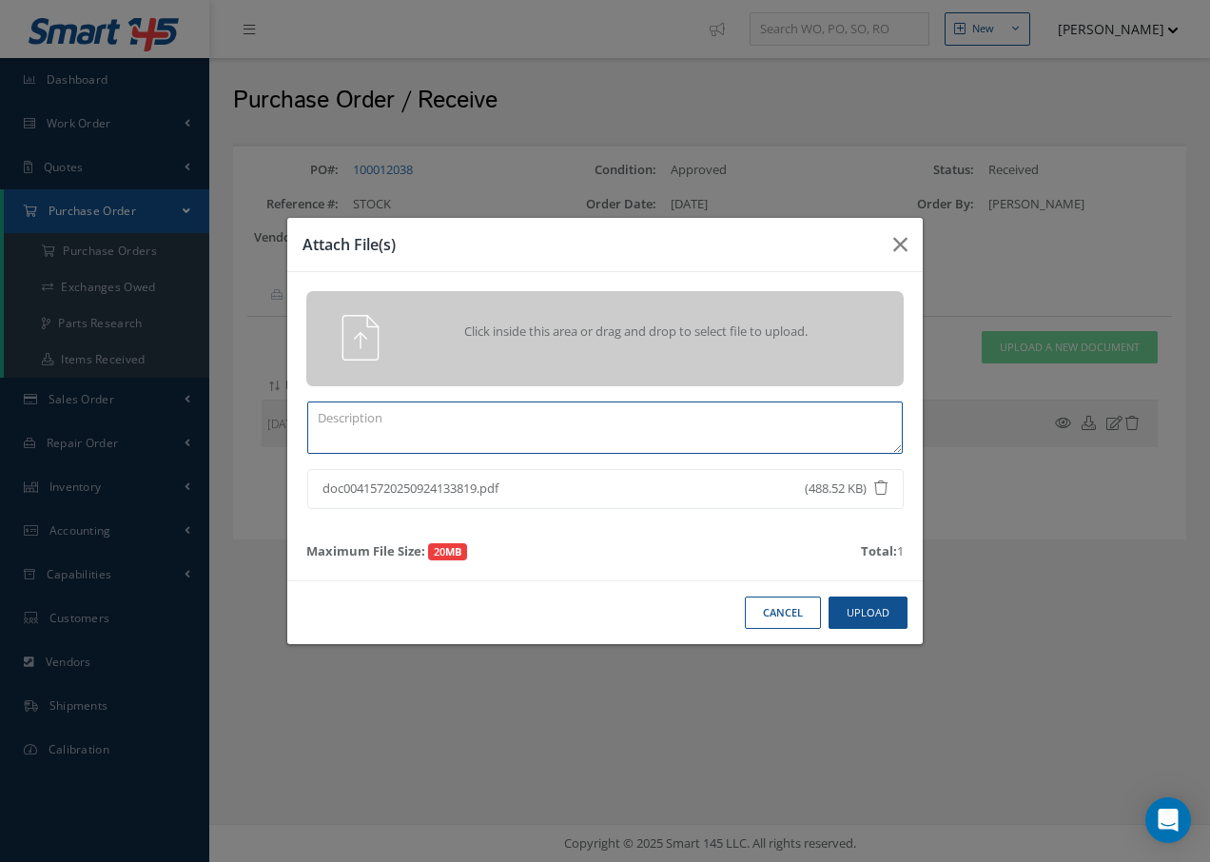
drag, startPoint x: 417, startPoint y: 421, endPoint x: 424, endPoint y: 410, distance: 13.7
click at [419, 421] on textarea at bounding box center [605, 427] width 596 height 52
type textarea "DEL NOTE"
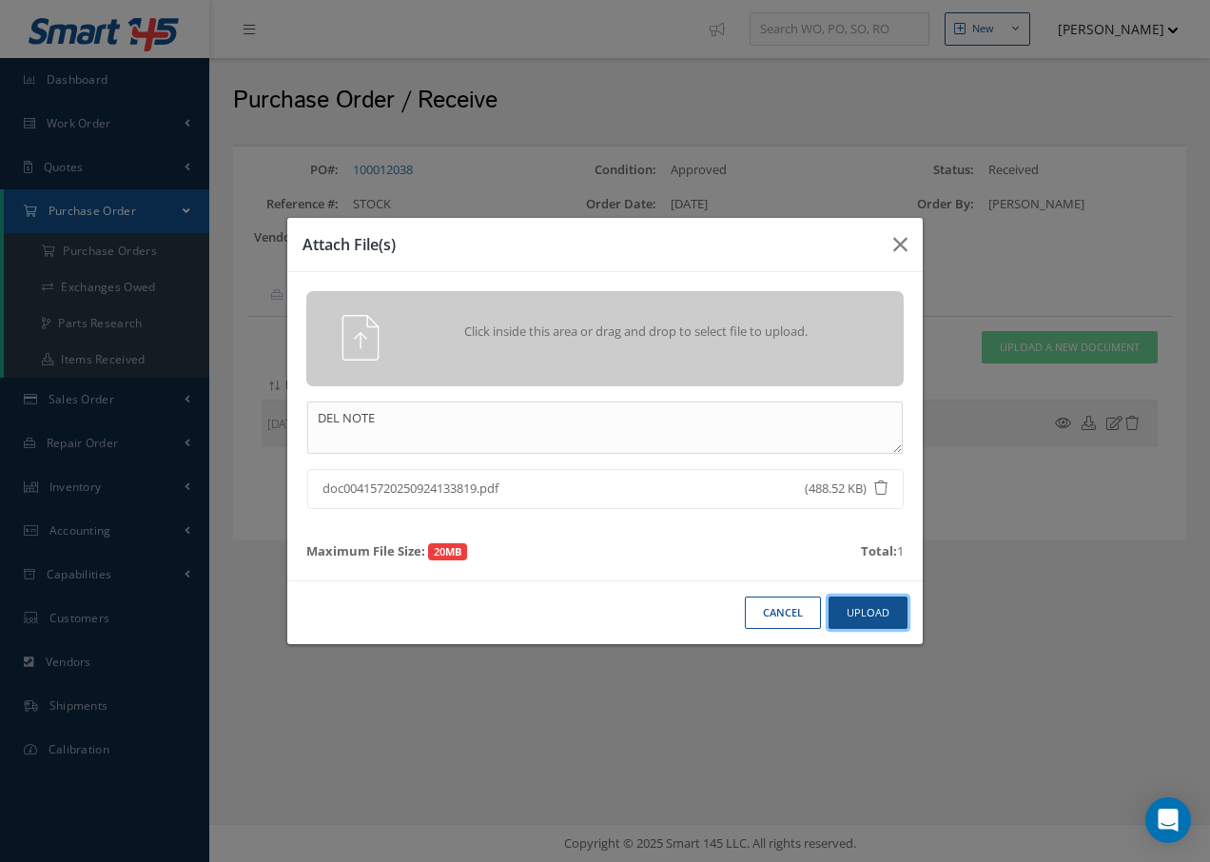
click at [882, 608] on button "Upload" at bounding box center [868, 613] width 79 height 33
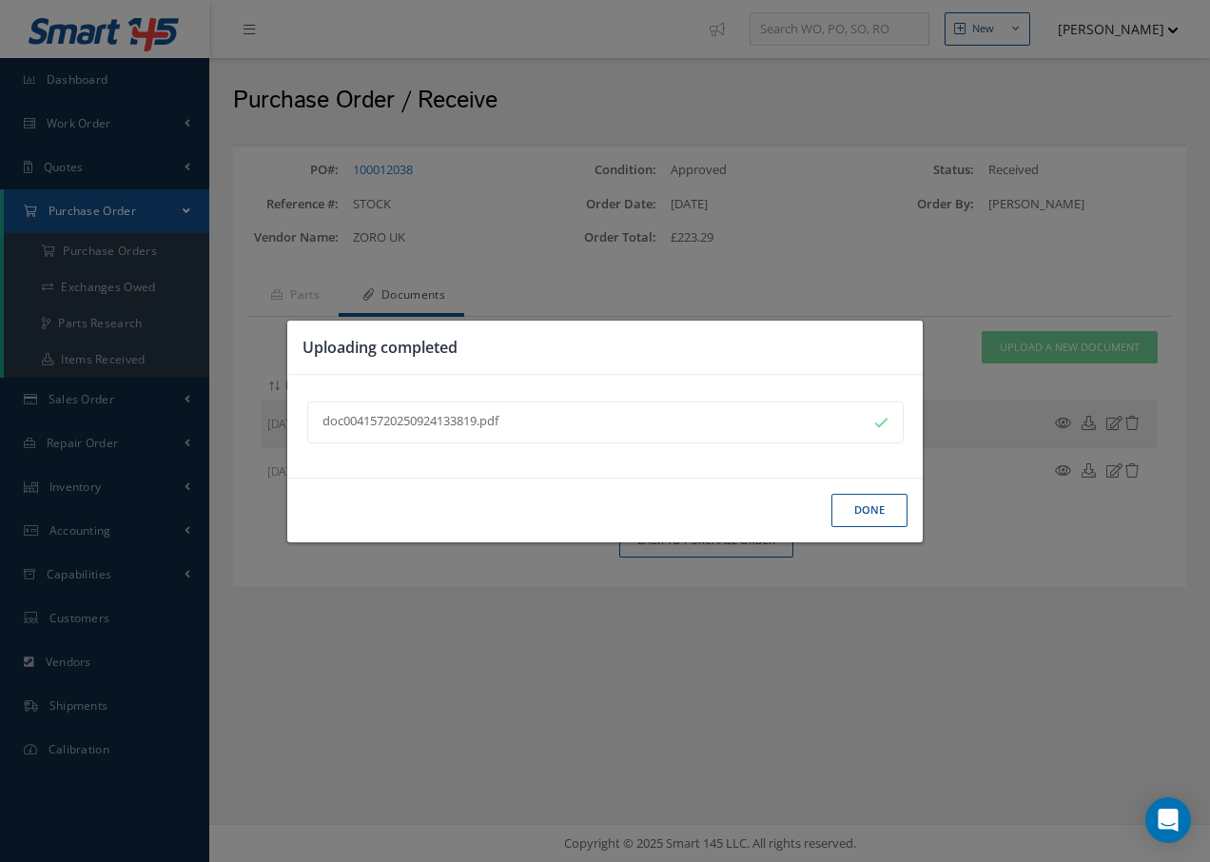
click at [870, 511] on button "Done" at bounding box center [870, 510] width 76 height 33
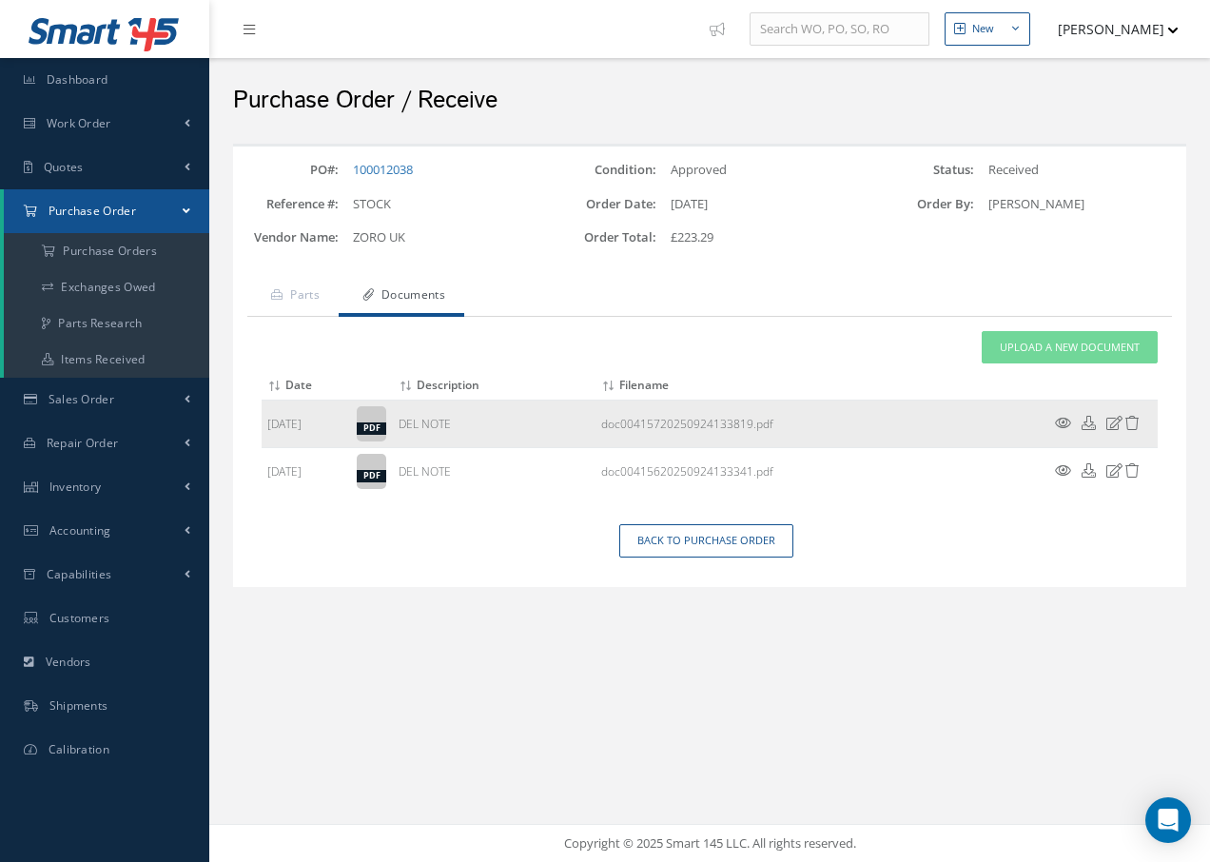
click at [1062, 420] on icon at bounding box center [1063, 423] width 16 height 14
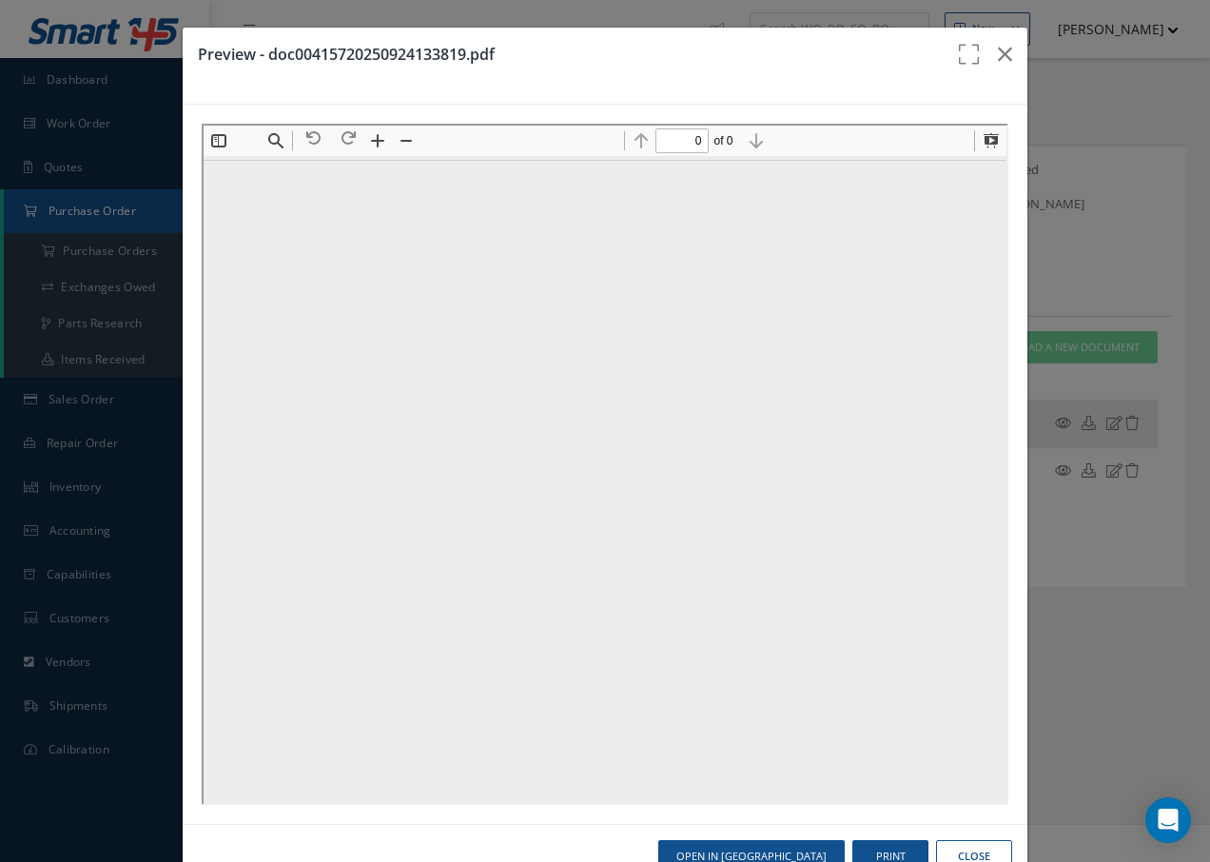
type input "1"
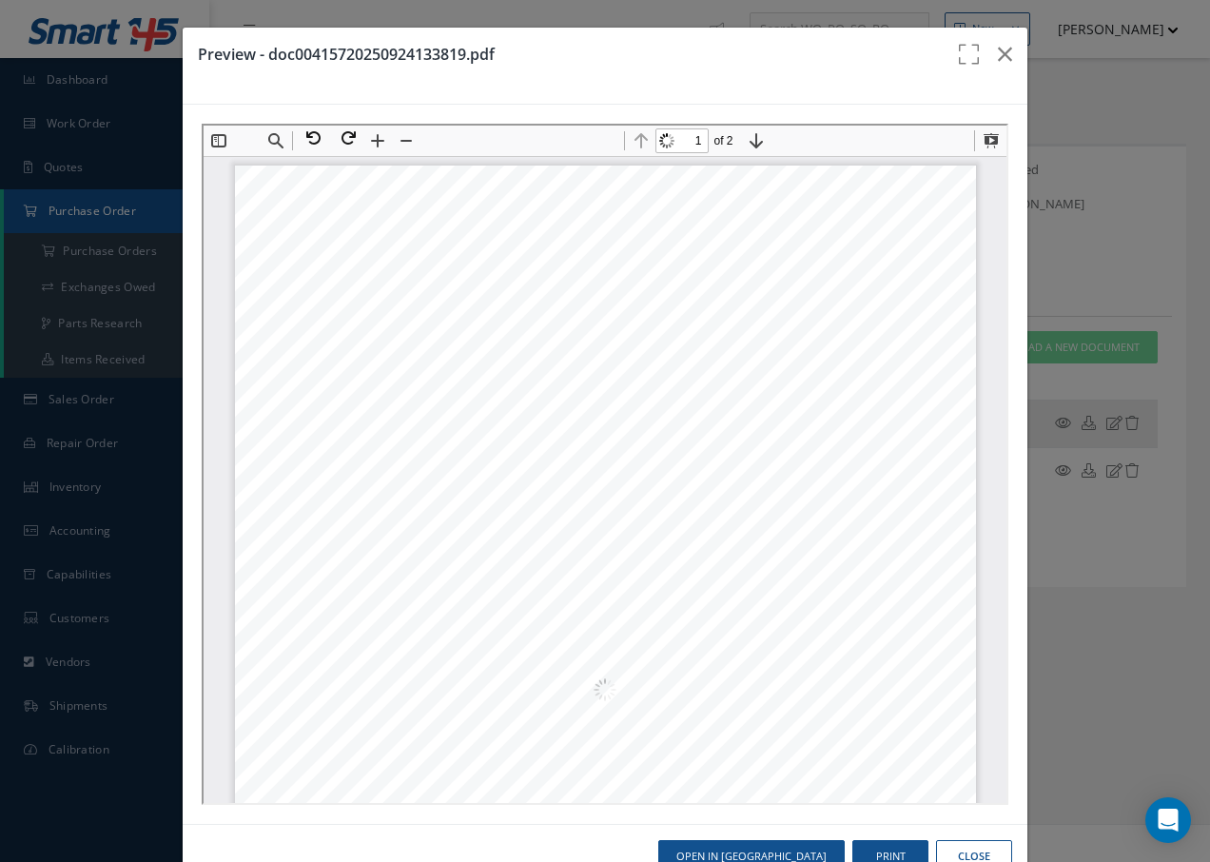
scroll to position [10, 0]
click at [998, 53] on icon "button" at bounding box center [1005, 54] width 14 height 23
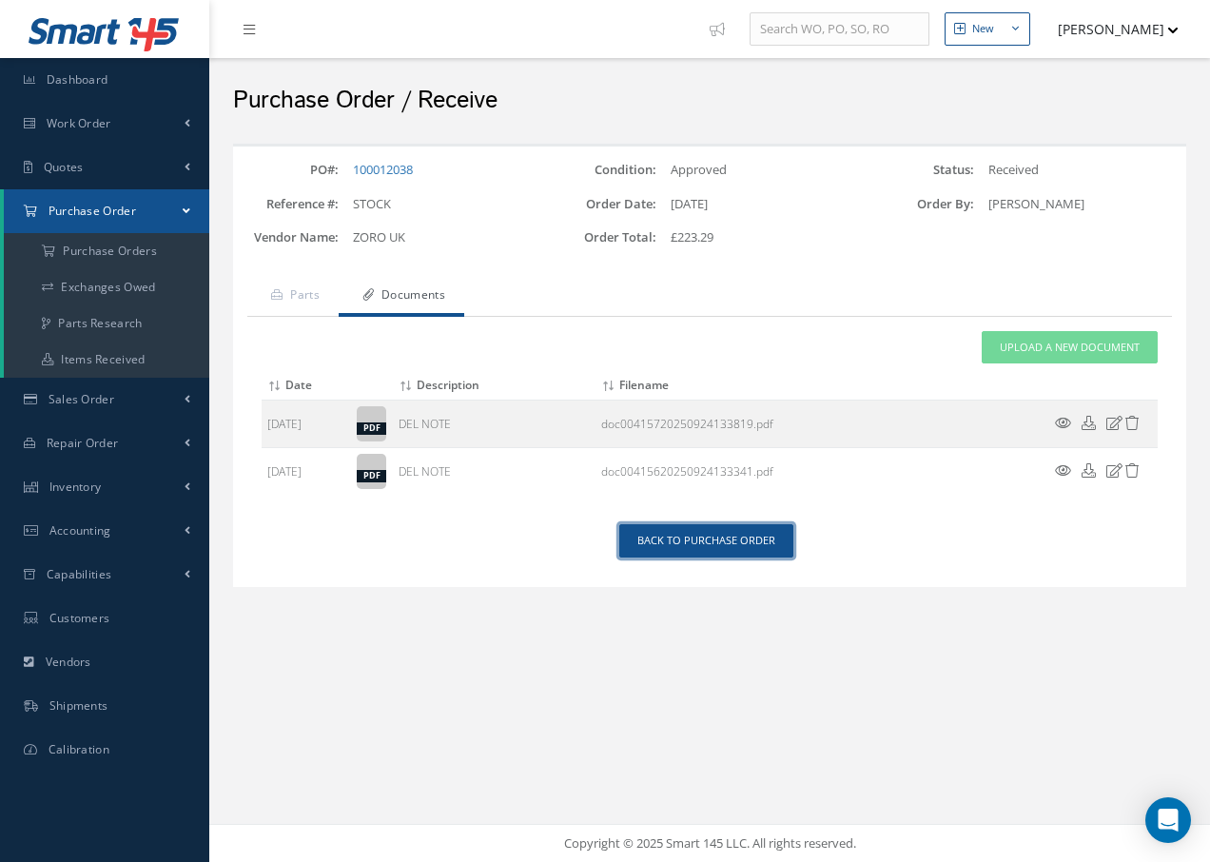
click at [731, 535] on link "Back to Purchase Order" at bounding box center [706, 540] width 174 height 33
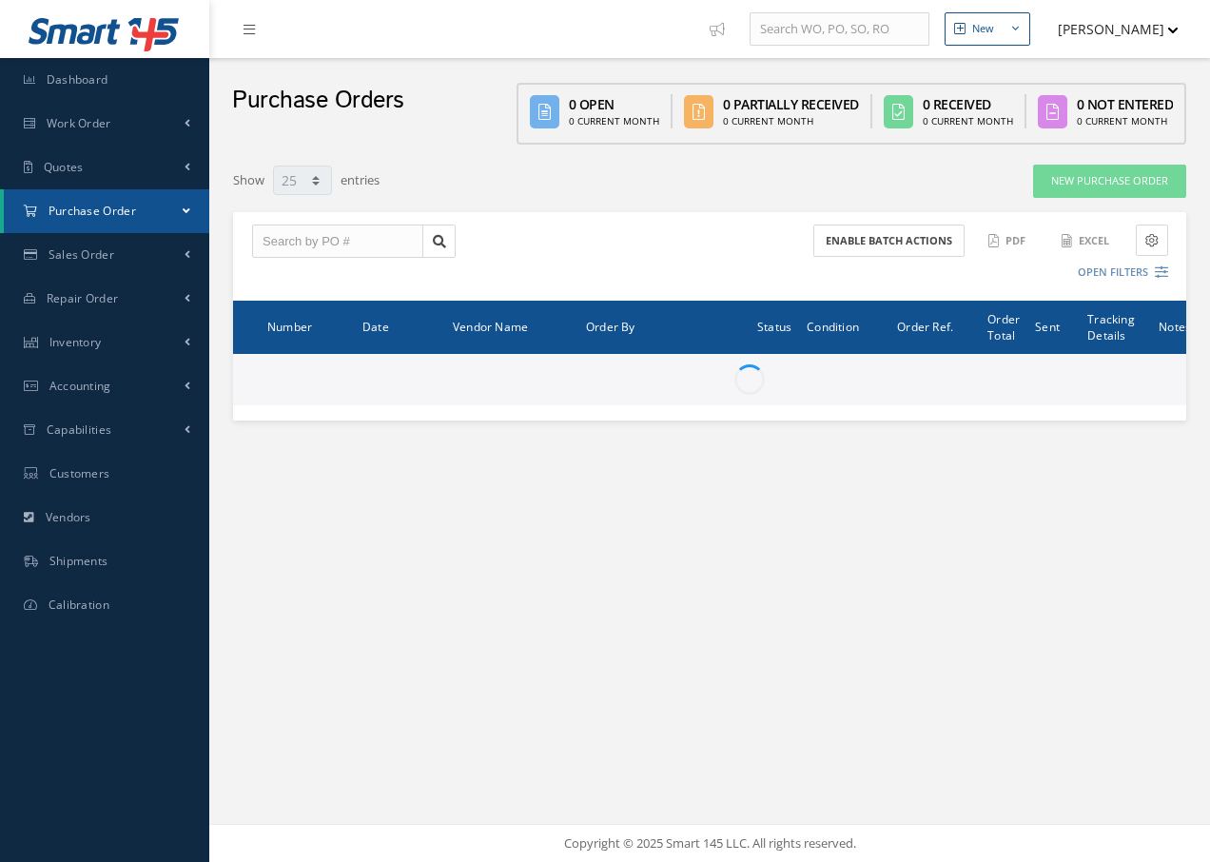
select select "25"
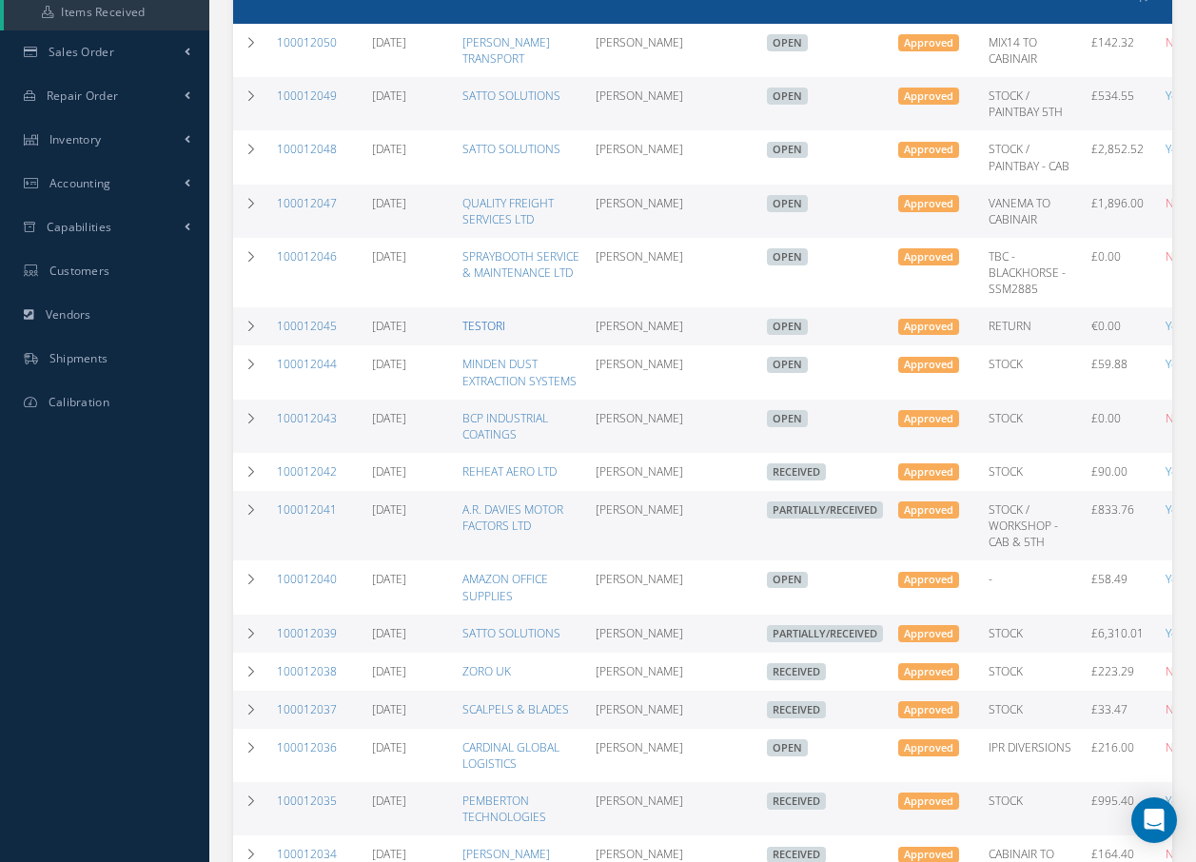
scroll to position [381, 0]
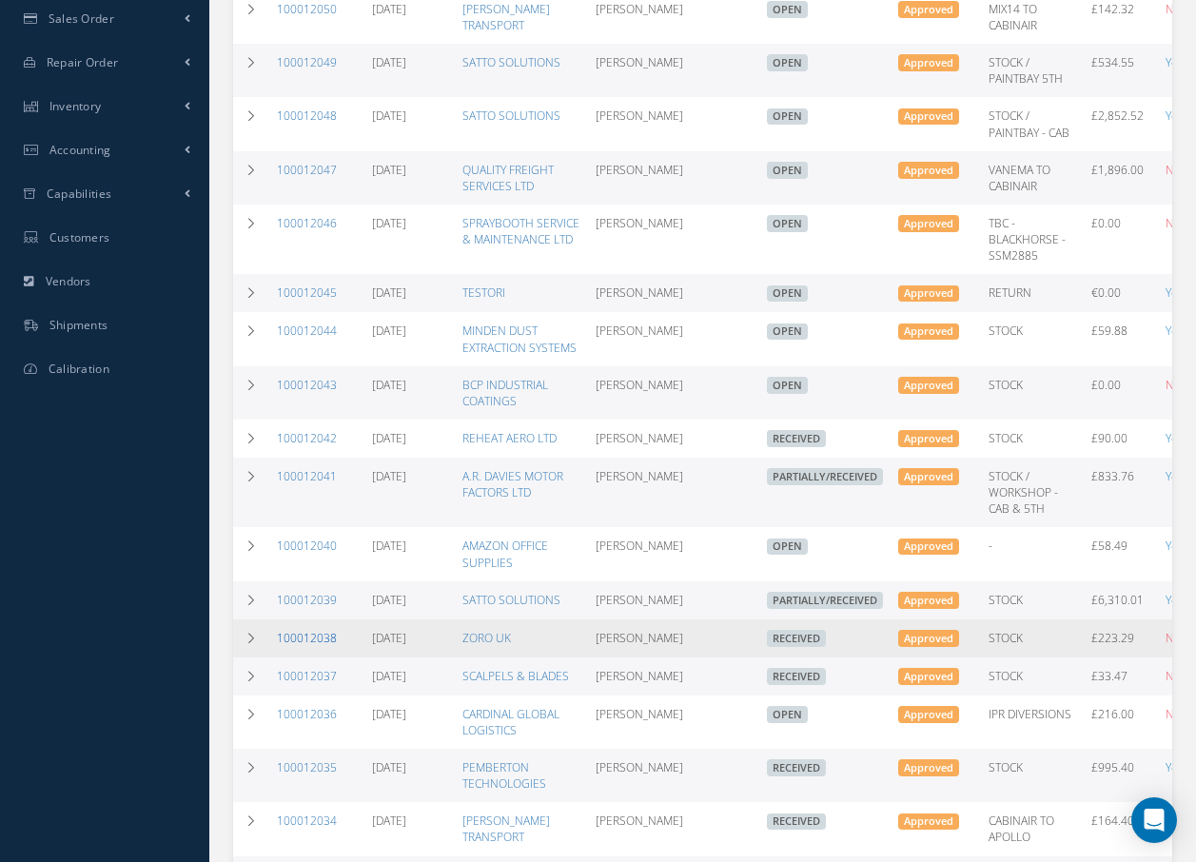
click at [306, 646] on link "100012038" at bounding box center [307, 638] width 60 height 16
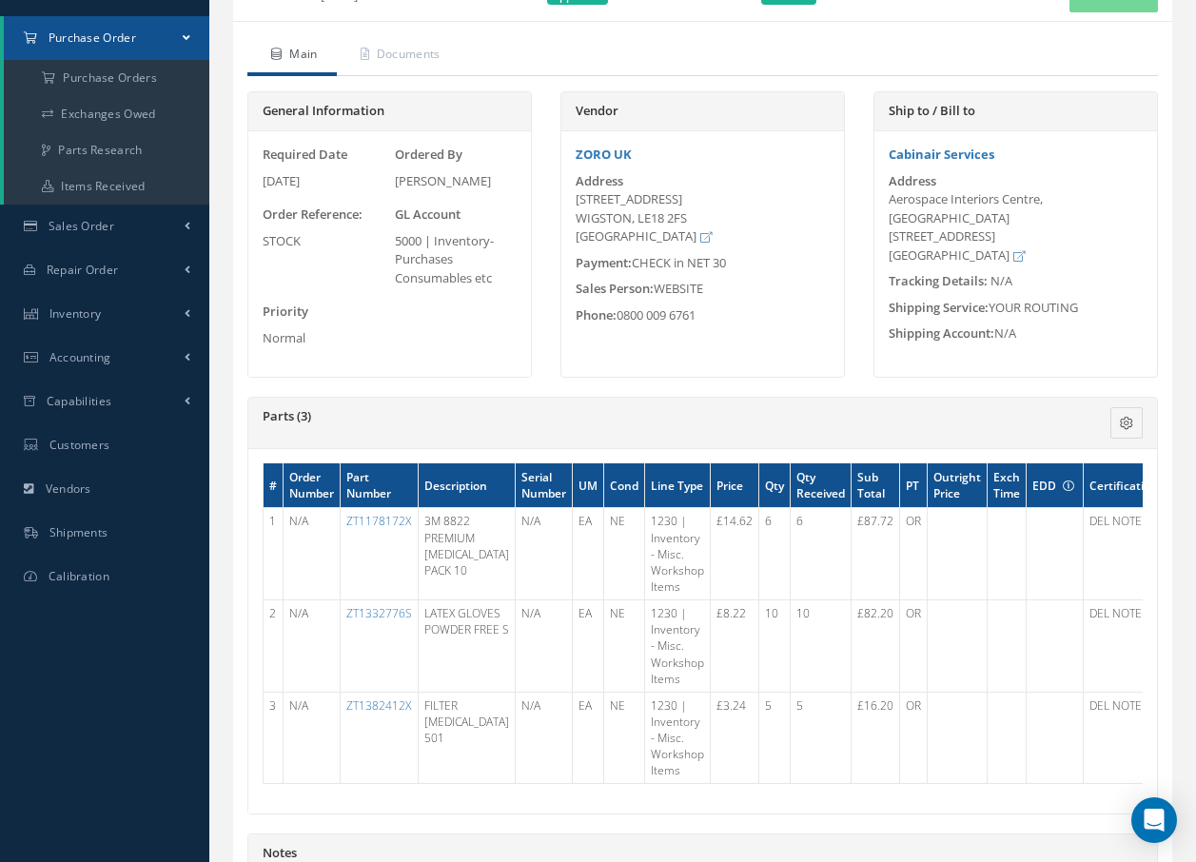
scroll to position [190, 0]
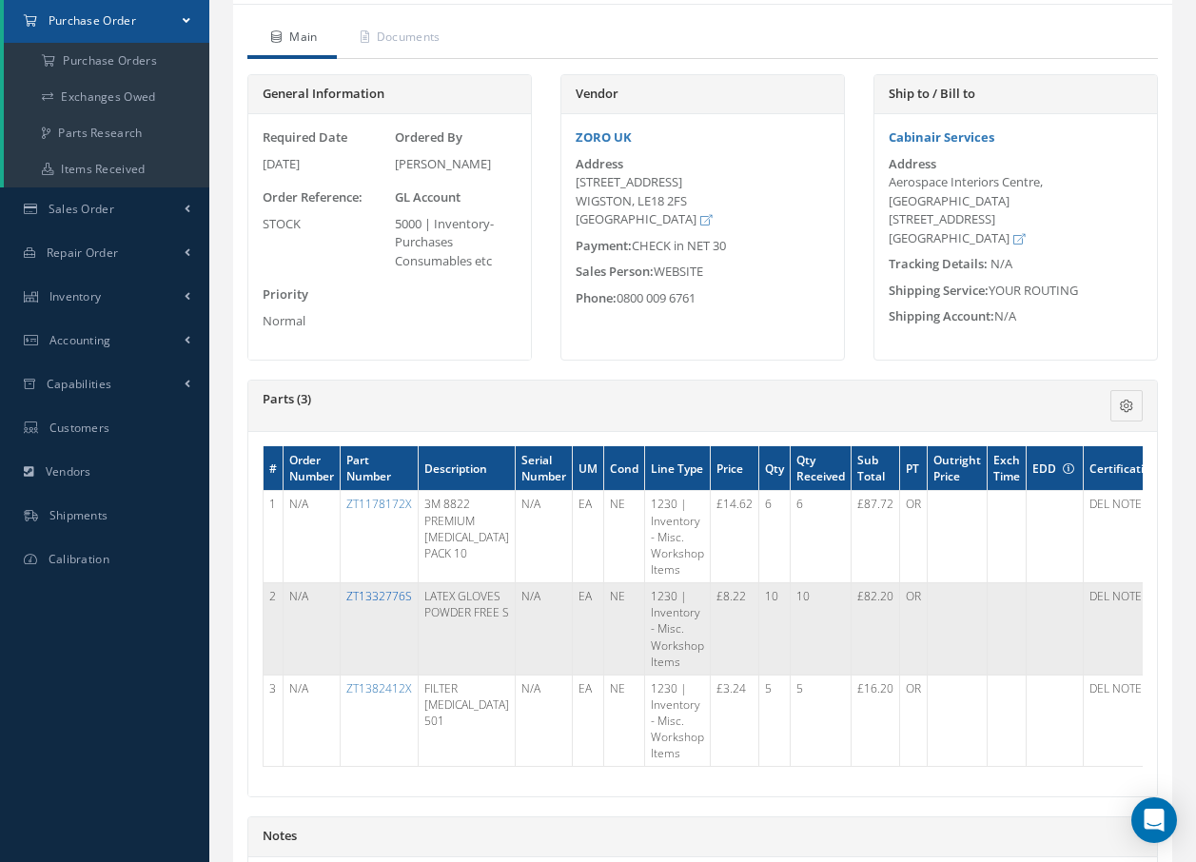
click at [379, 598] on link "ZT1332776S" at bounding box center [379, 596] width 66 height 16
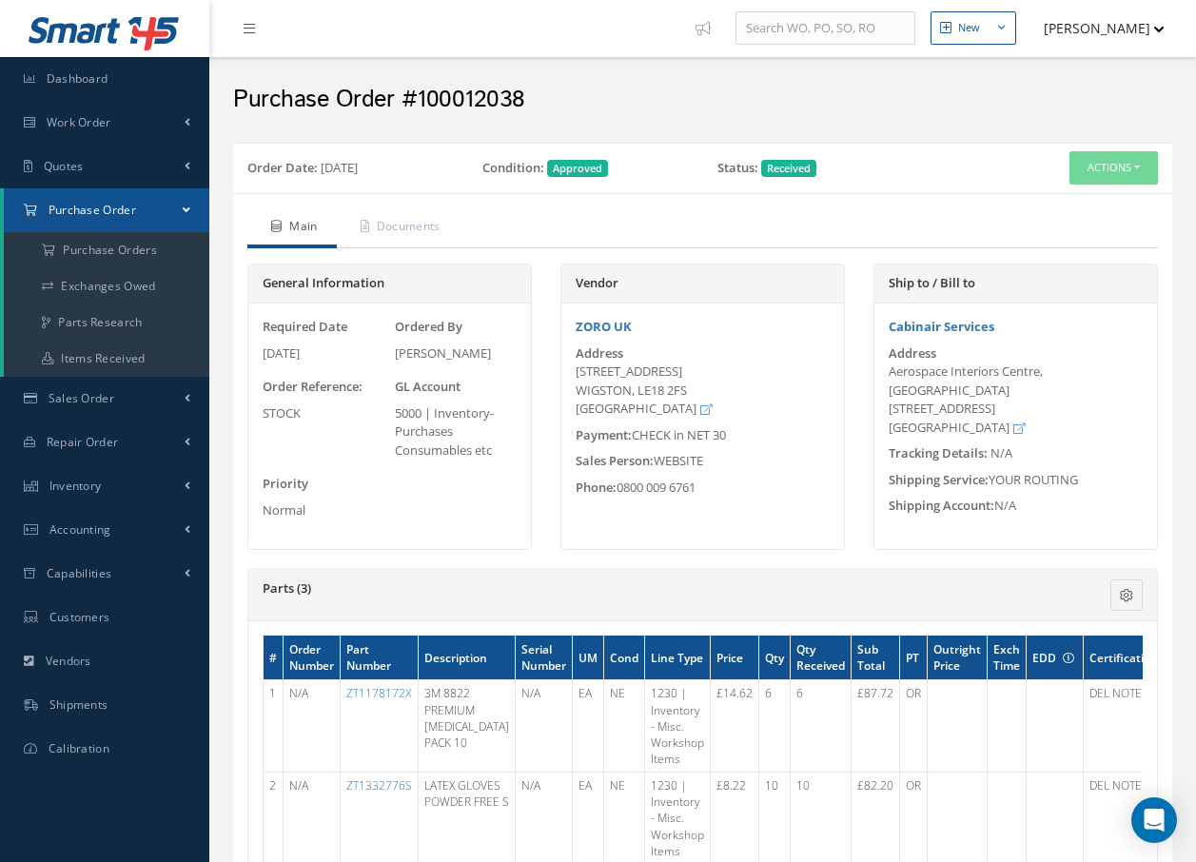
scroll to position [0, 0]
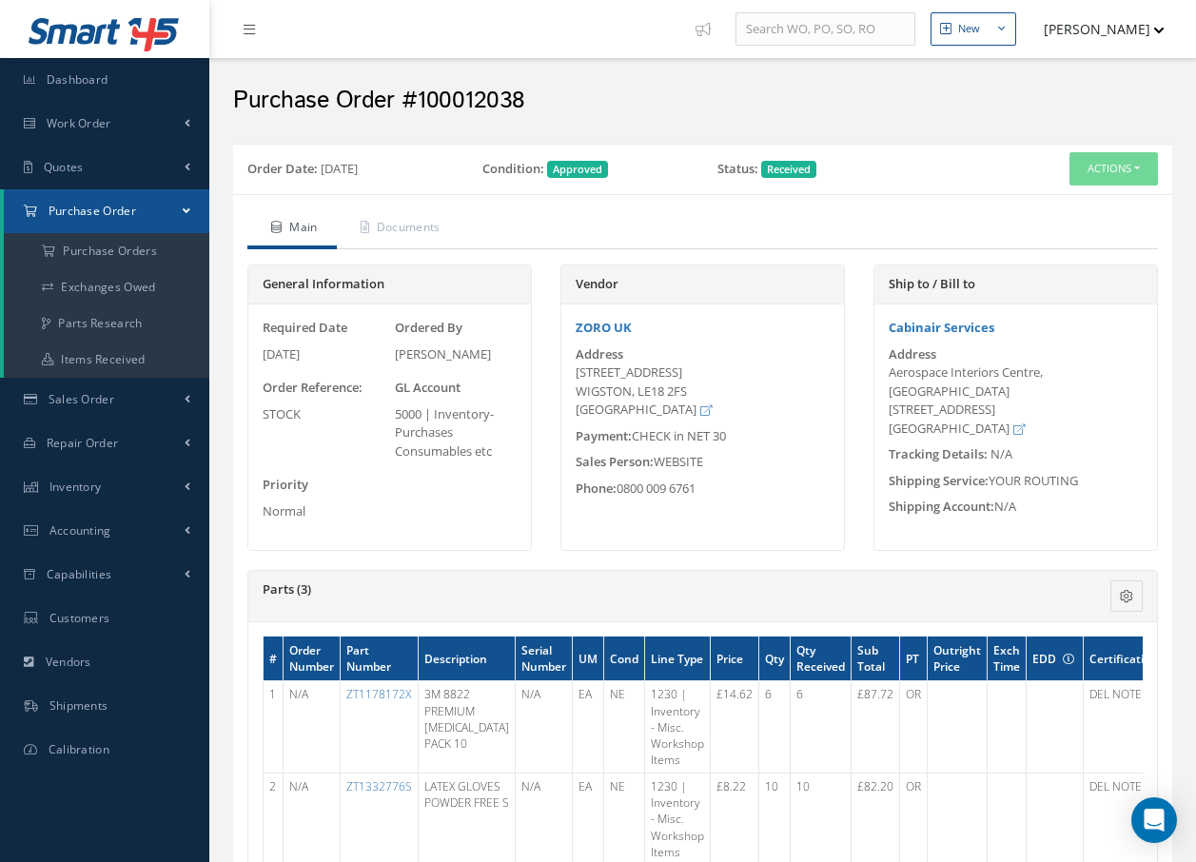
click at [107, 208] on span "Purchase Order" at bounding box center [93, 211] width 88 height 16
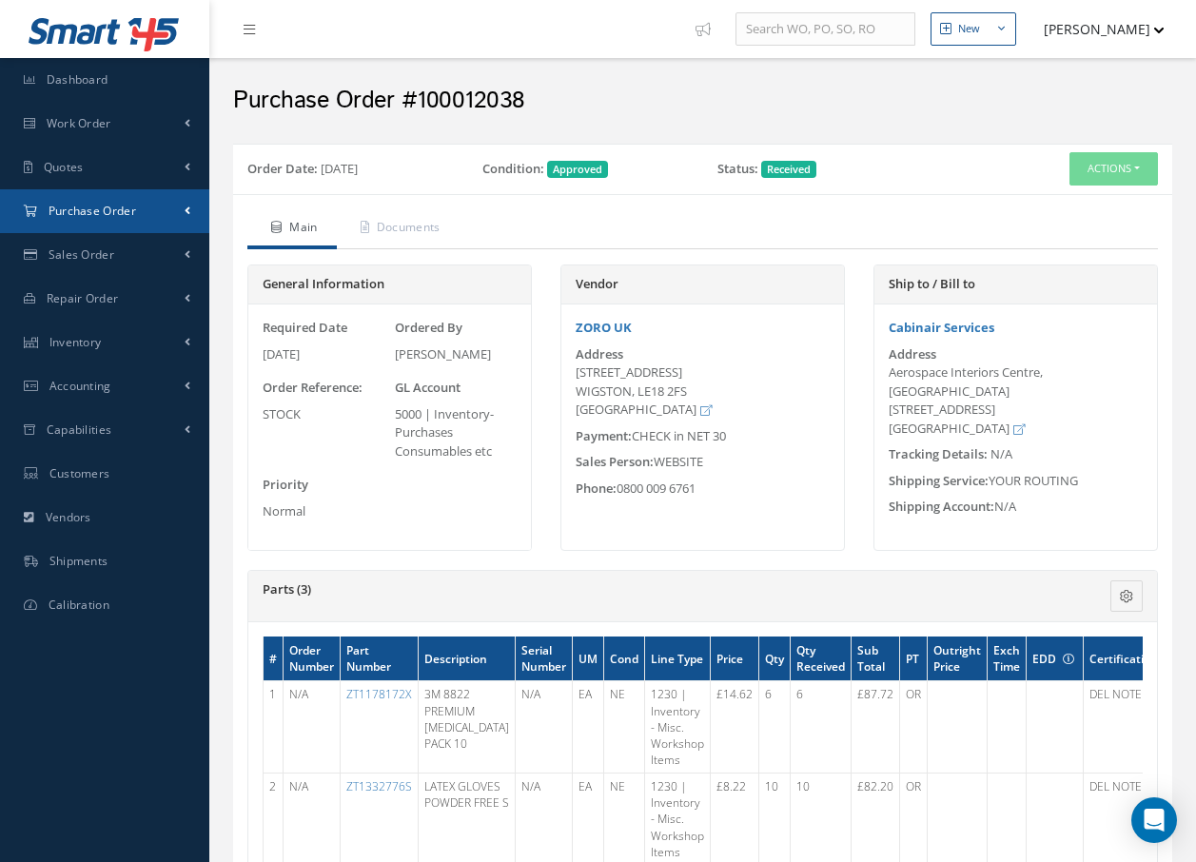
click at [107, 208] on span "Purchase Order" at bounding box center [93, 211] width 88 height 16
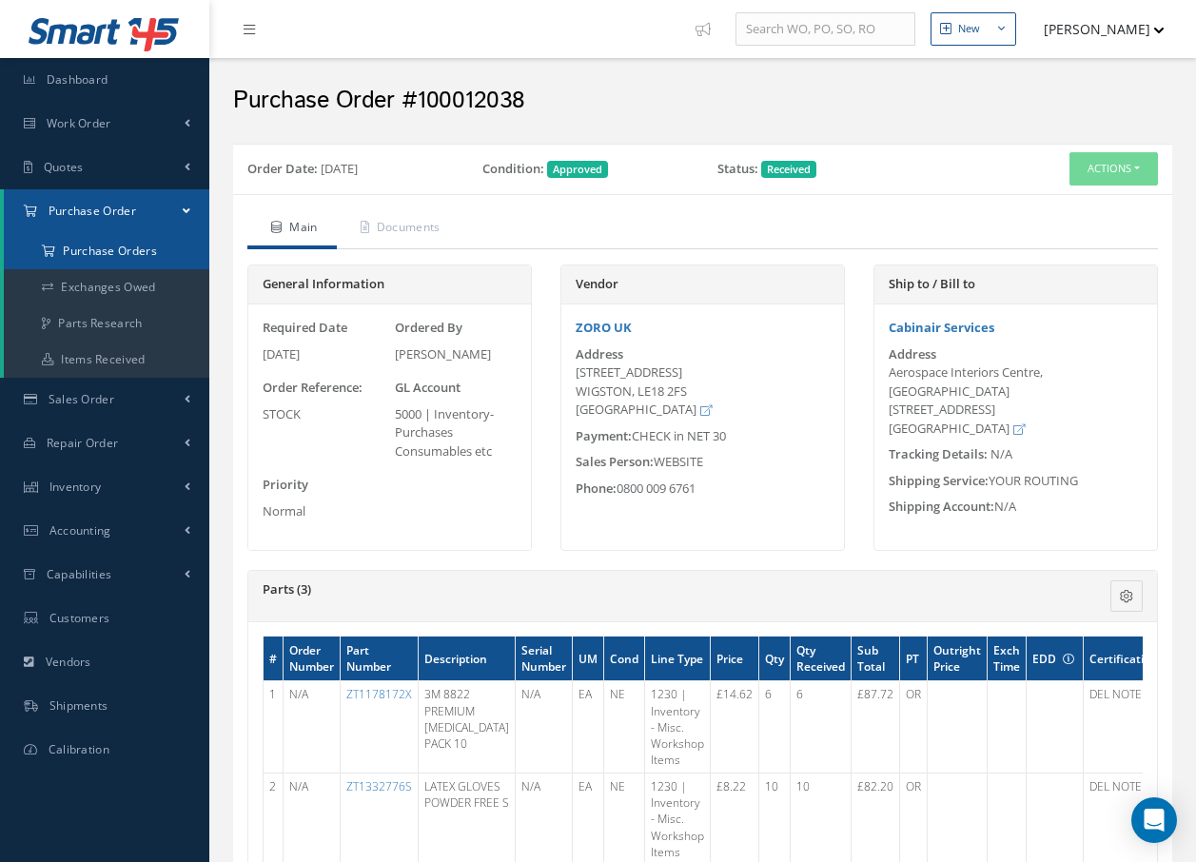
click at [107, 251] on a=1&status_id=2&status_id=3&status_id=5&collapsedFilters"] "Purchase Orders" at bounding box center [107, 251] width 206 height 36
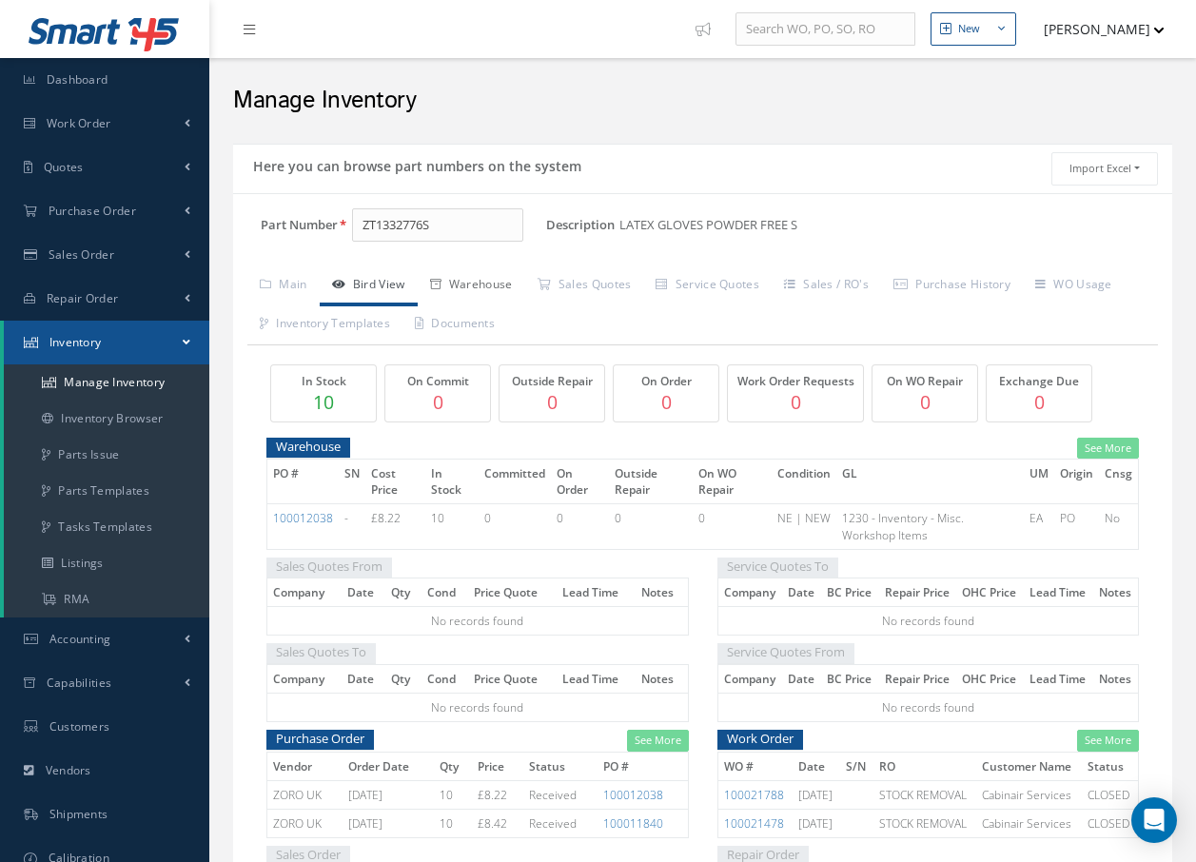
click at [499, 283] on link "Warehouse" at bounding box center [472, 286] width 108 height 40
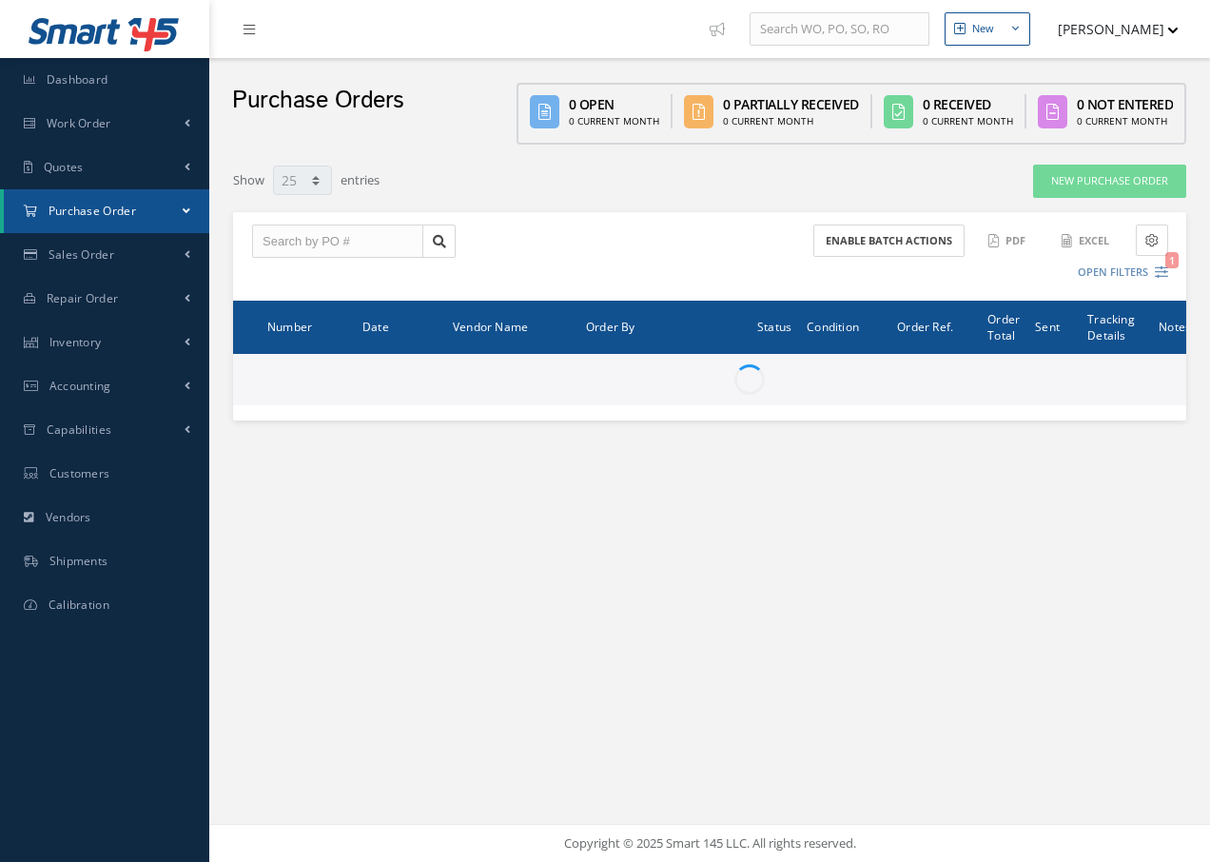
select select "25"
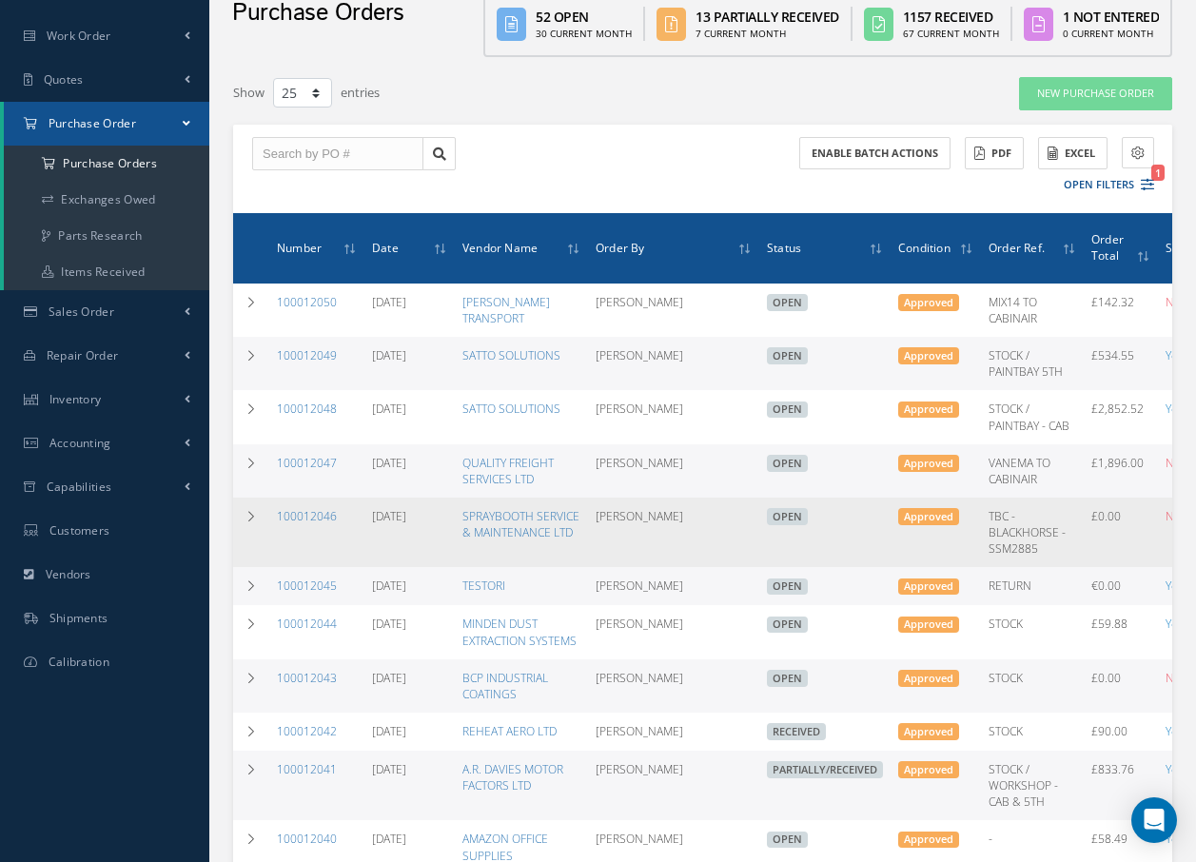
scroll to position [285, 0]
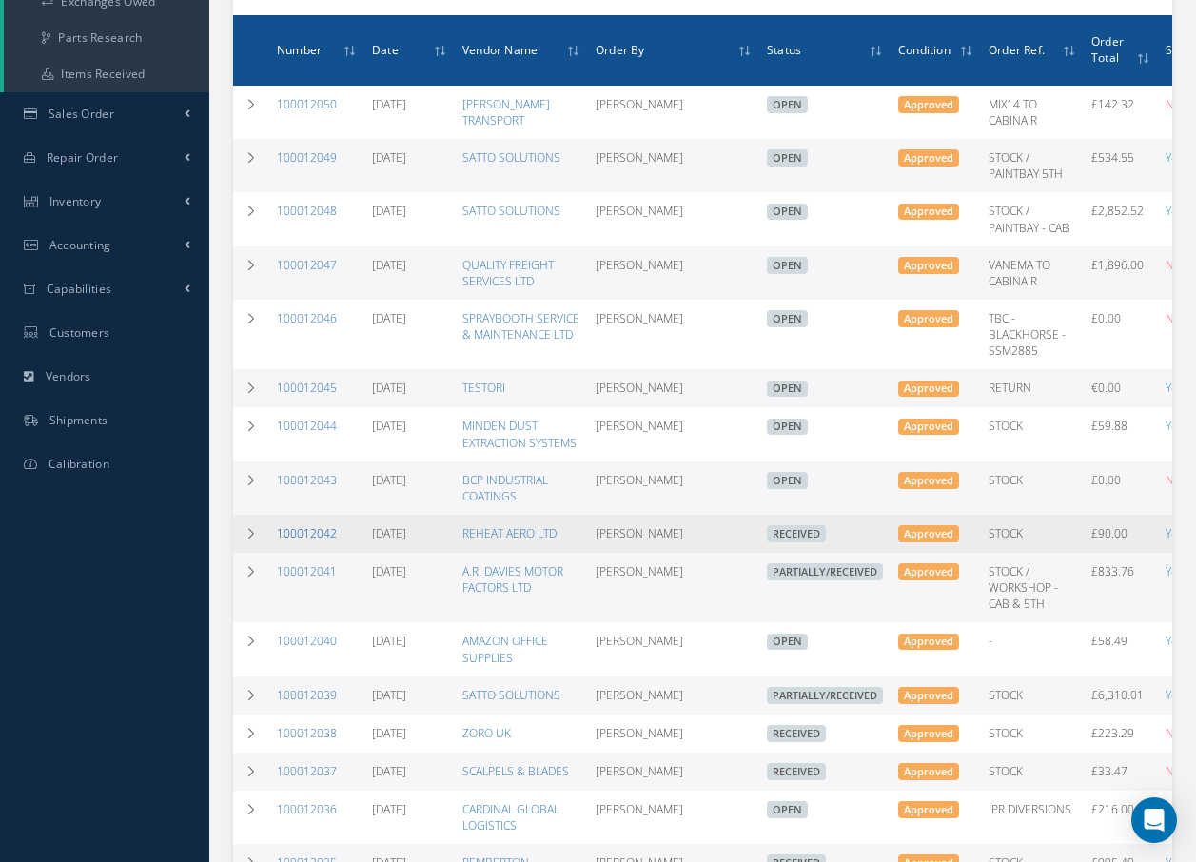
click at [302, 541] on link "100012042" at bounding box center [307, 533] width 60 height 16
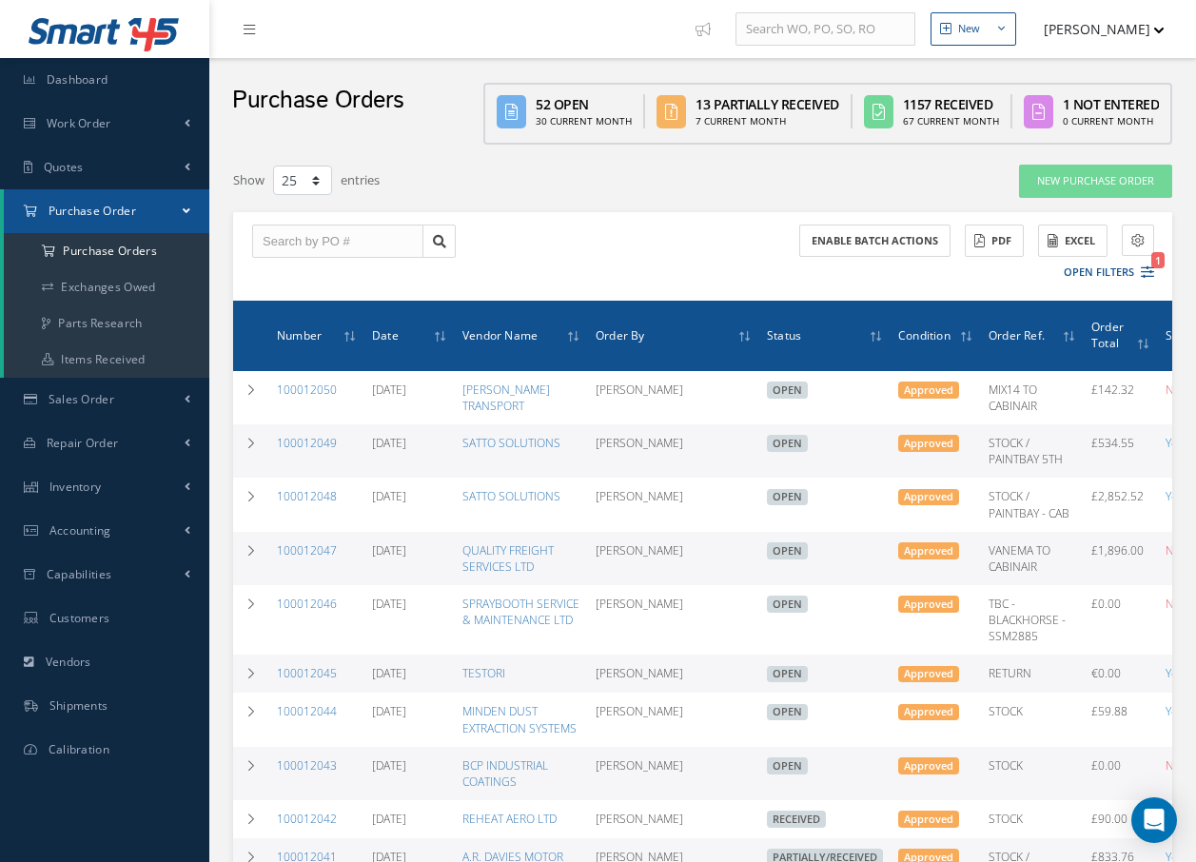
select select "25"
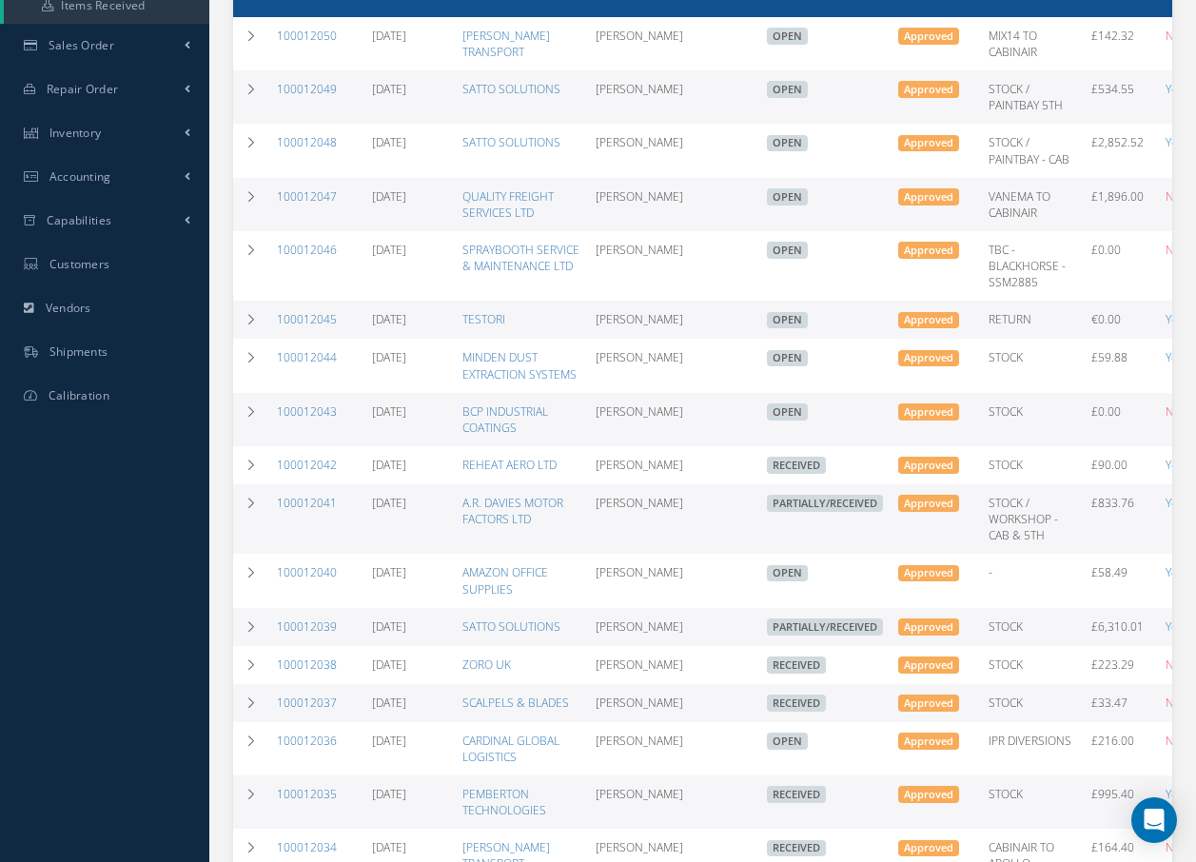
scroll to position [381, 0]
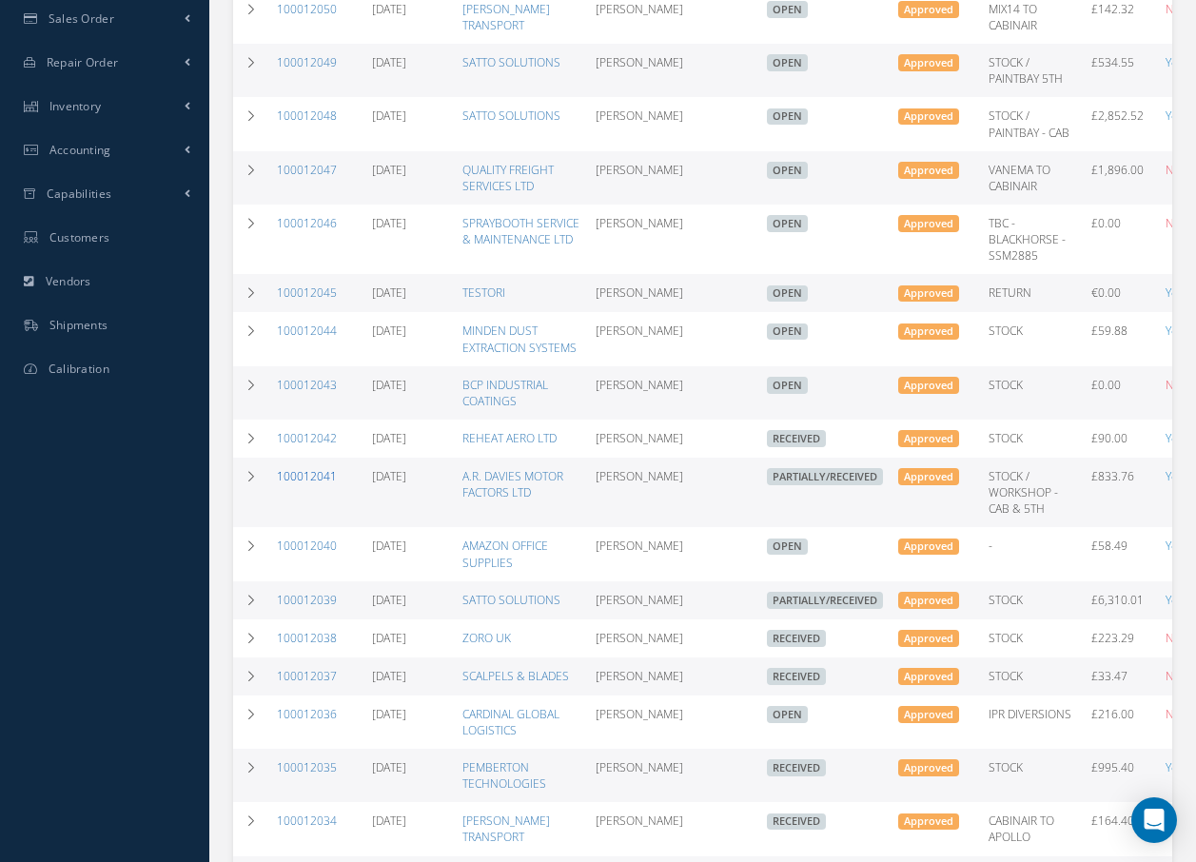
click at [316, 484] on link "100012041" at bounding box center [307, 476] width 60 height 16
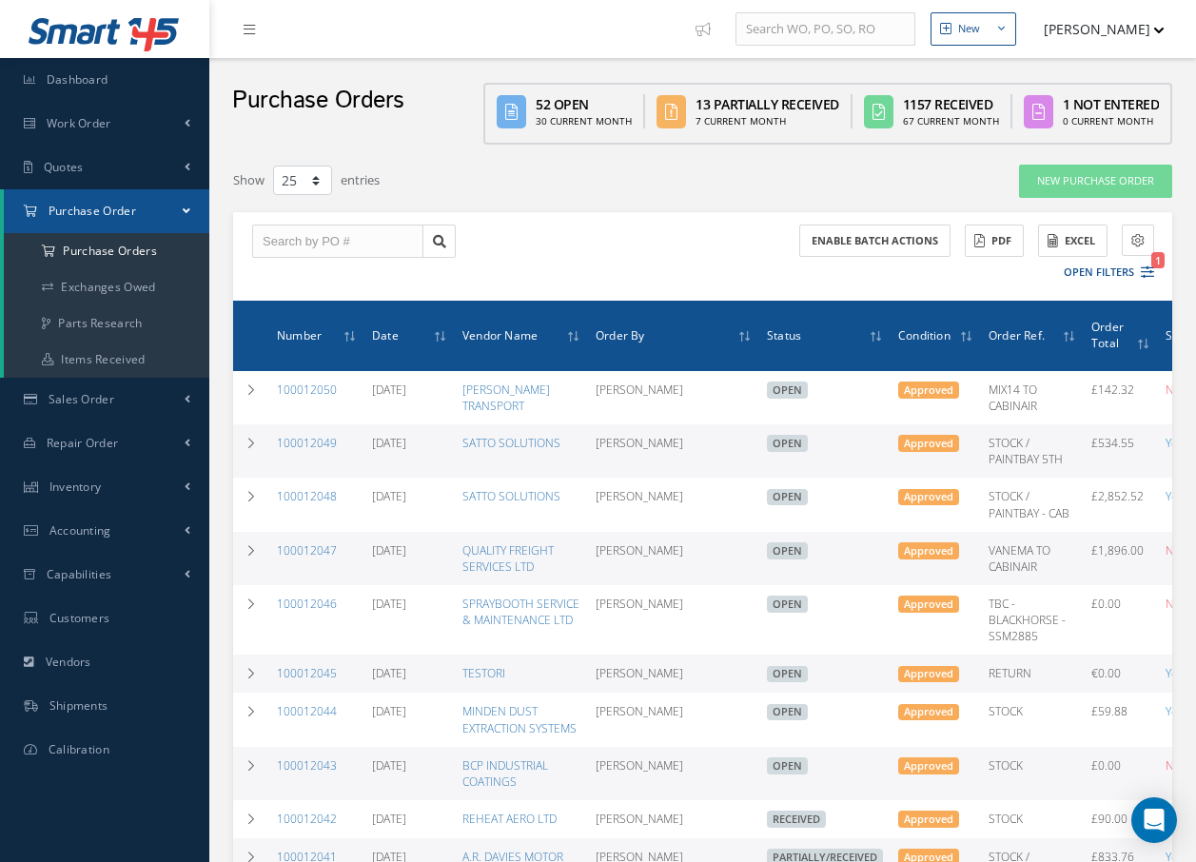
select select "25"
